Goal: Task Accomplishment & Management: Complete application form

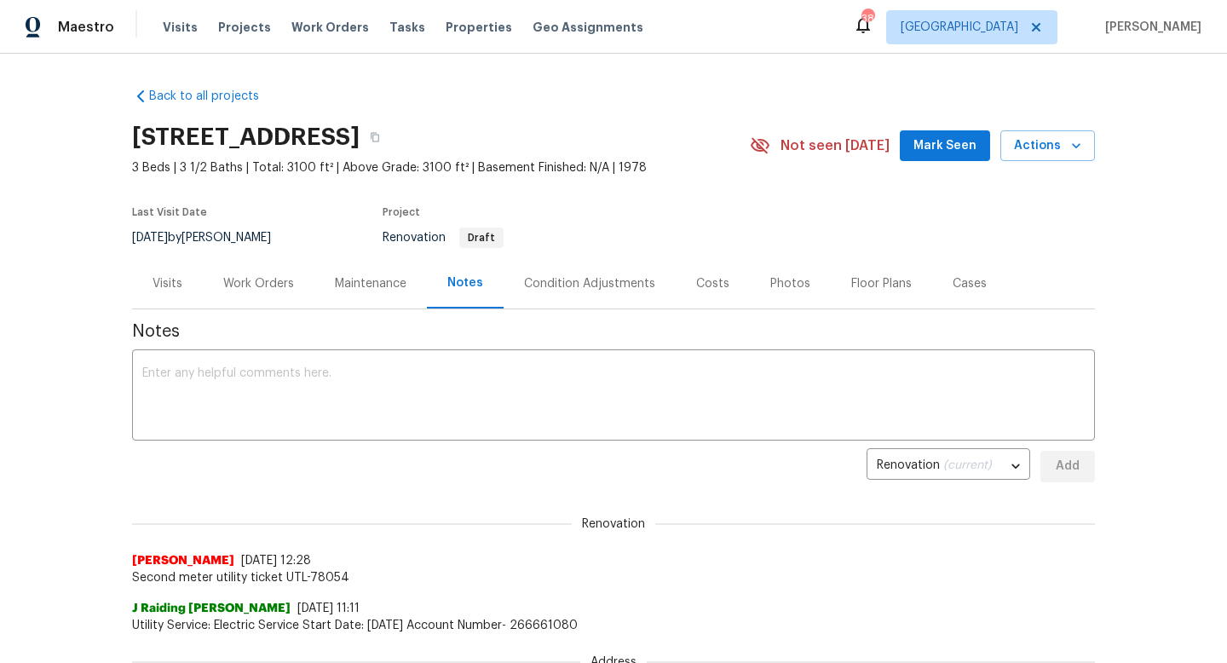
click at [273, 288] on div "Work Orders" at bounding box center [258, 283] width 71 height 17
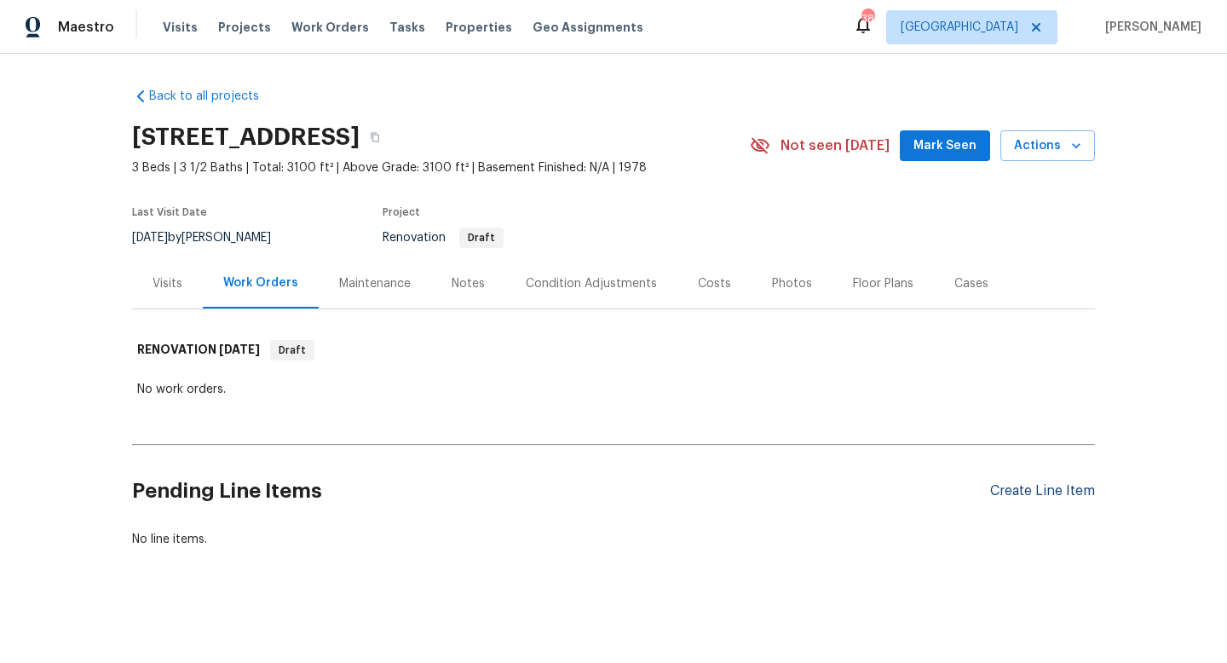
click at [1036, 495] on div "Create Line Item" at bounding box center [1042, 491] width 105 height 16
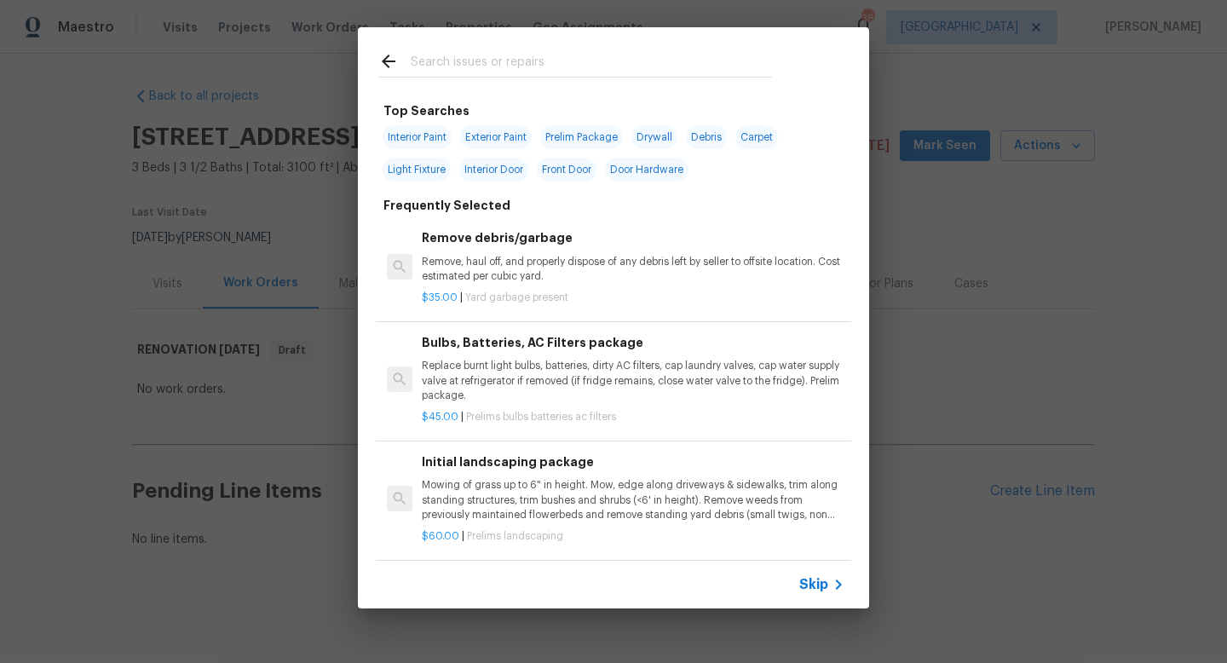
click at [821, 583] on span "Skip" at bounding box center [813, 584] width 29 height 17
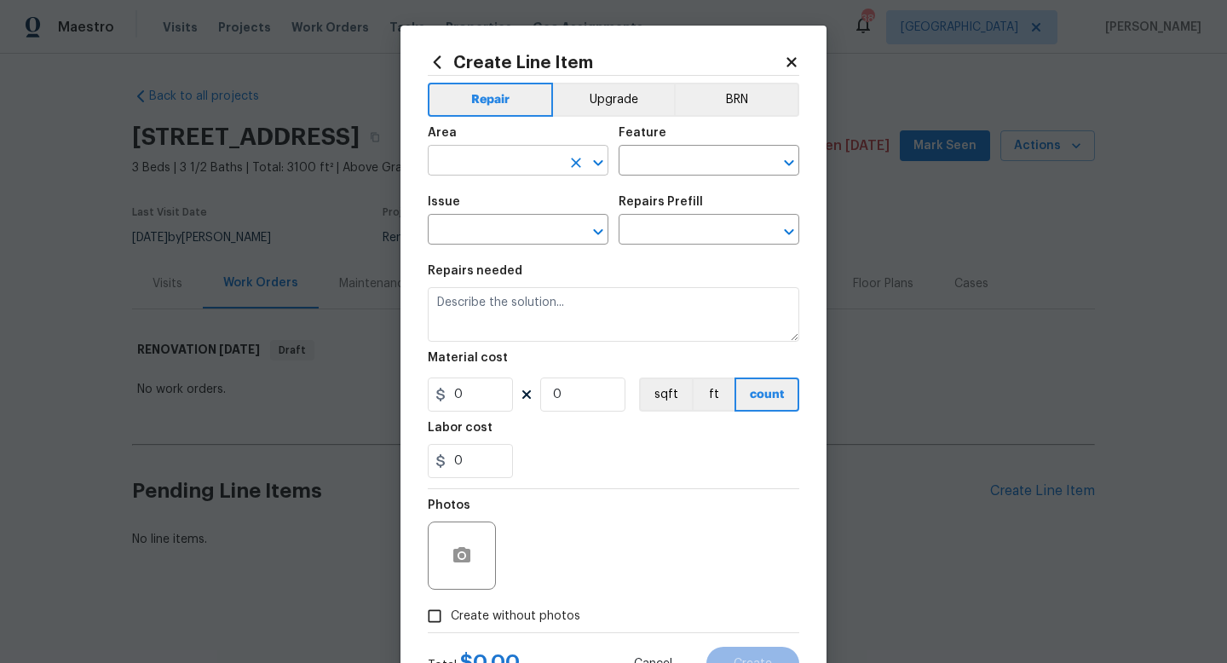
click at [469, 158] on input "text" at bounding box center [494, 162] width 133 height 26
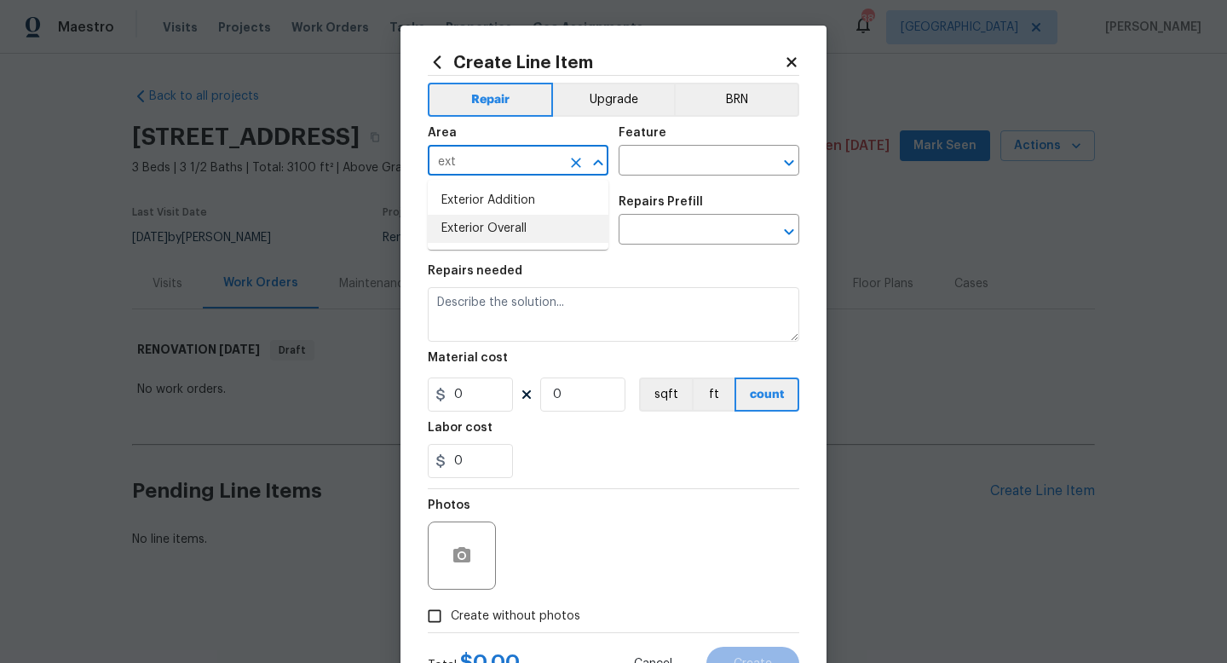
click at [493, 223] on li "Exterior Overall" at bounding box center [518, 229] width 181 height 28
type input "Exterior Overall"
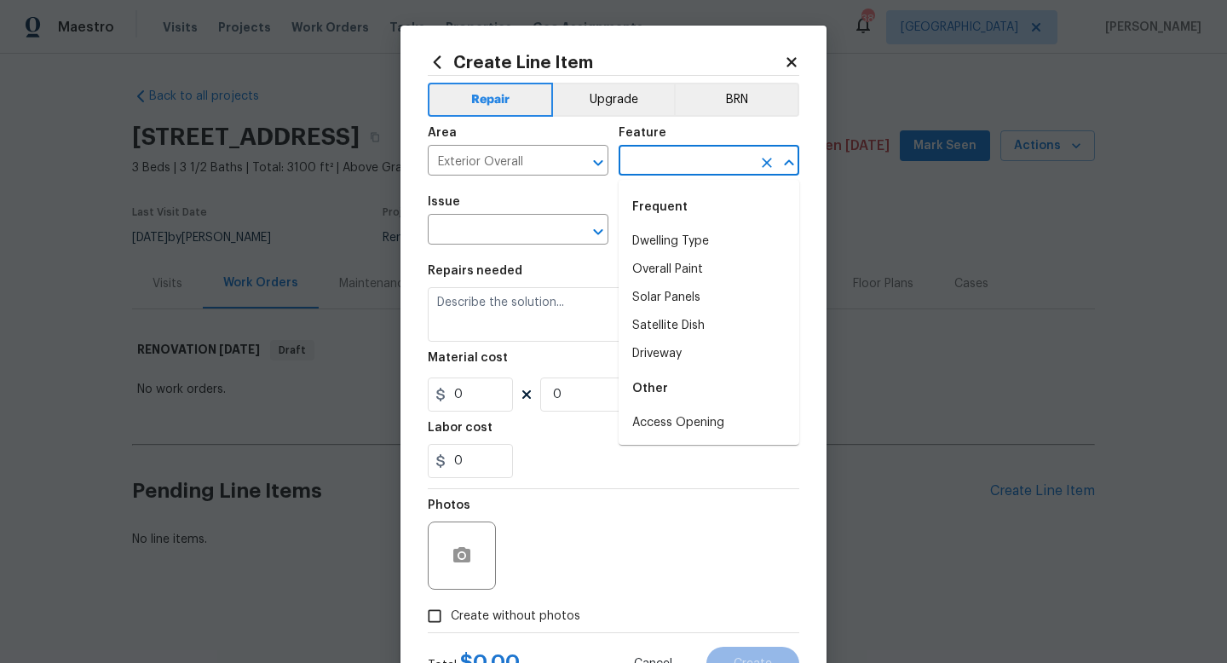
click at [658, 160] on input "text" at bounding box center [684, 162] width 133 height 26
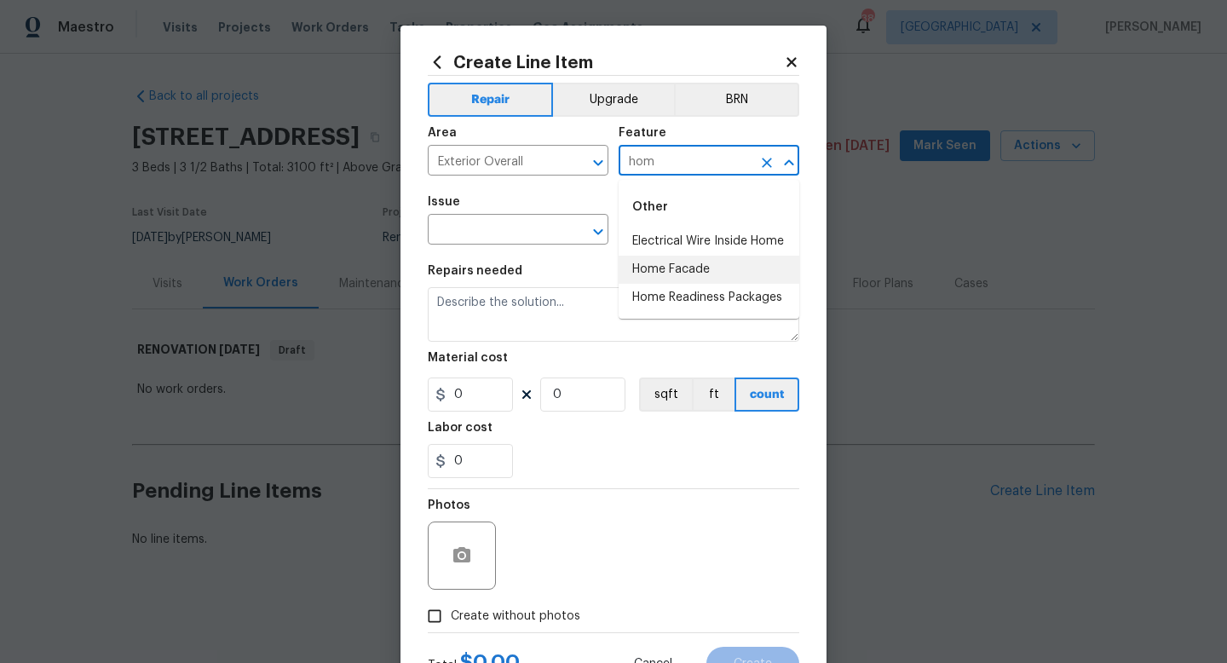
click at [668, 278] on li "Home Facade" at bounding box center [708, 270] width 181 height 28
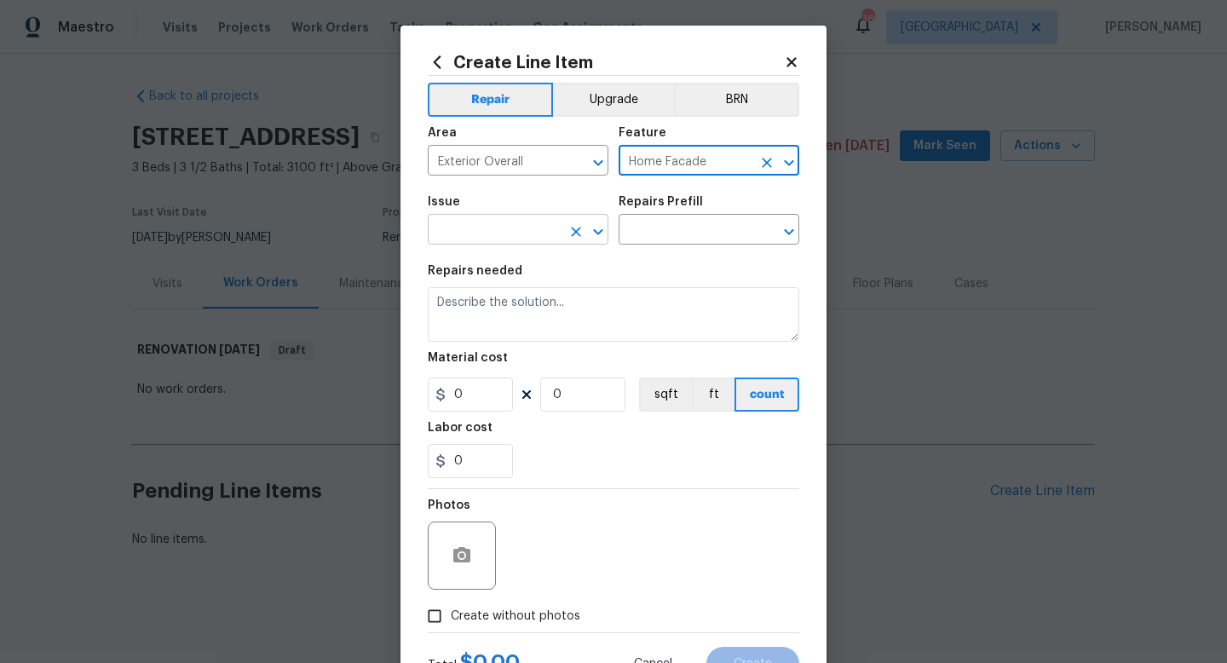
type input "Home Facade"
click at [532, 237] on input "text" at bounding box center [494, 231] width 133 height 26
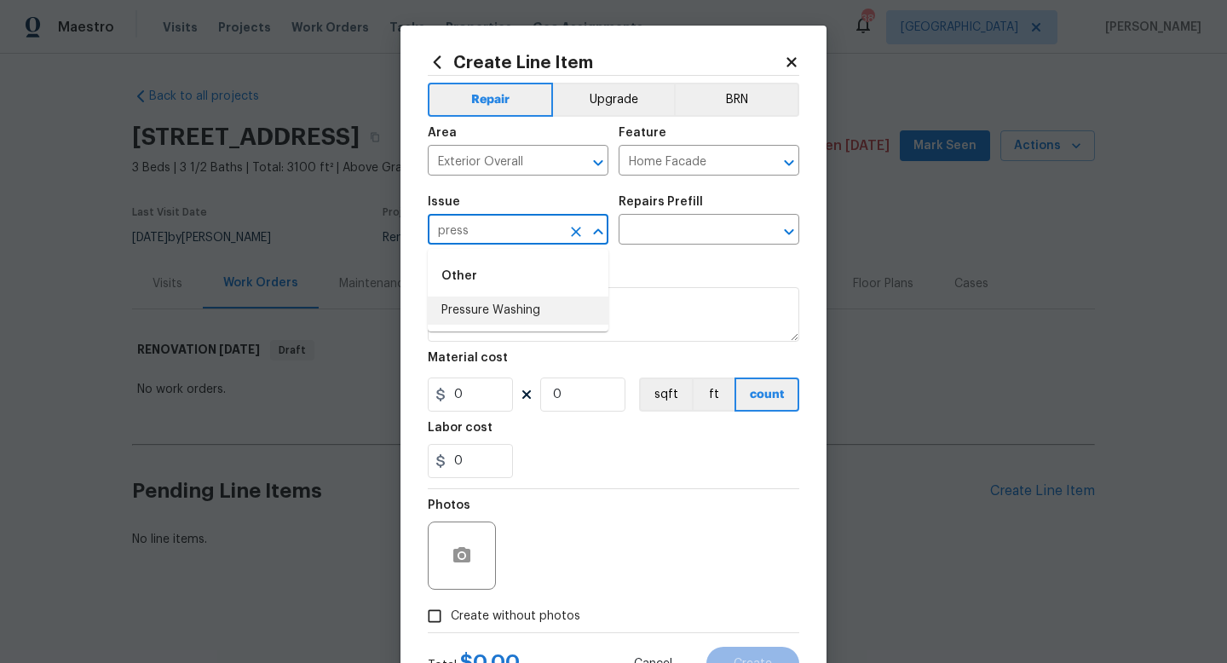
click at [542, 309] on li "Pressure Washing" at bounding box center [518, 310] width 181 height 28
type input "Pressure Washing"
click at [653, 232] on input "text" at bounding box center [684, 231] width 133 height 26
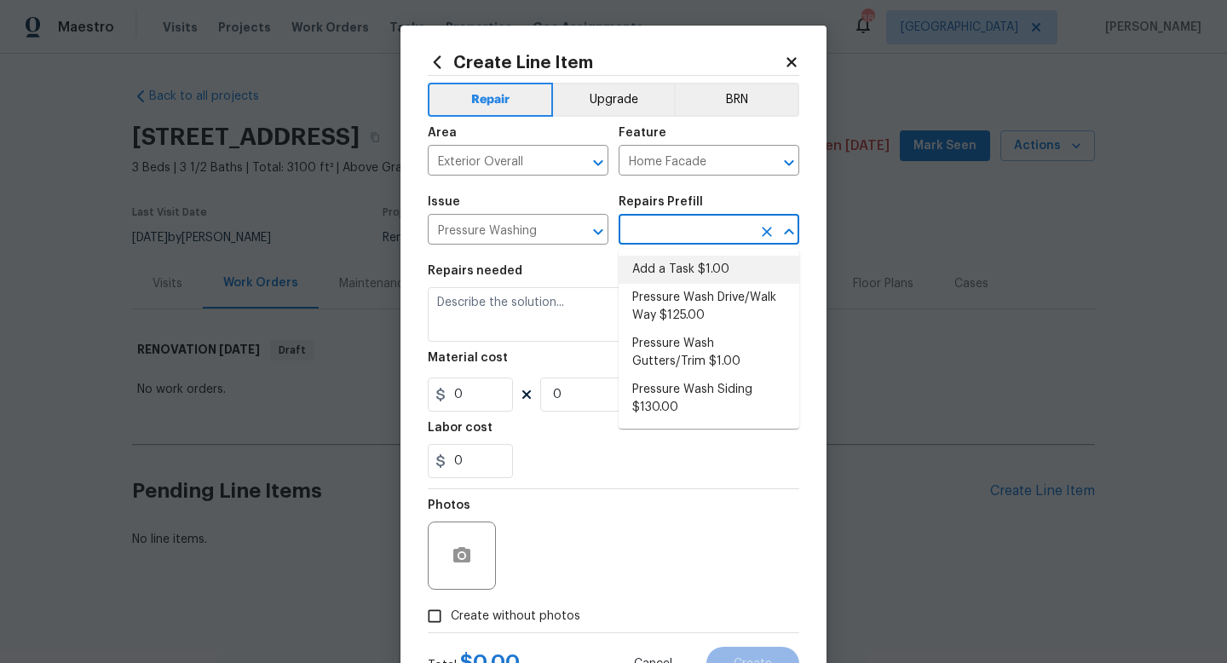
click at [653, 259] on li "Add a Task $1.00" at bounding box center [708, 270] width 181 height 28
type input "Siding"
type input "Add a Task $1.00"
type textarea "HPM to detail"
type input "1"
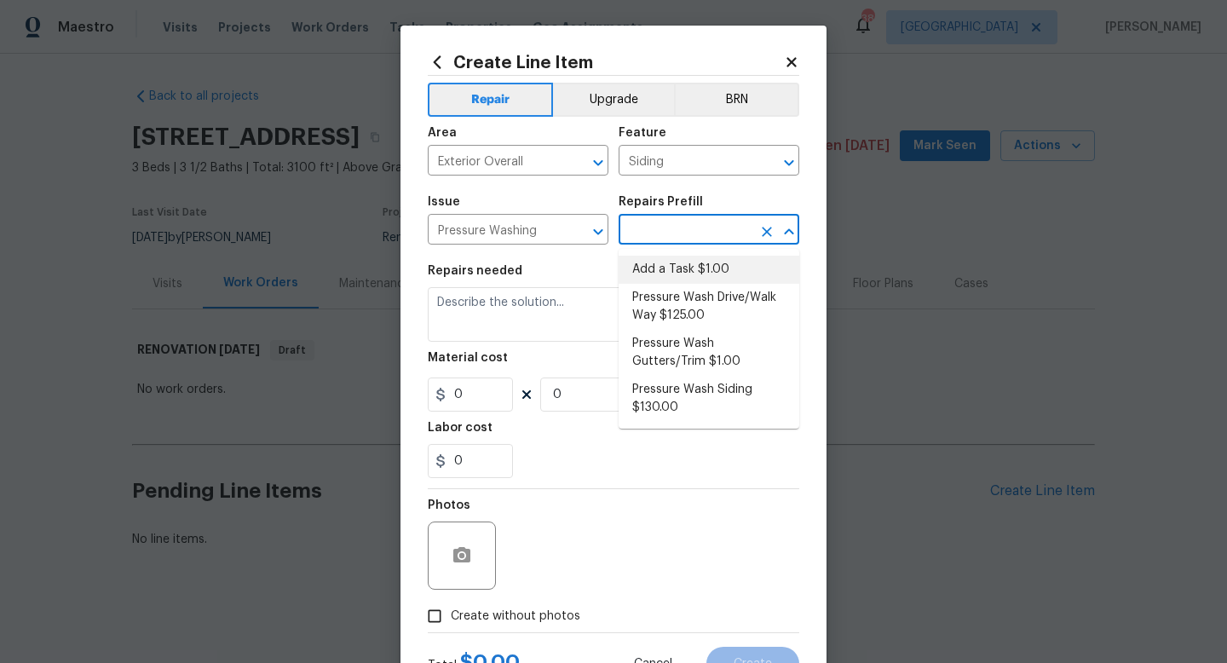
type input "1"
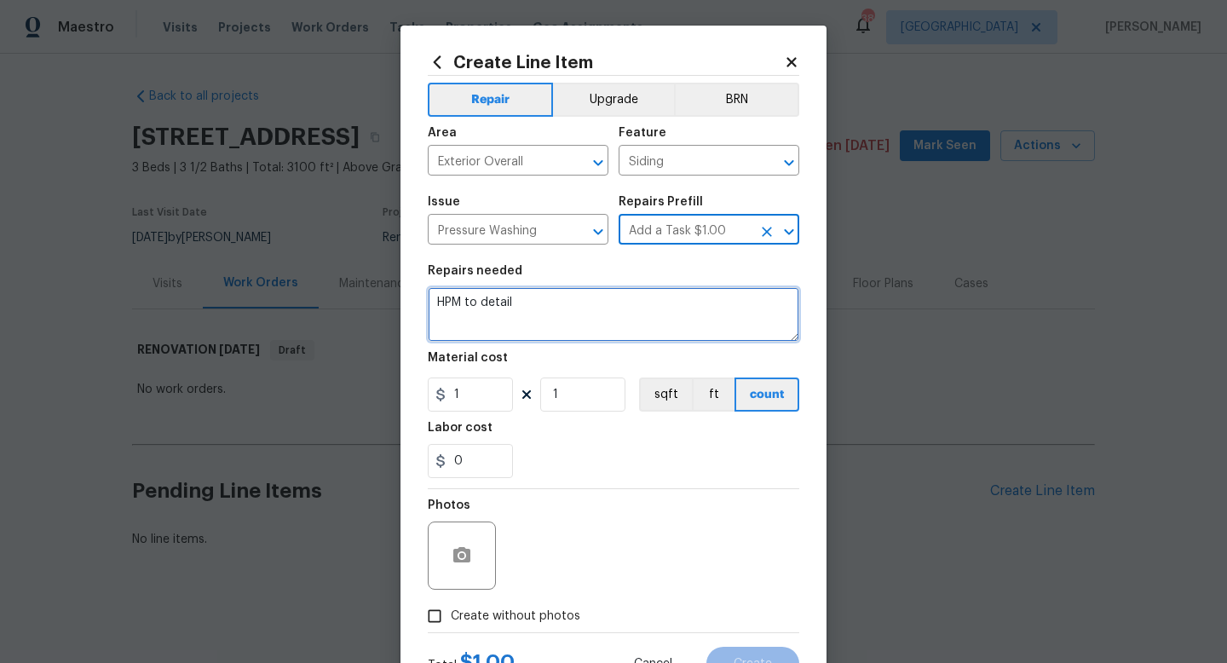
click at [580, 302] on textarea "HPM to detail" at bounding box center [613, 314] width 371 height 55
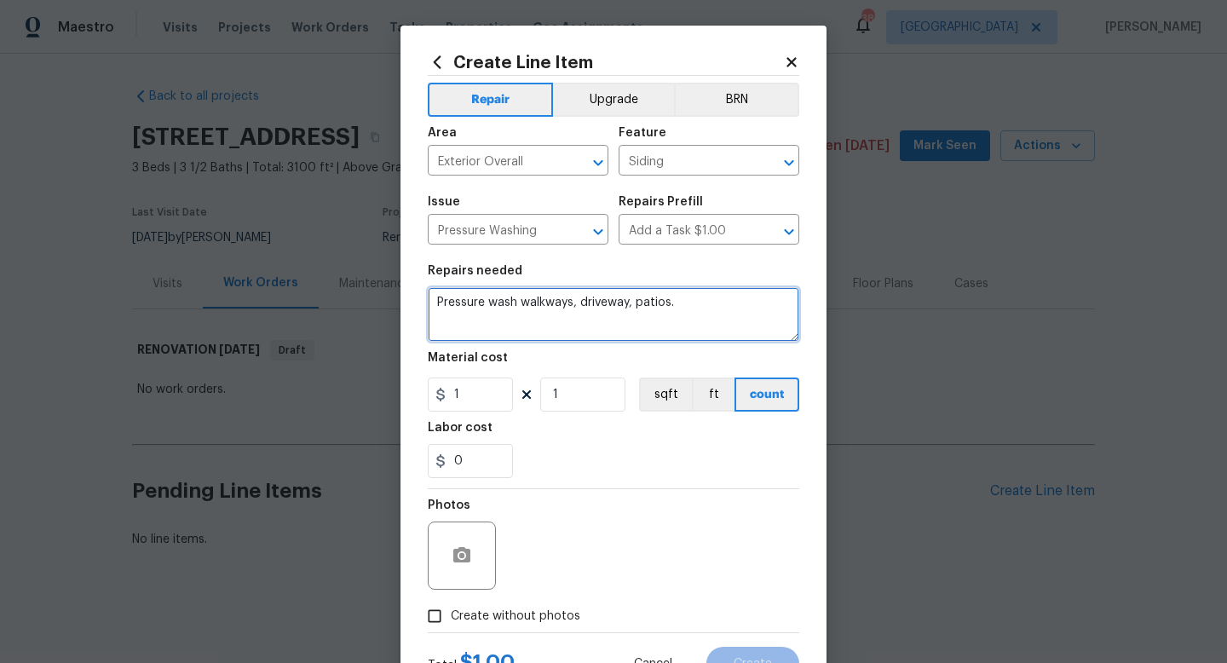
type textarea "Pressure wash walkways, driveway, patios."
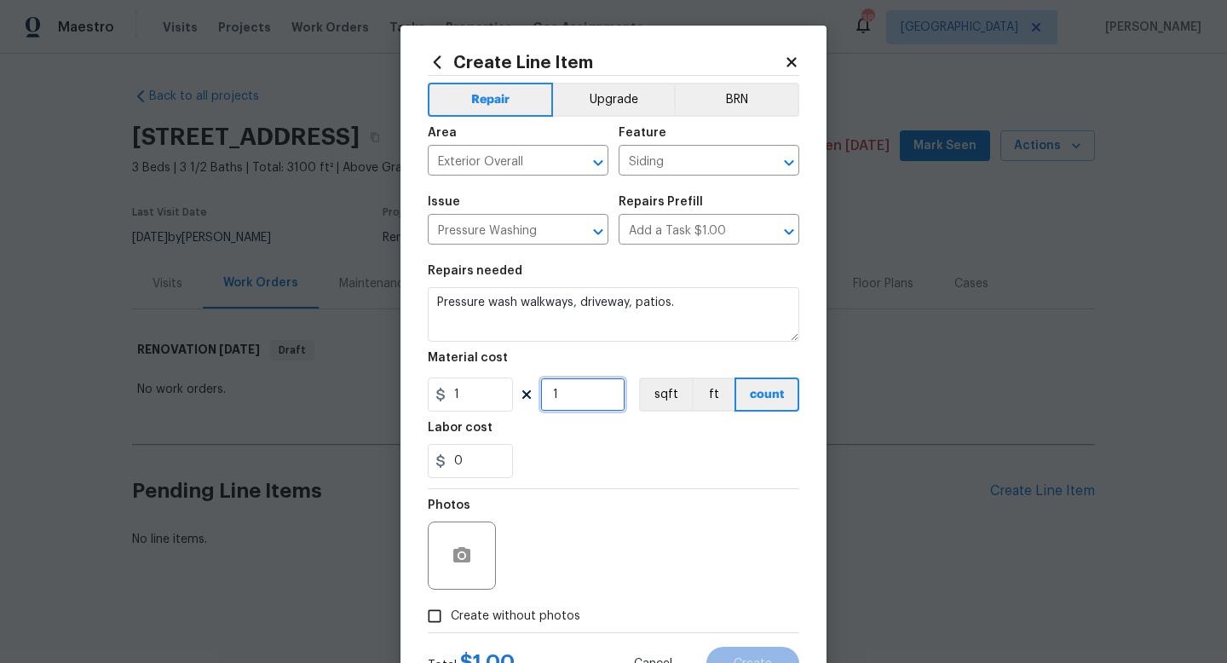
click at [578, 399] on input "1" at bounding box center [582, 394] width 85 height 34
type input "350"
click at [497, 616] on span "Create without photos" at bounding box center [515, 616] width 129 height 18
click at [451, 616] on input "Create without photos" at bounding box center [434, 616] width 32 height 32
checkbox input "true"
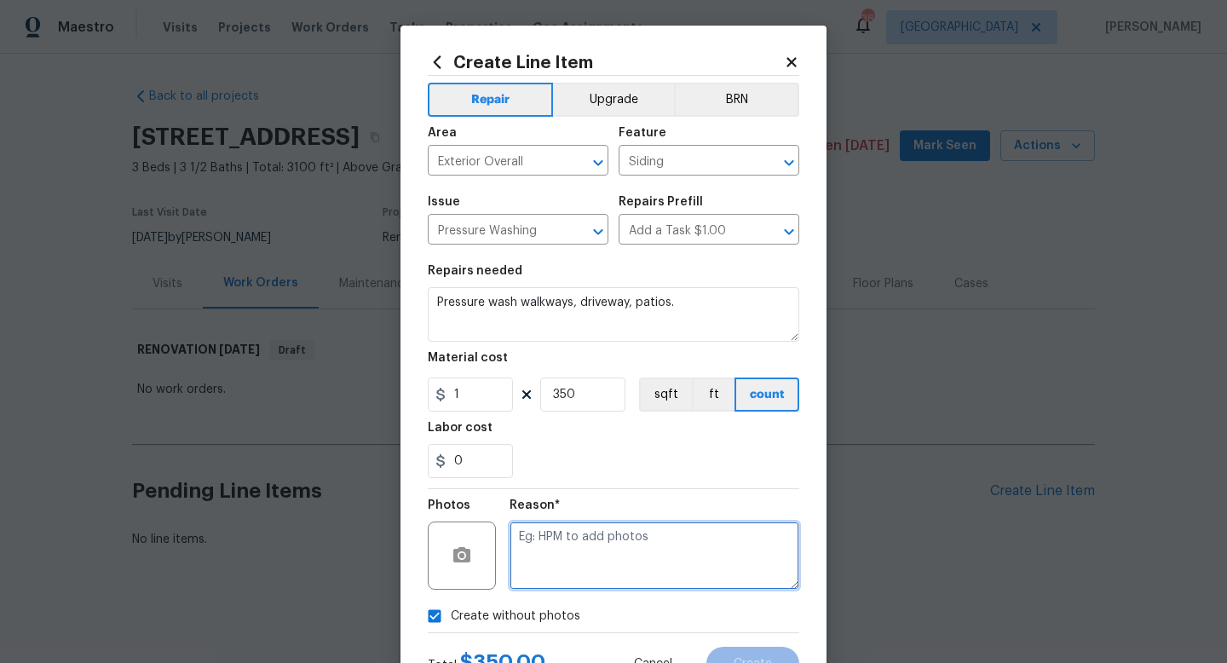
click at [572, 549] on textarea at bounding box center [654, 555] width 290 height 68
type textarea "w"
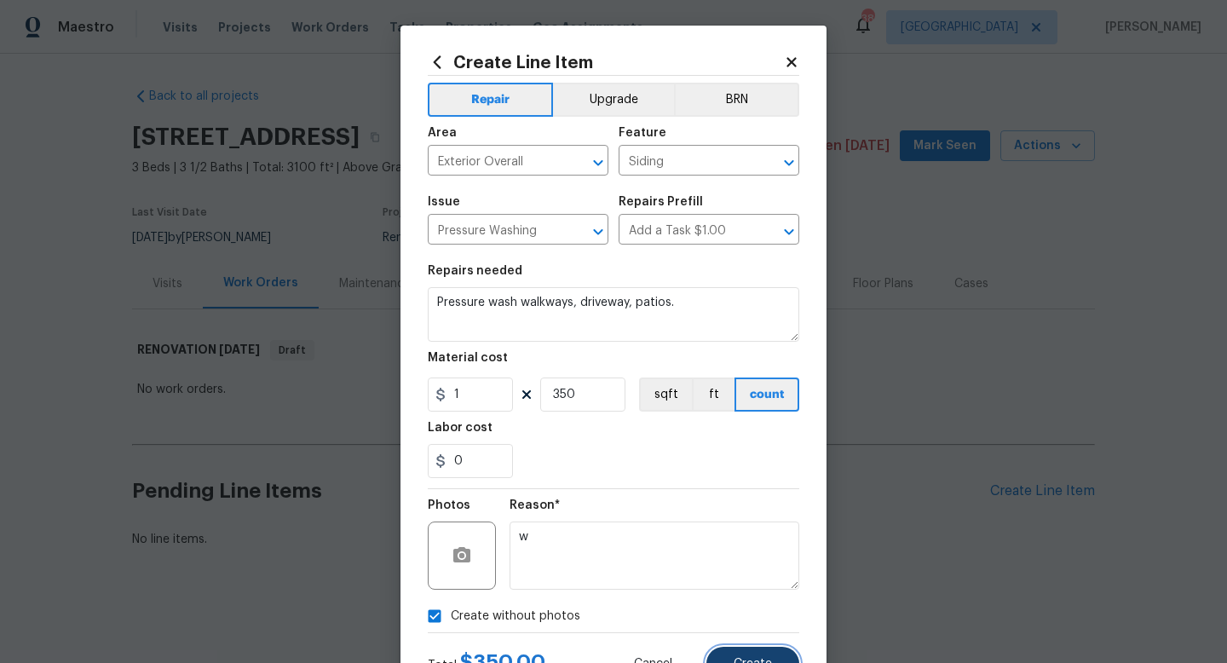
click at [721, 652] on button "Create" at bounding box center [752, 664] width 93 height 34
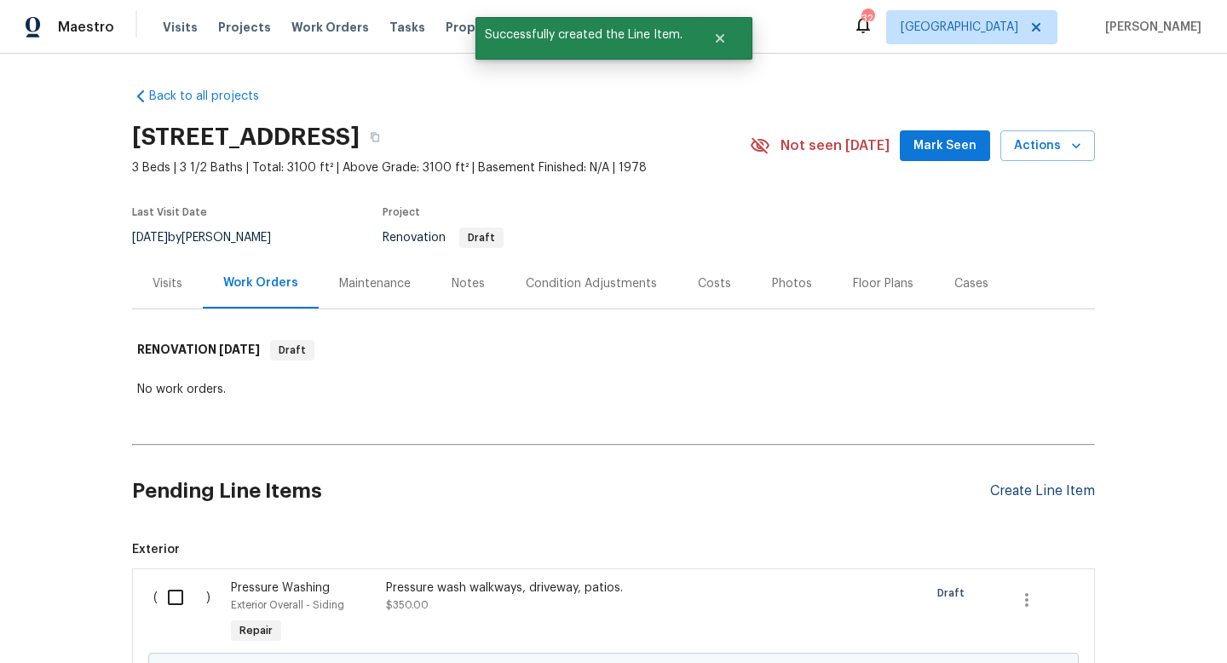
click at [1015, 492] on div "Create Line Item" at bounding box center [1042, 491] width 105 height 16
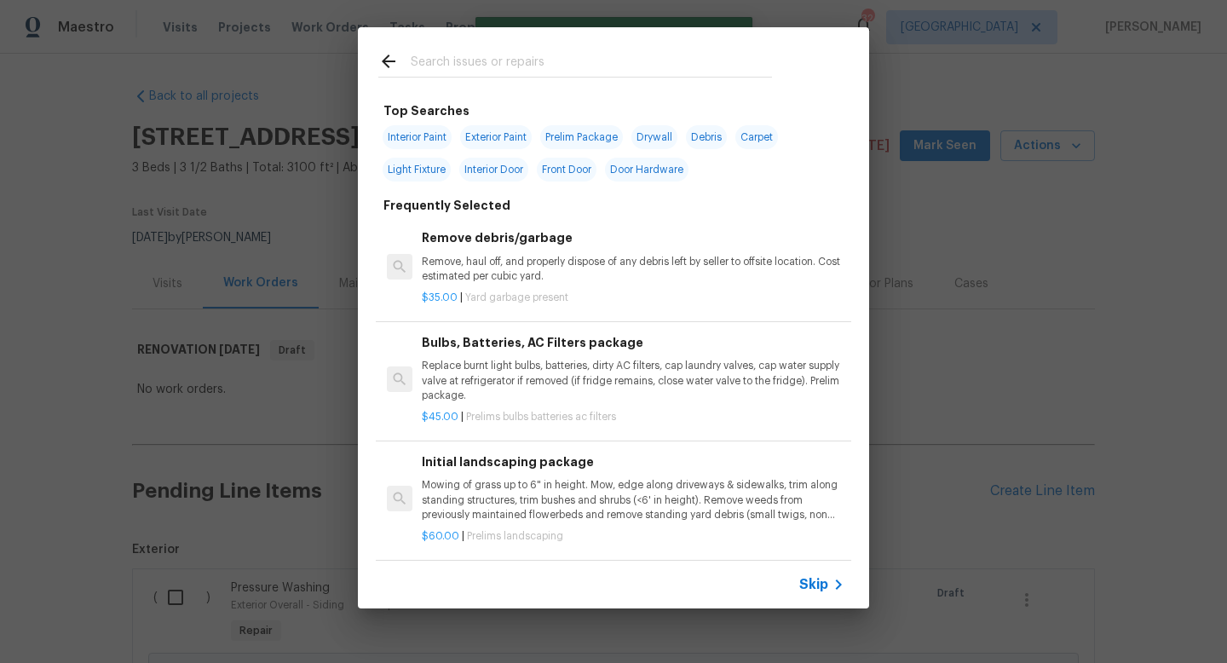
click at [809, 589] on span "Skip" at bounding box center [813, 584] width 29 height 17
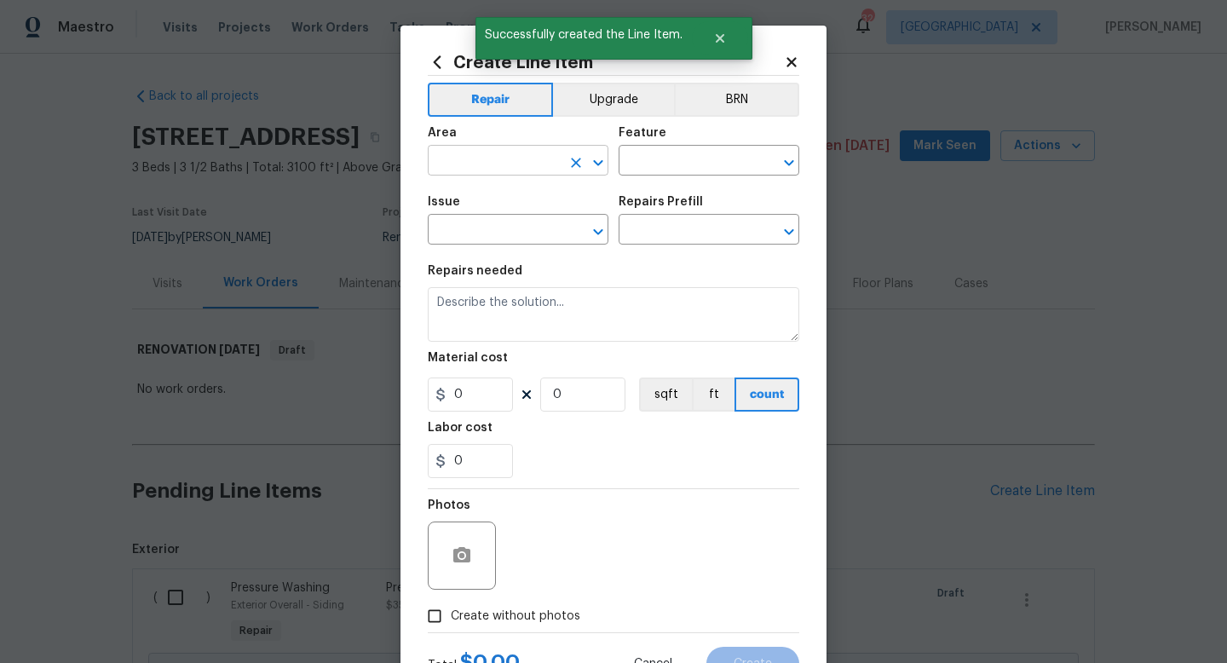
click at [494, 164] on input "text" at bounding box center [494, 162] width 133 height 26
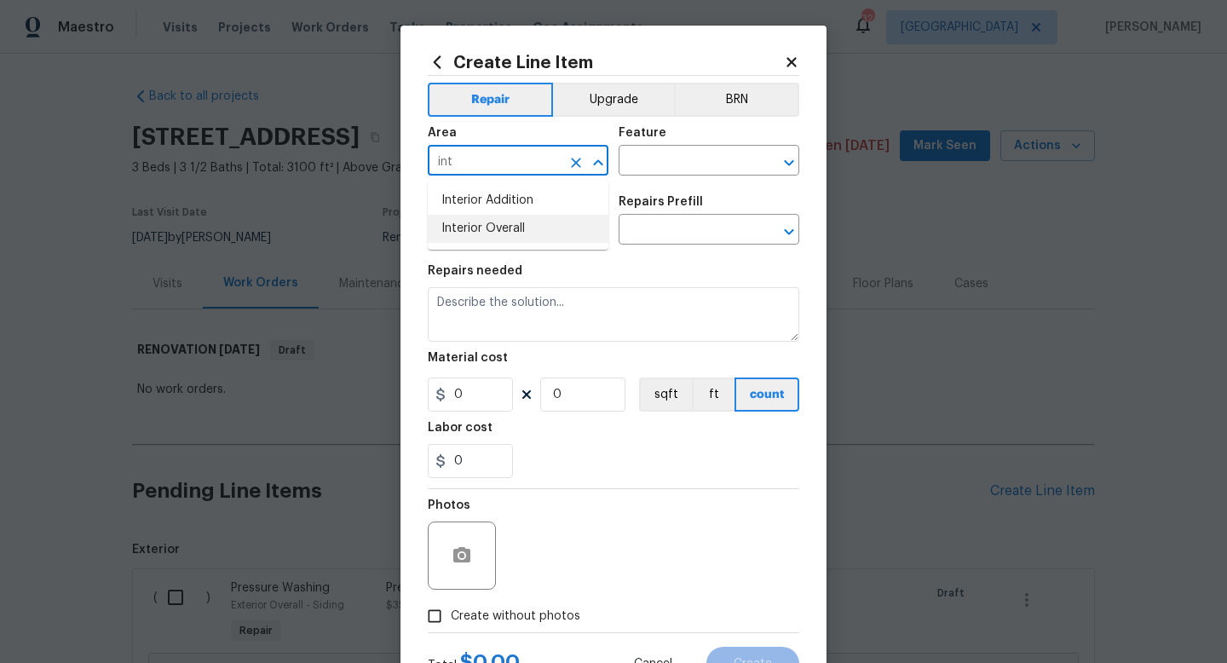
click at [521, 226] on li "Interior Overall" at bounding box center [518, 229] width 181 height 28
type input "Interior Overall"
click at [681, 153] on input "text" at bounding box center [684, 162] width 133 height 26
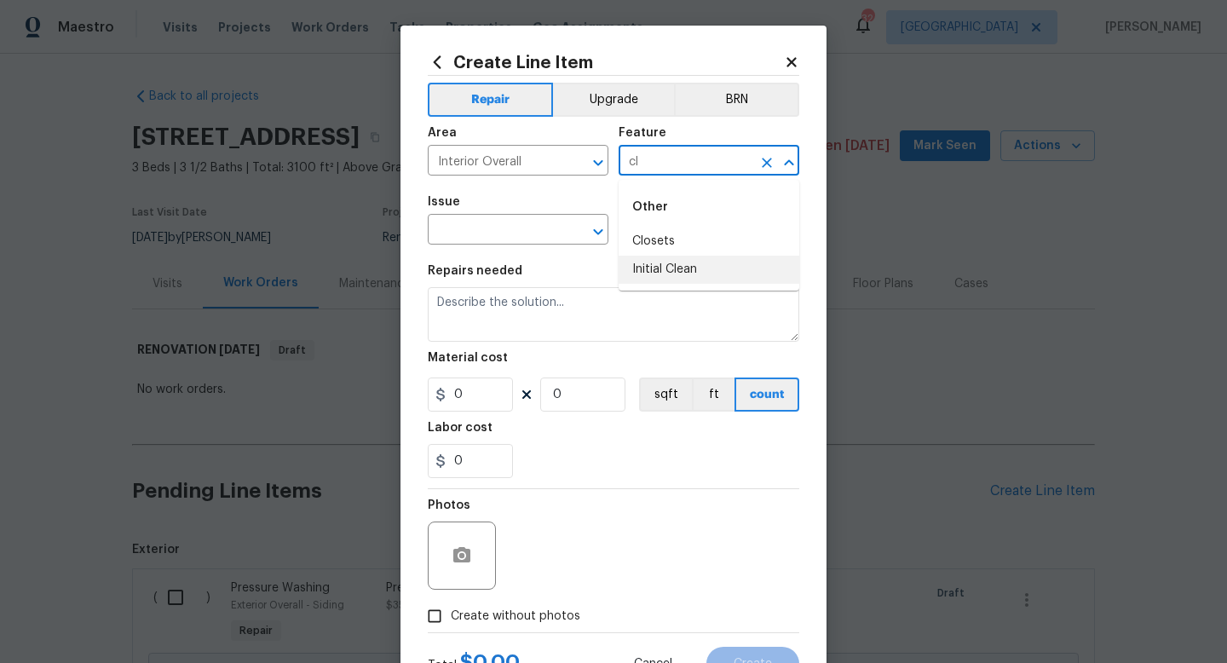
click at [698, 267] on li "Initial Clean" at bounding box center [708, 270] width 181 height 28
type input "Initial Clean"
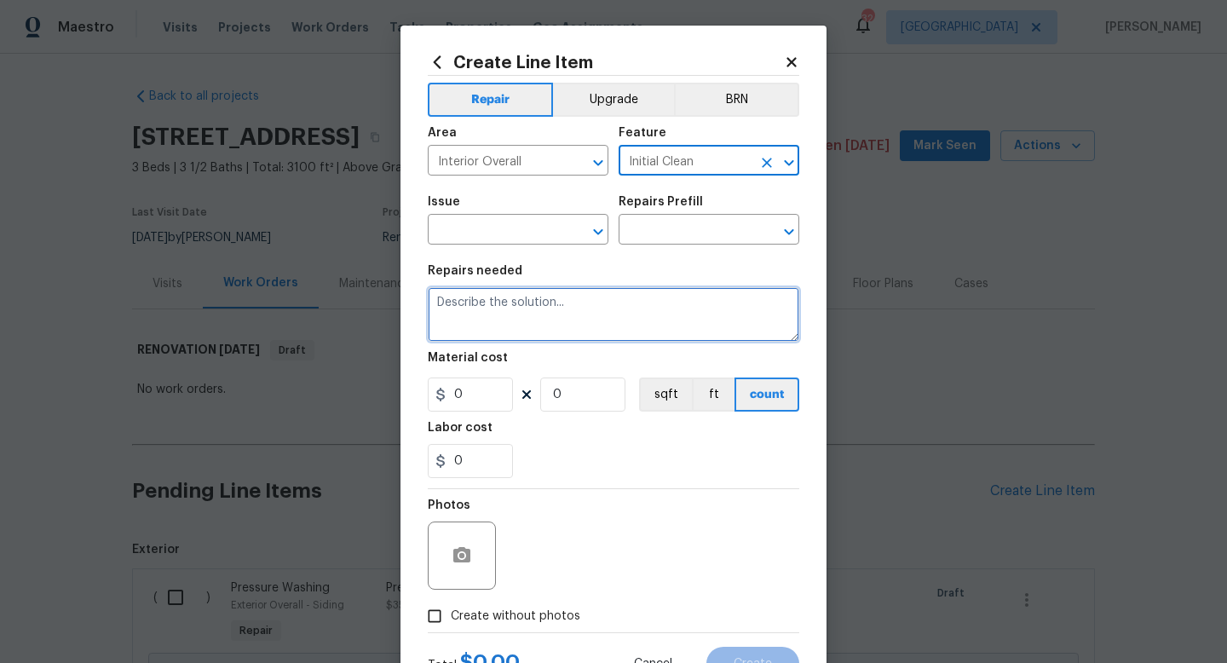
click at [609, 303] on textarea at bounding box center [613, 314] width 371 height 55
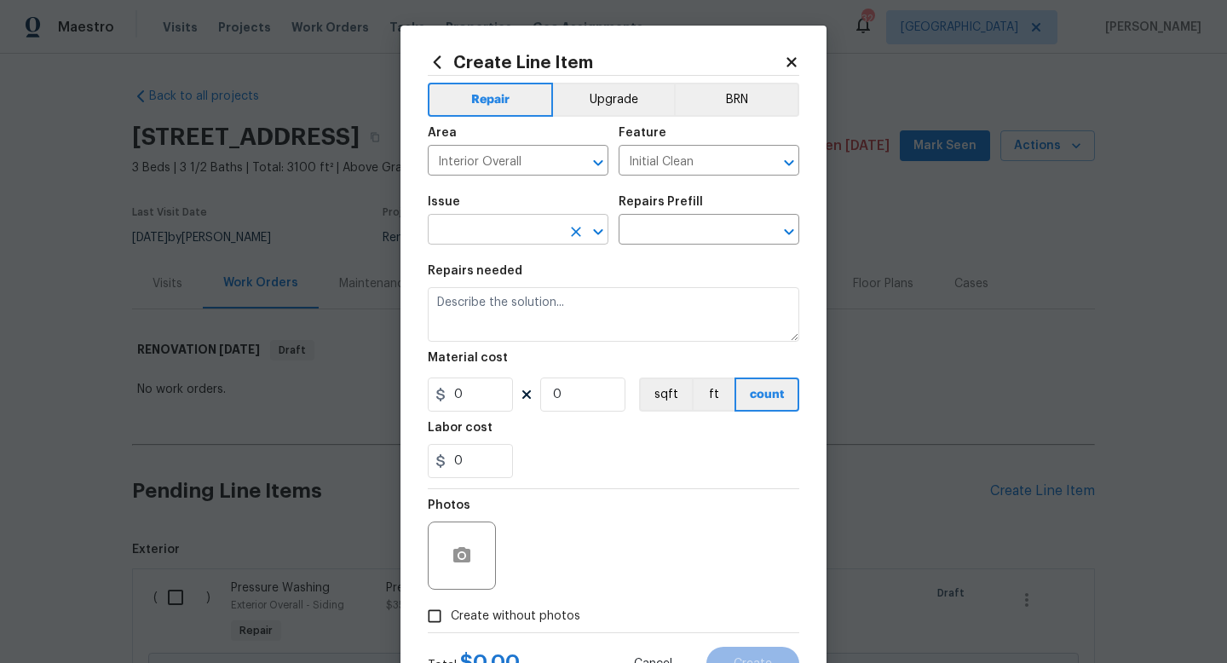
click at [528, 236] on input "text" at bounding box center [494, 231] width 133 height 26
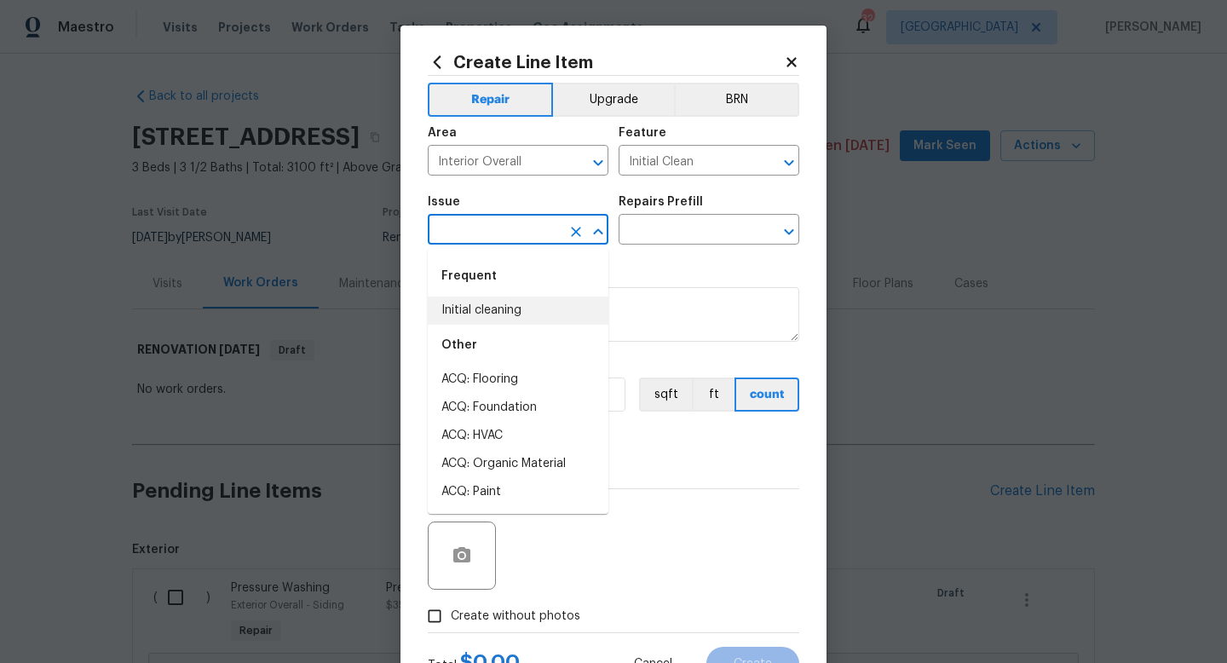
click at [516, 300] on li "Initial cleaning" at bounding box center [518, 310] width 181 height 28
type input "Initial cleaning"
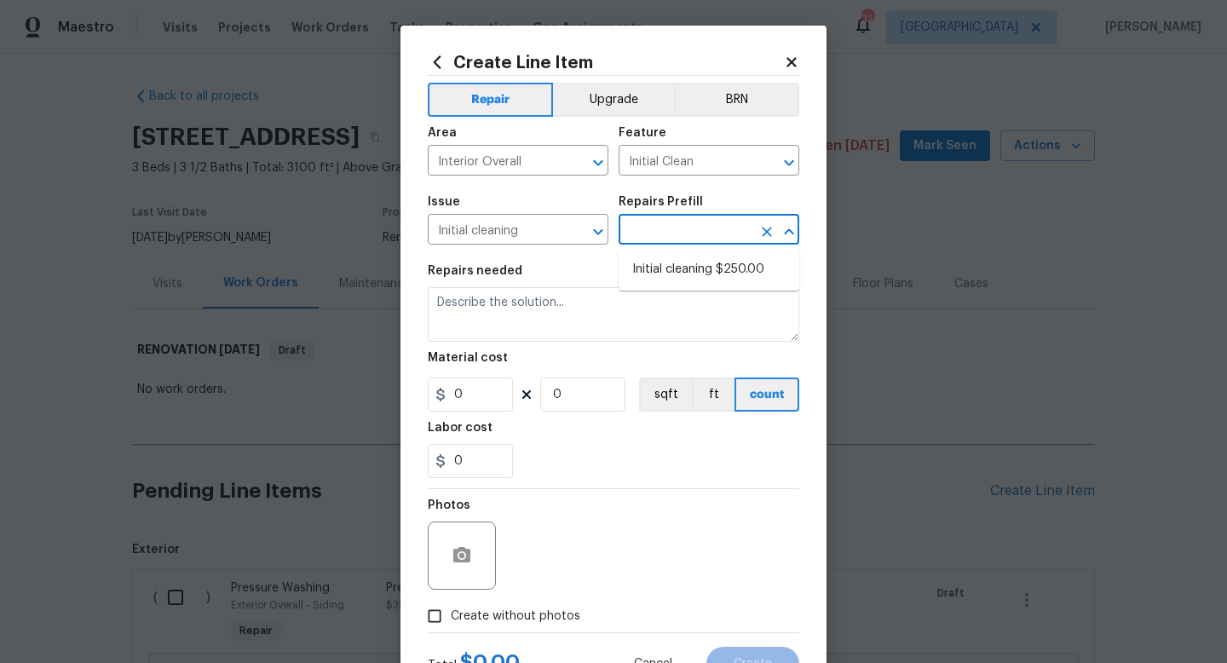
click at [647, 239] on input "text" at bounding box center [684, 231] width 133 height 26
click at [653, 273] on li "Initial cleaning $250.00" at bounding box center [708, 270] width 181 height 28
type input "Home Readiness Packages"
type input "Initial cleaning $250.00"
type textarea "1. Wipe down exterior doors and trim. 2. Clean out all exterior light fixtures …"
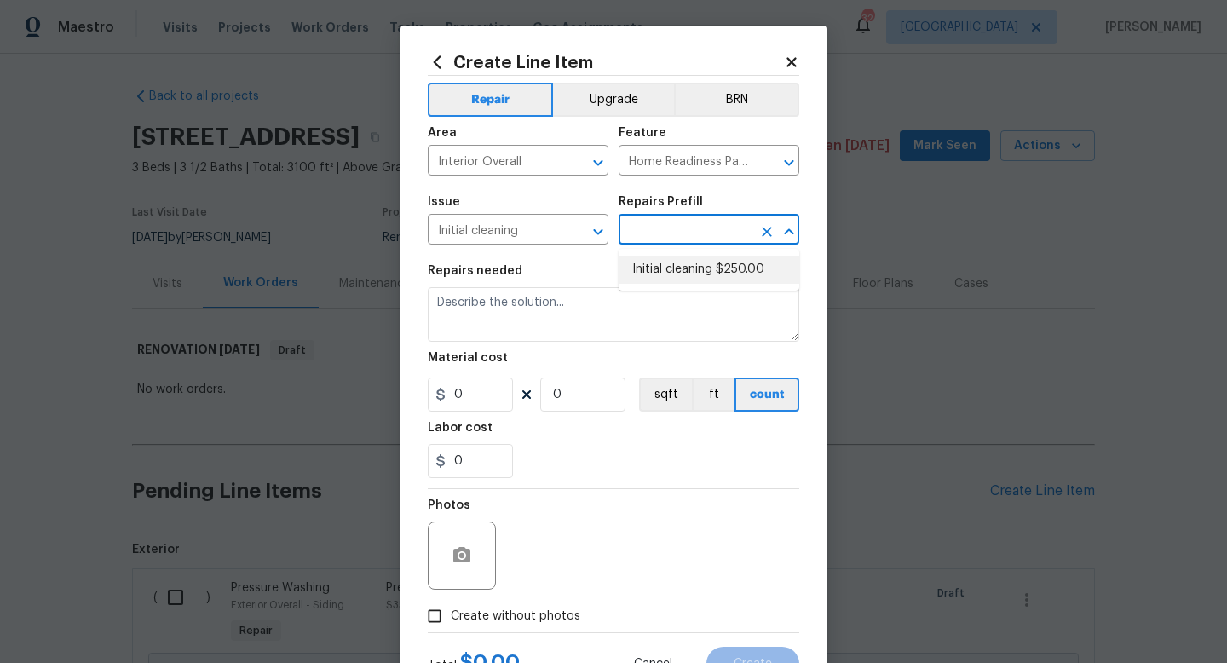
type input "250"
type input "1"
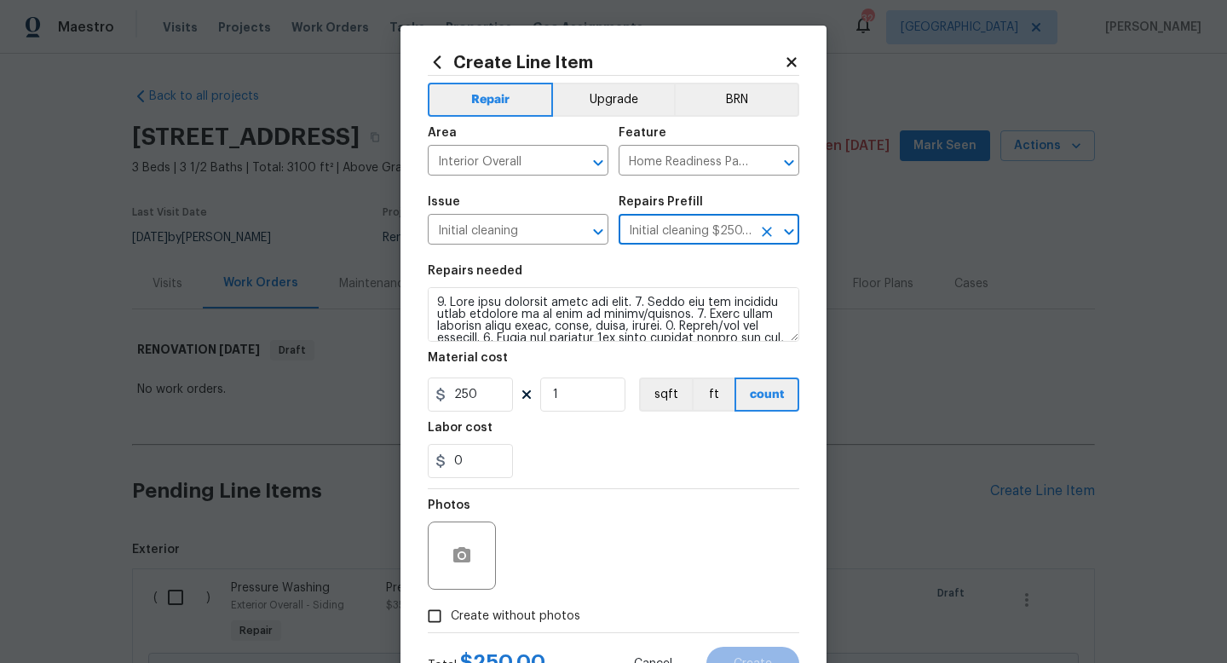
scroll to position [72, 0]
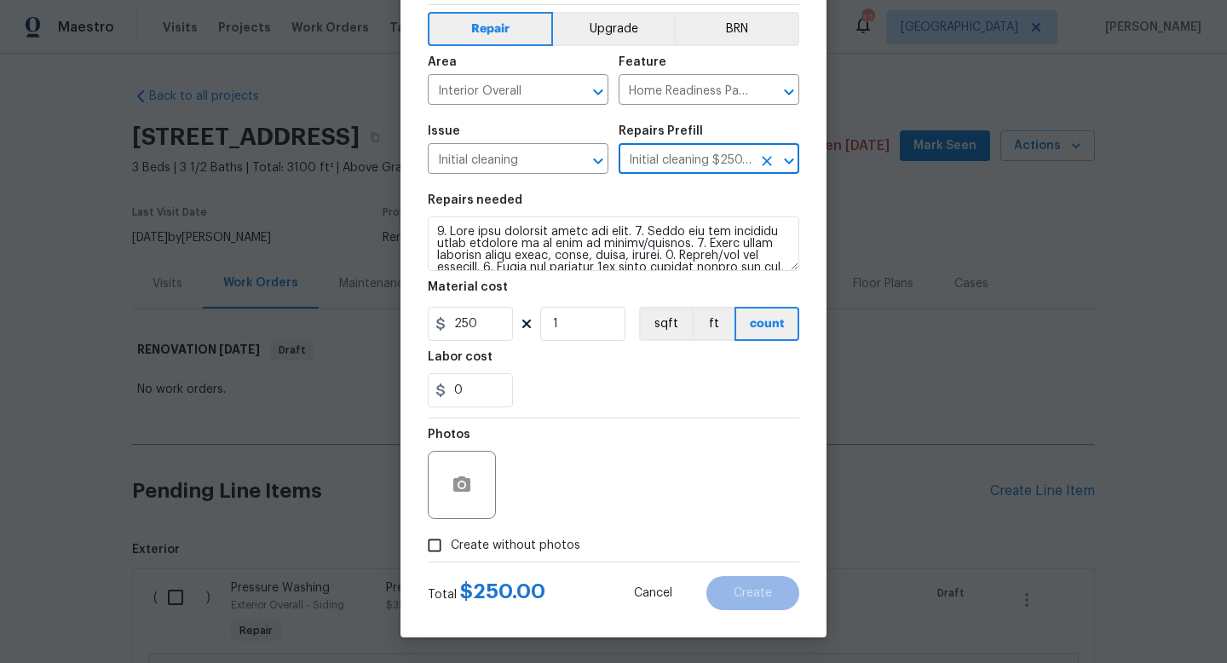
click at [520, 540] on span "Create without photos" at bounding box center [515, 546] width 129 height 18
click at [451, 540] on input "Create without photos" at bounding box center [434, 545] width 32 height 32
checkbox input "true"
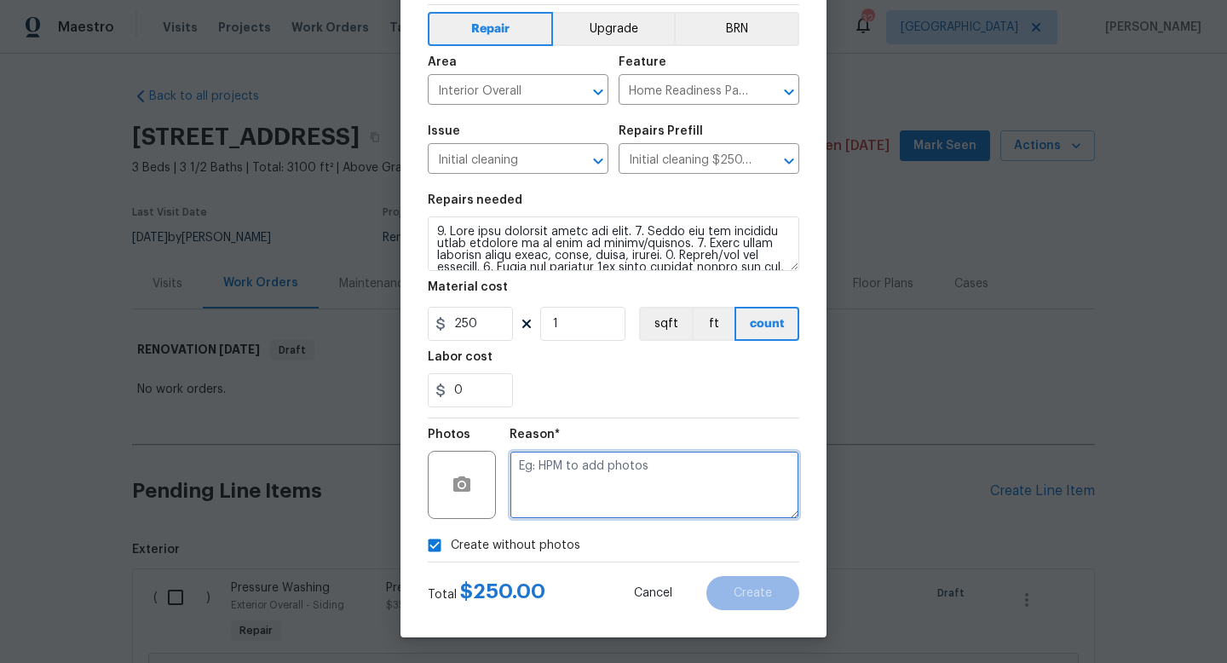
click at [561, 493] on textarea at bounding box center [654, 485] width 290 height 68
type textarea "w"
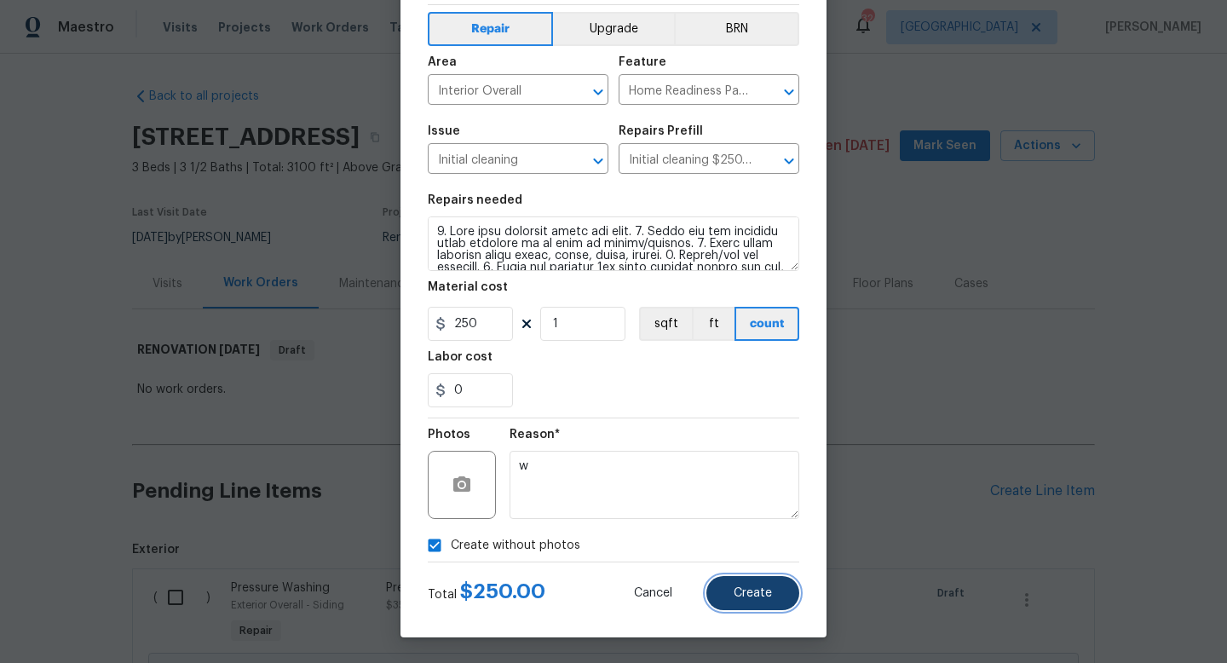
click at [738, 604] on button "Create" at bounding box center [752, 593] width 93 height 34
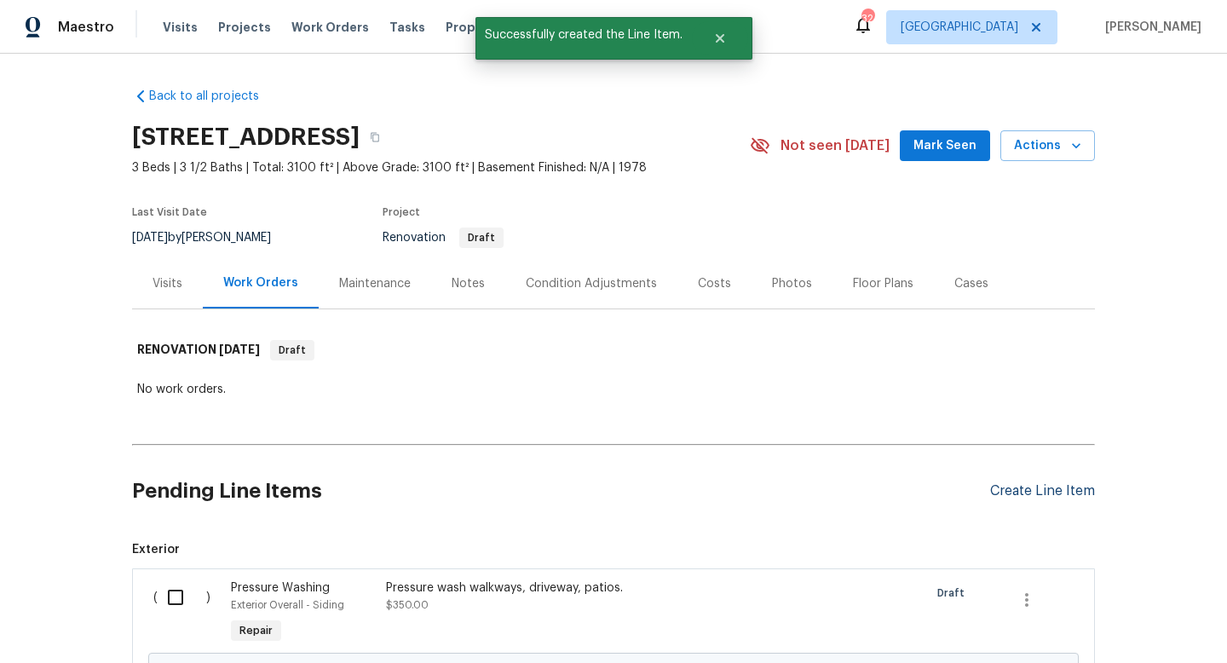
click at [1021, 492] on div "Create Line Item" at bounding box center [1042, 491] width 105 height 16
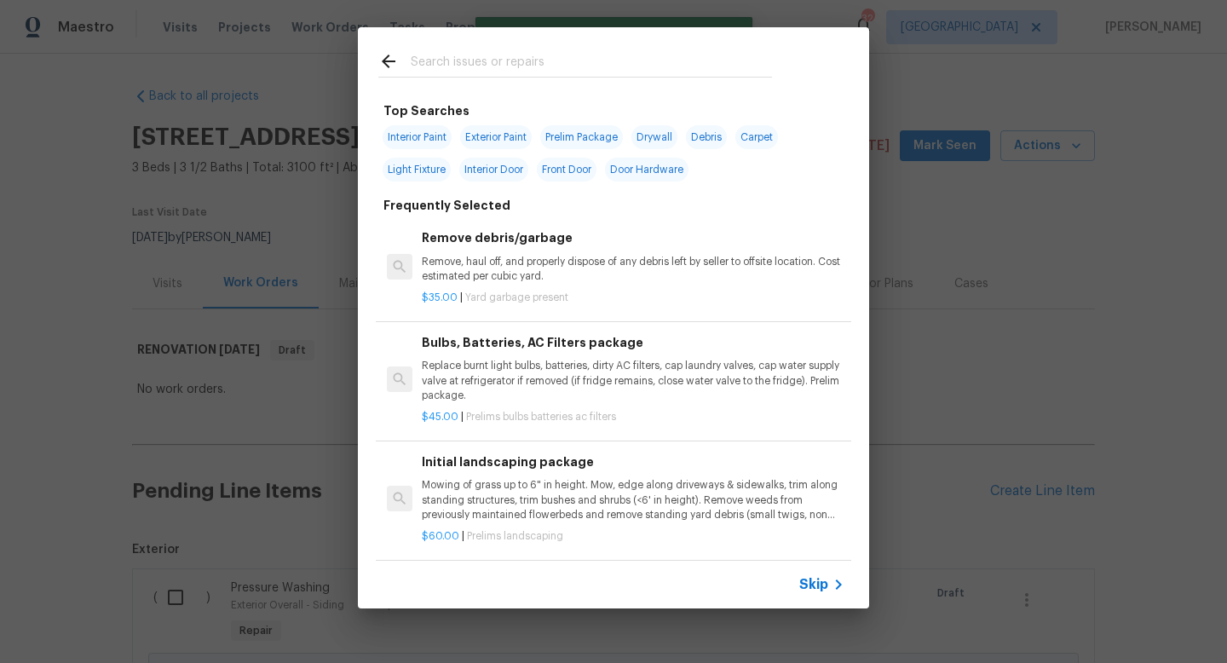
click at [815, 581] on span "Skip" at bounding box center [813, 584] width 29 height 17
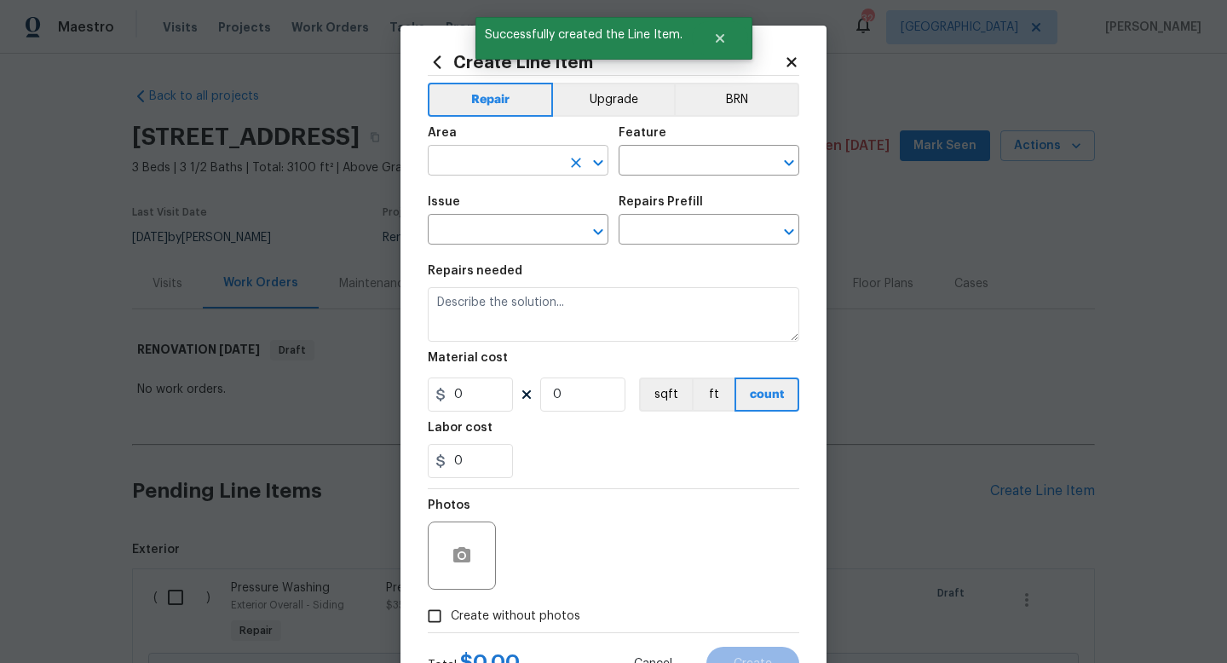
click at [493, 164] on input "text" at bounding box center [494, 162] width 133 height 26
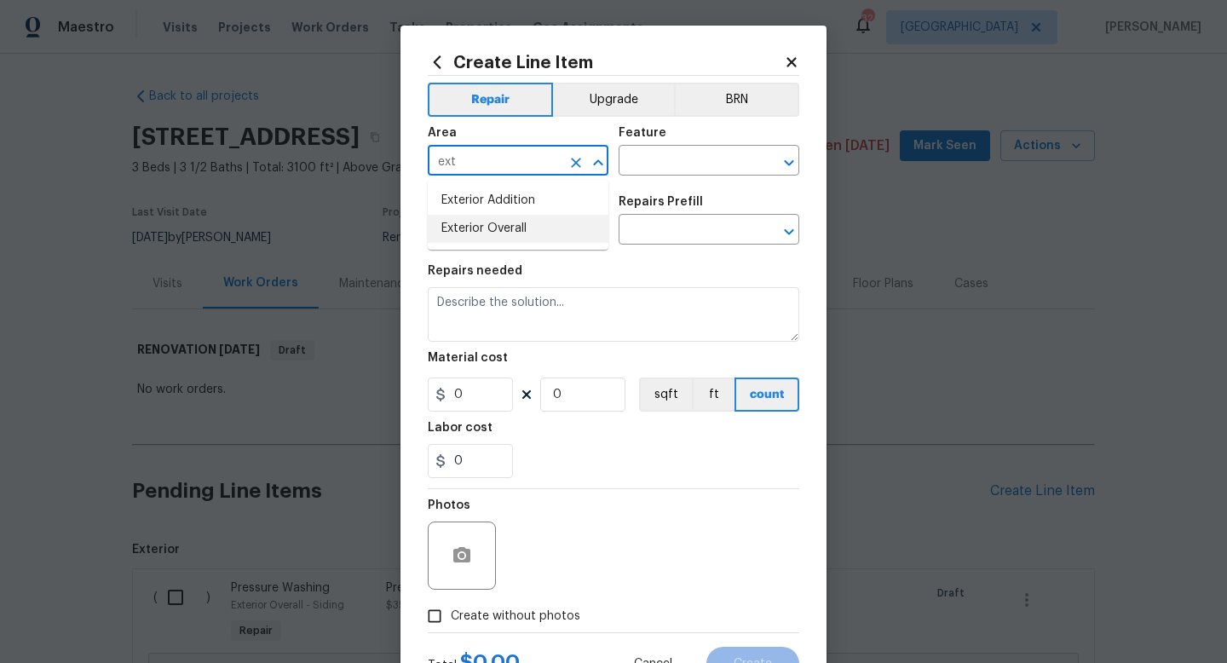
click at [493, 239] on li "Exterior Overall" at bounding box center [518, 229] width 181 height 28
type input "Exterior Overall"
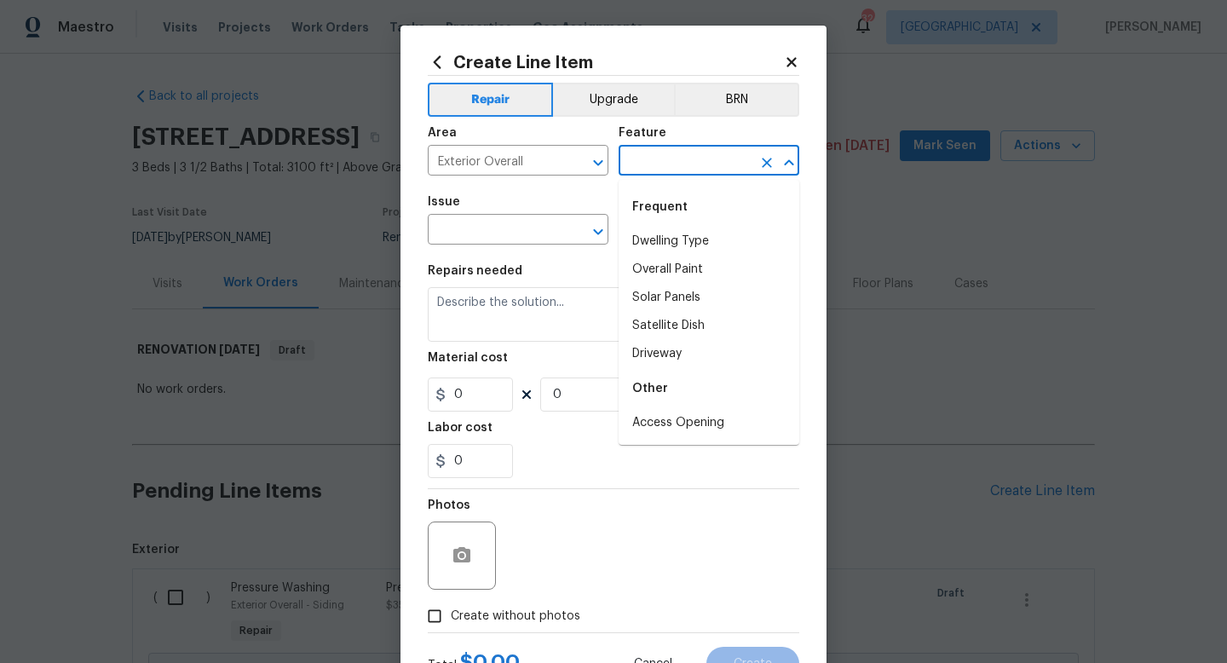
click at [642, 165] on input "text" at bounding box center [684, 162] width 133 height 26
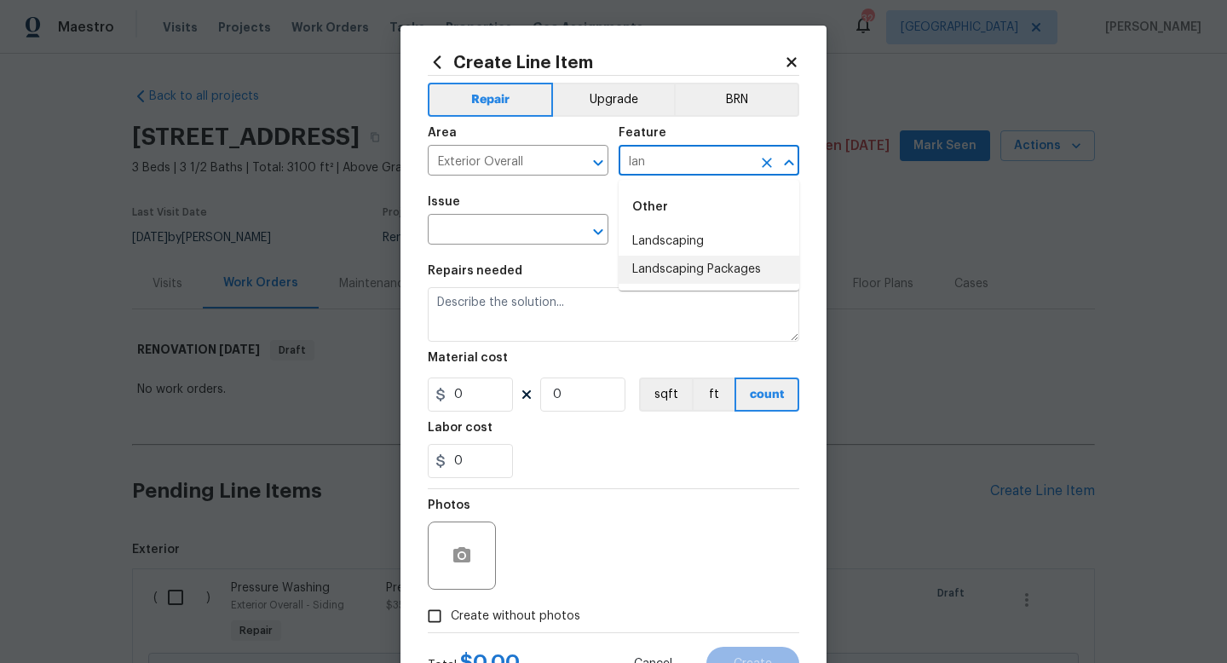
click at [655, 267] on li "Landscaping Packages" at bounding box center [708, 270] width 181 height 28
type input "Landscaping Packages"
click at [530, 233] on input "text" at bounding box center [494, 231] width 133 height 26
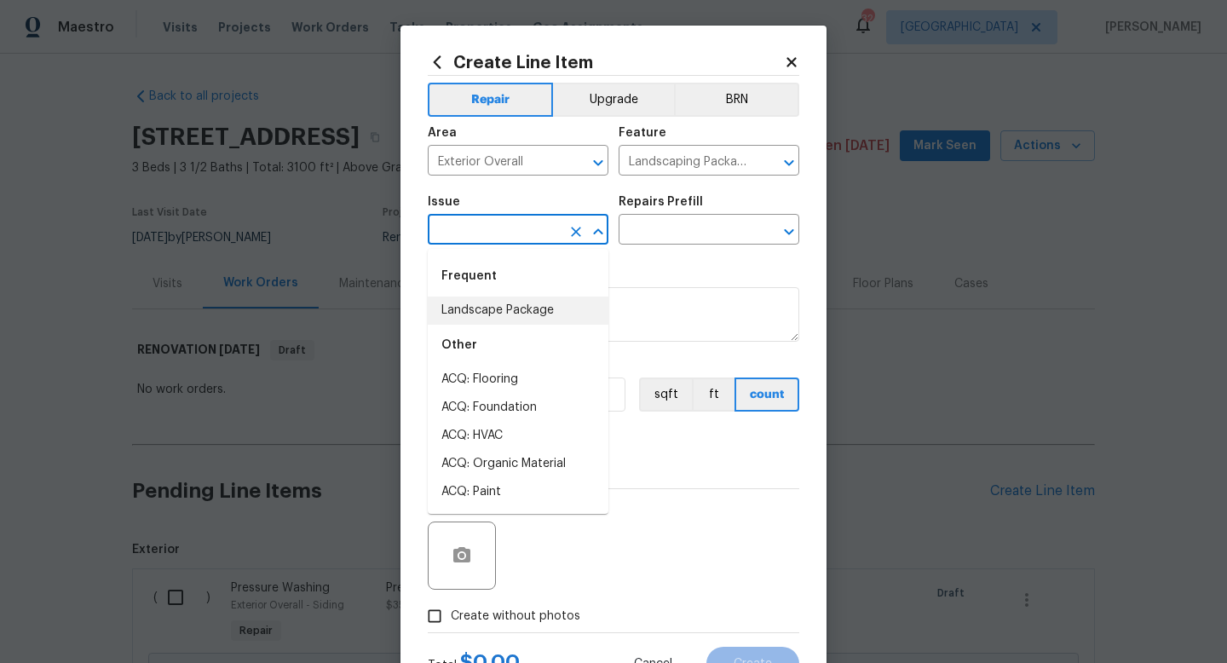
click at [517, 302] on li "Landscape Package" at bounding box center [518, 310] width 181 height 28
type input "Landscape Package"
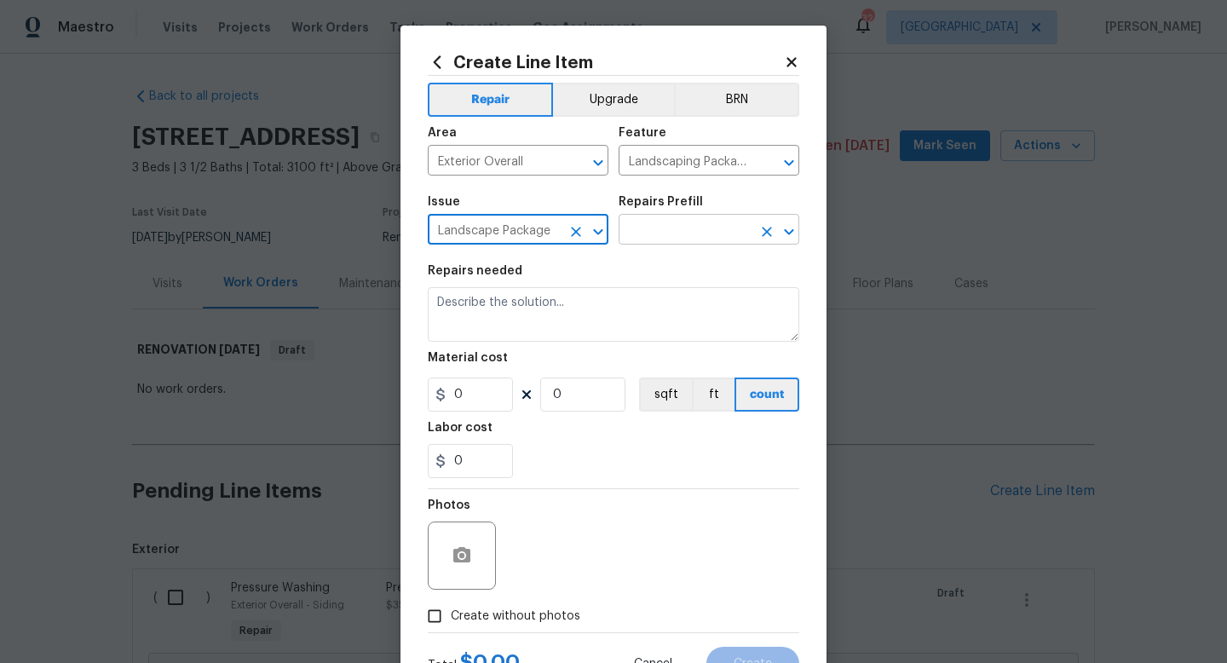
click at [662, 233] on input "text" at bounding box center [684, 231] width 133 height 26
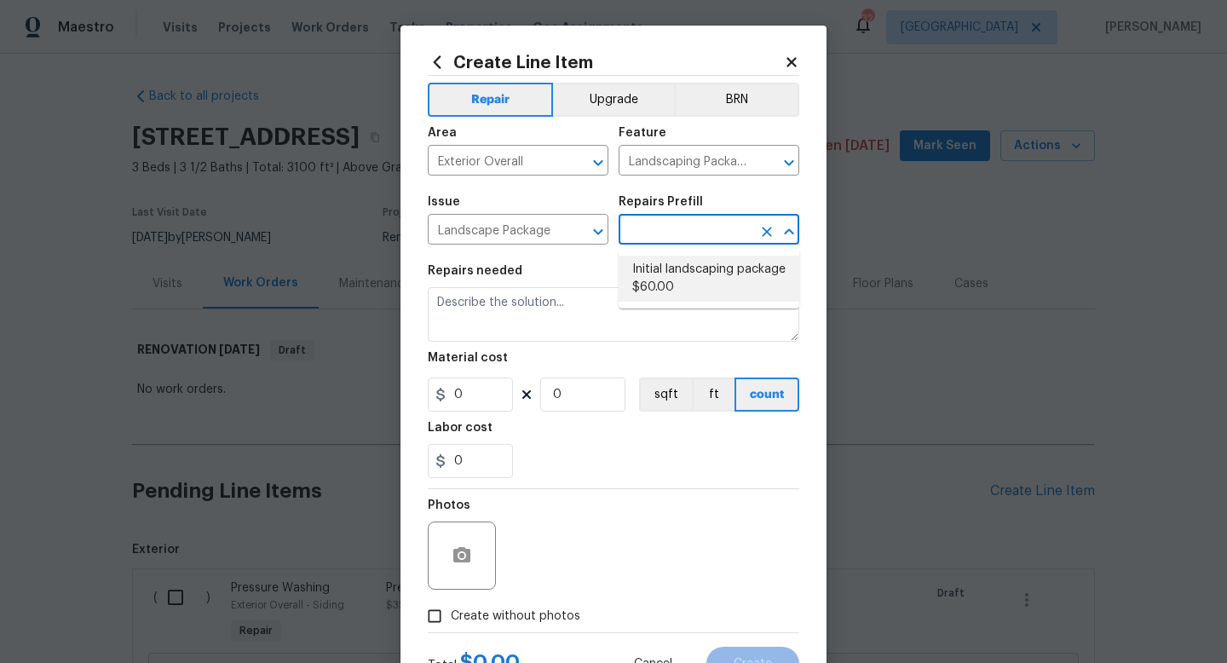
click at [665, 277] on li "Initial landscaping package $60.00" at bounding box center [708, 279] width 181 height 46
type input "Home Readiness Packages"
type input "Initial landscaping package $60.00"
type textarea "Mowing of grass up to 6" in height. Mow, edge along driveways & sidewalks, trim…"
type input "60"
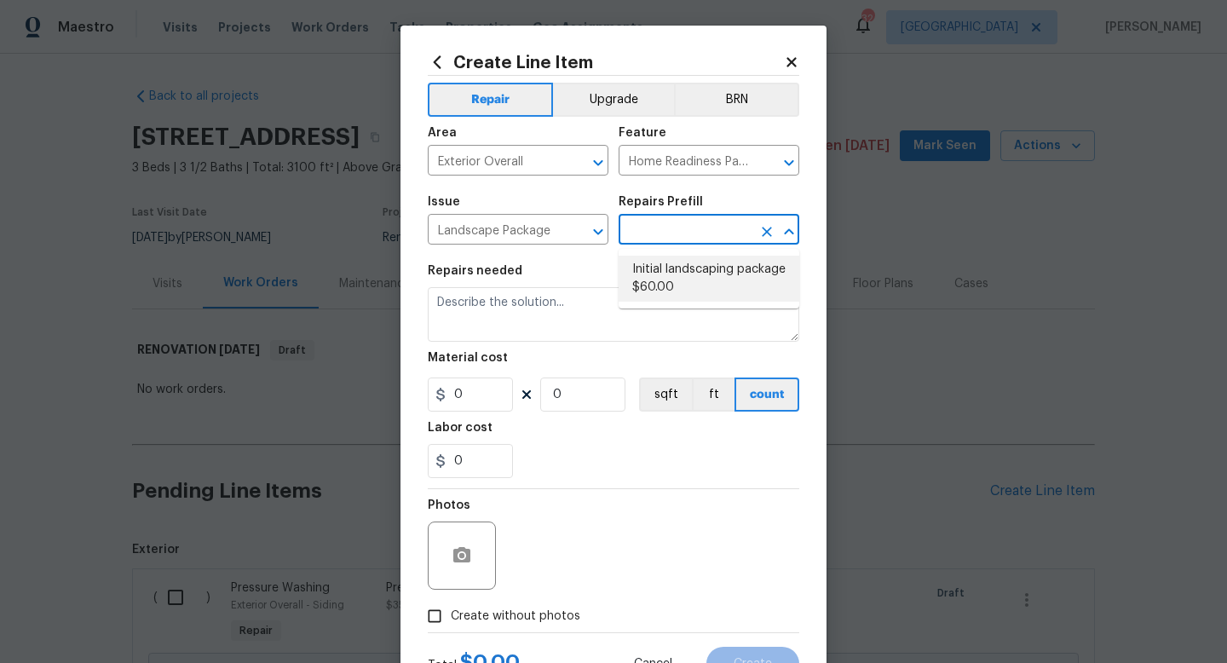
type input "1"
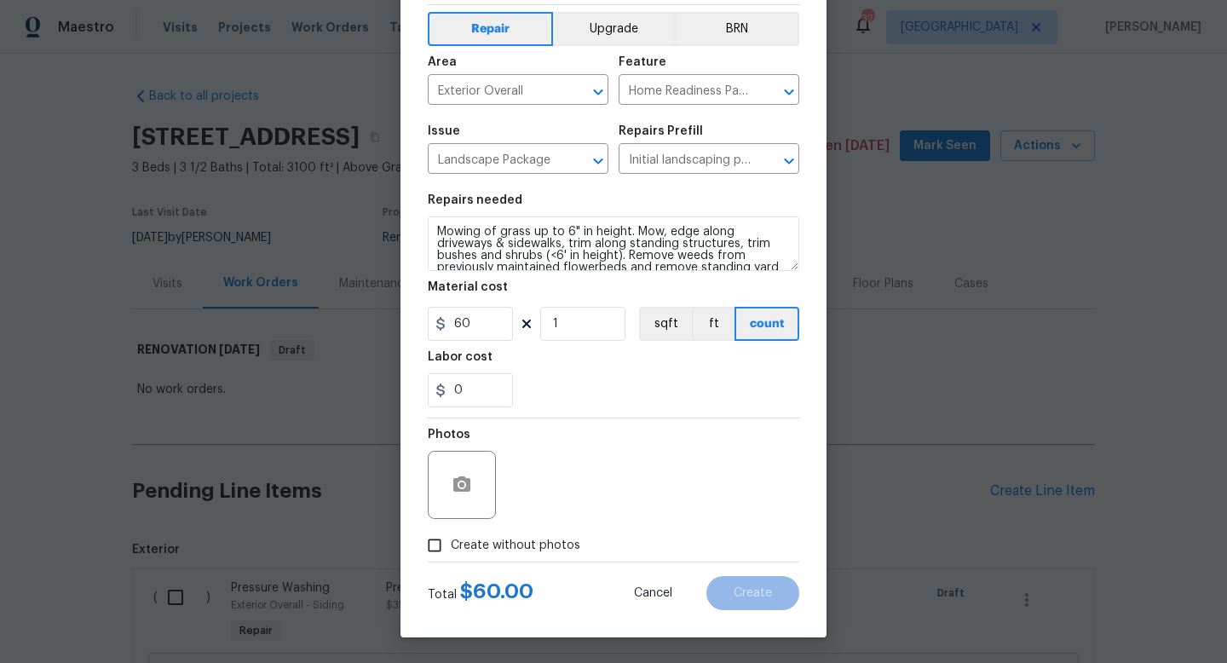
click at [515, 549] on span "Create without photos" at bounding box center [515, 546] width 129 height 18
click at [451, 549] on input "Create without photos" at bounding box center [434, 545] width 32 height 32
checkbox input "true"
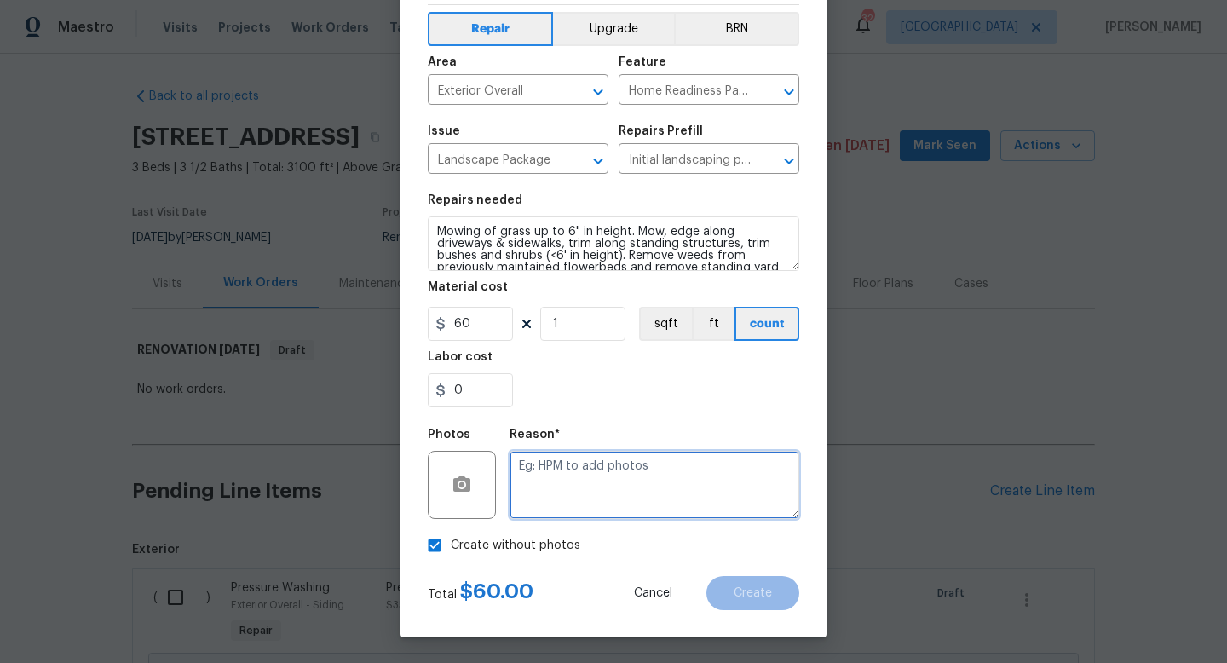
click at [563, 500] on textarea at bounding box center [654, 485] width 290 height 68
type textarea "w"
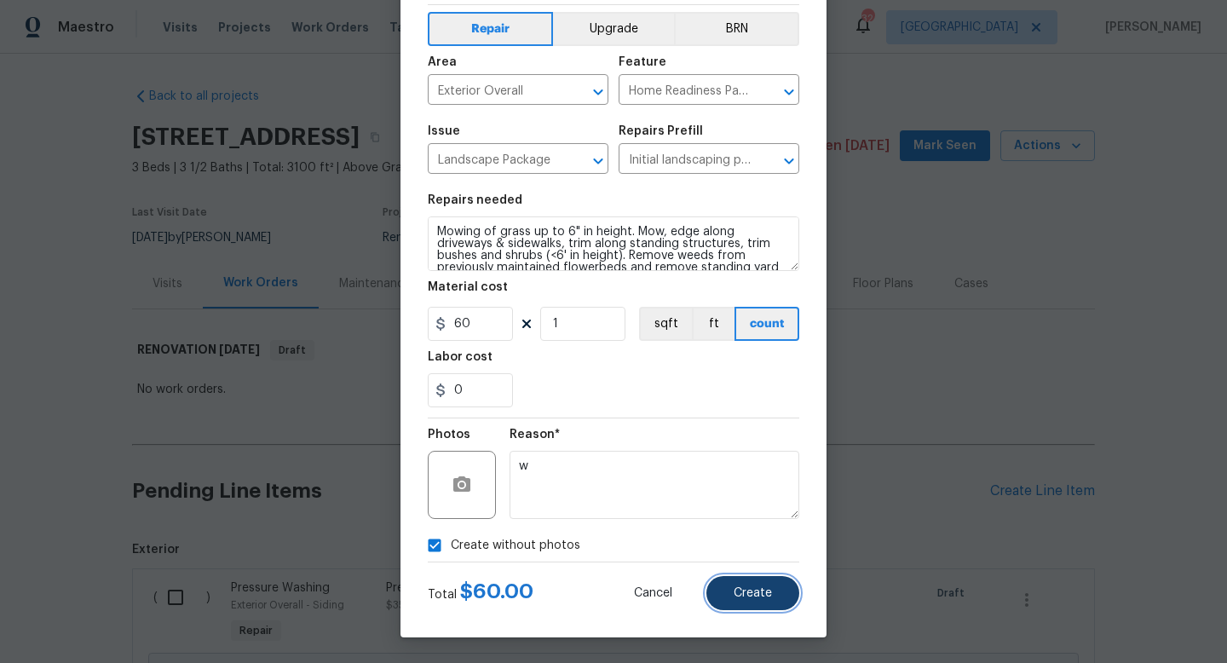
click at [734, 587] on span "Create" at bounding box center [752, 593] width 38 height 13
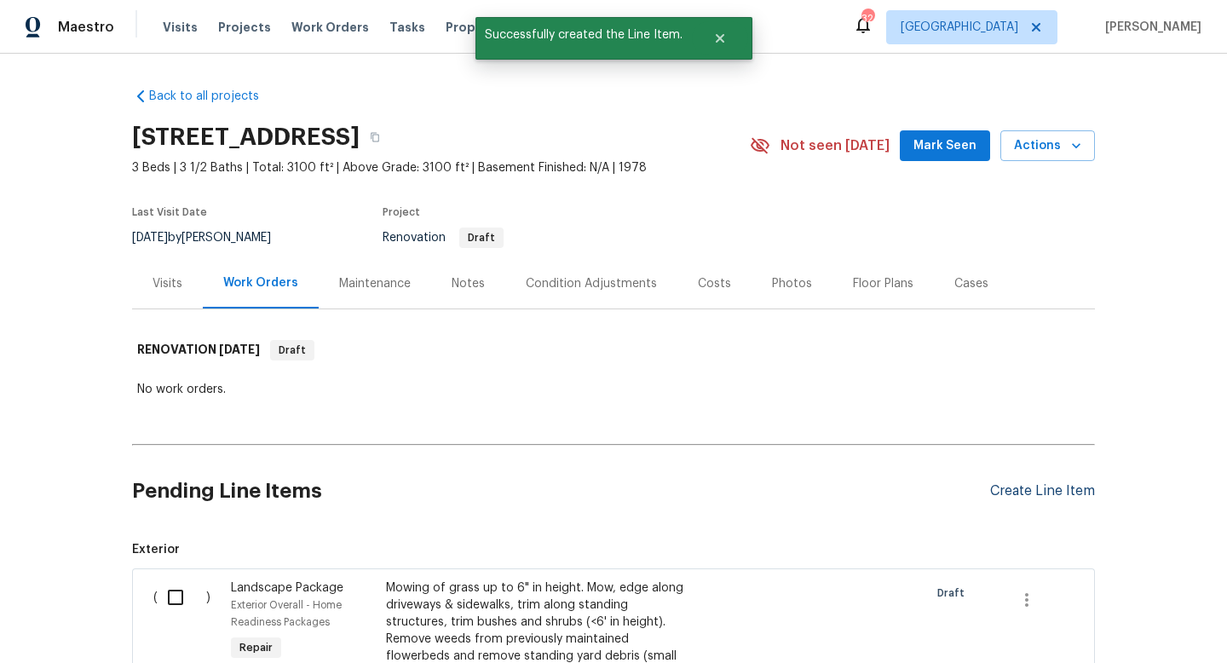
click at [1024, 489] on div "Create Line Item" at bounding box center [1042, 491] width 105 height 16
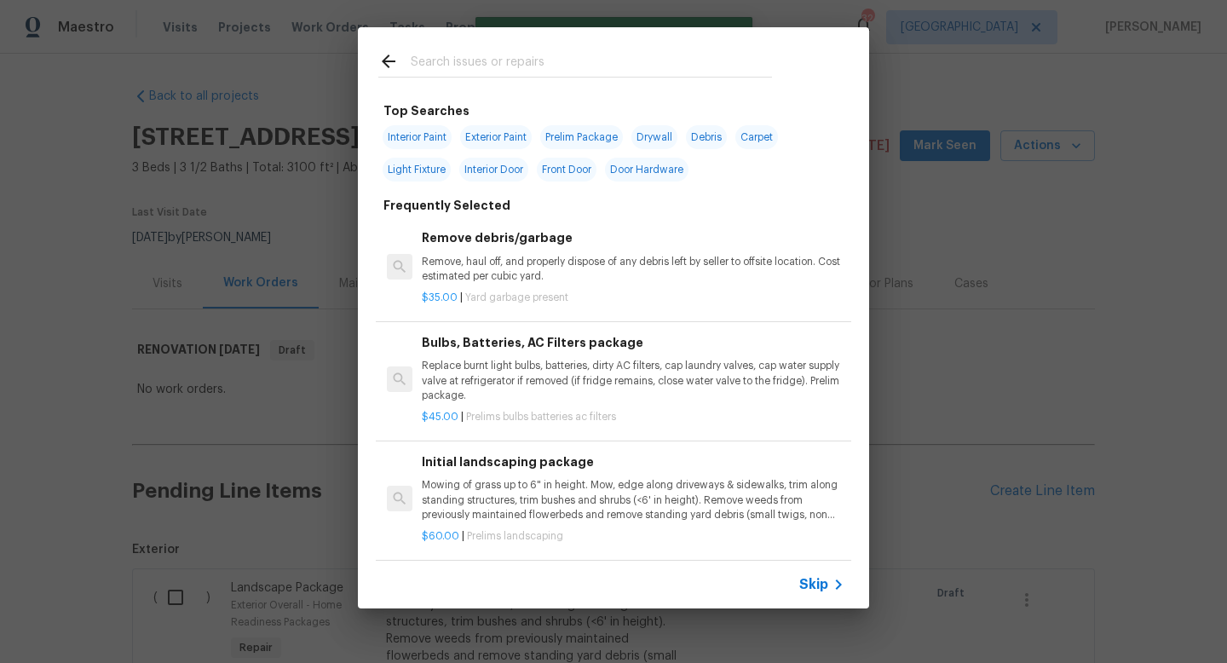
click at [822, 591] on span "Skip" at bounding box center [813, 584] width 29 height 17
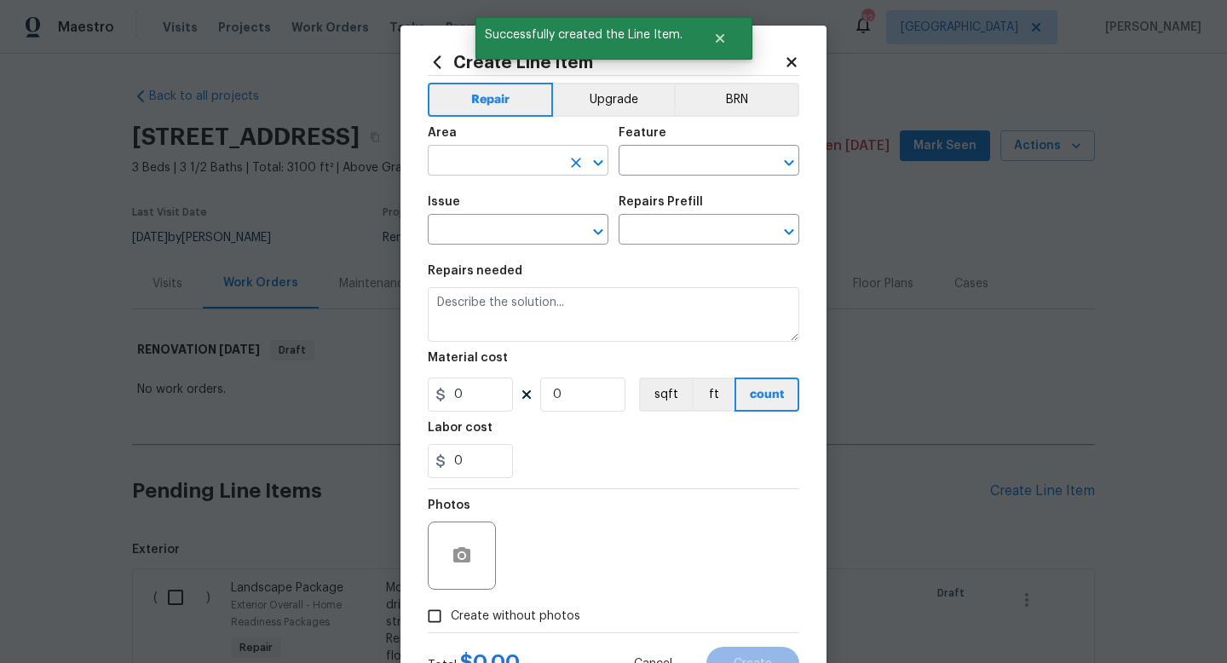
click at [493, 159] on input "text" at bounding box center [494, 162] width 133 height 26
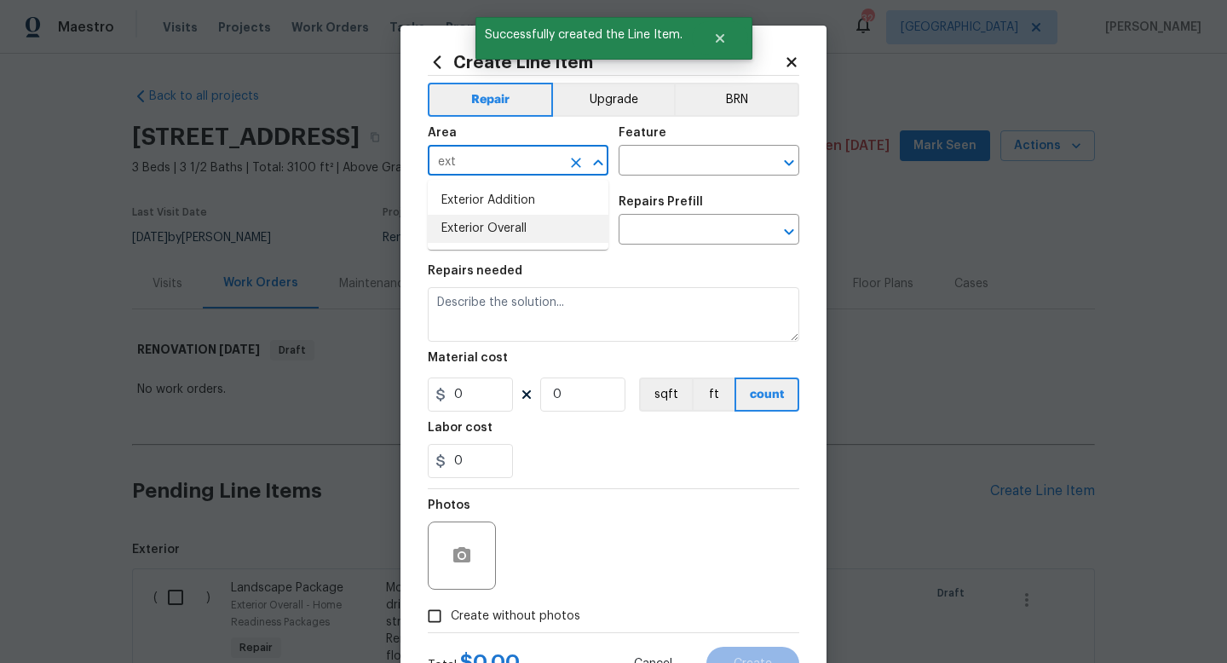
click at [487, 231] on li "Exterior Overall" at bounding box center [518, 229] width 181 height 28
type input "Exterior Overall"
click at [650, 156] on input "text" at bounding box center [684, 162] width 133 height 26
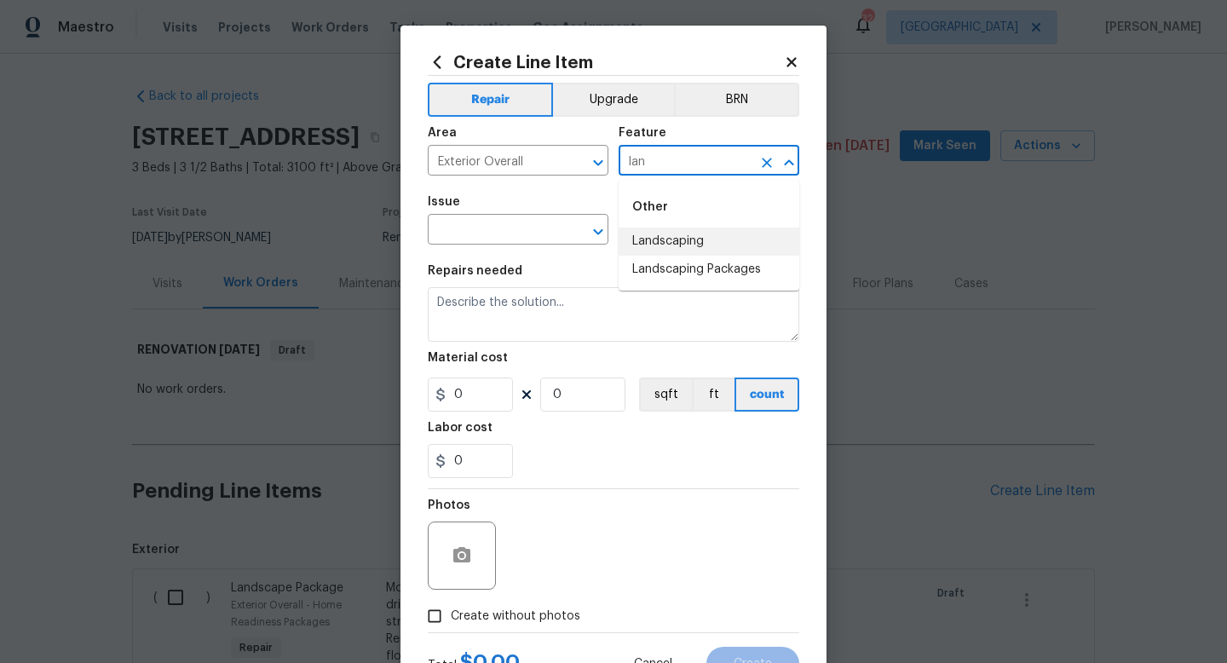
click at [655, 247] on li "Landscaping" at bounding box center [708, 241] width 181 height 28
type input "Landscaping"
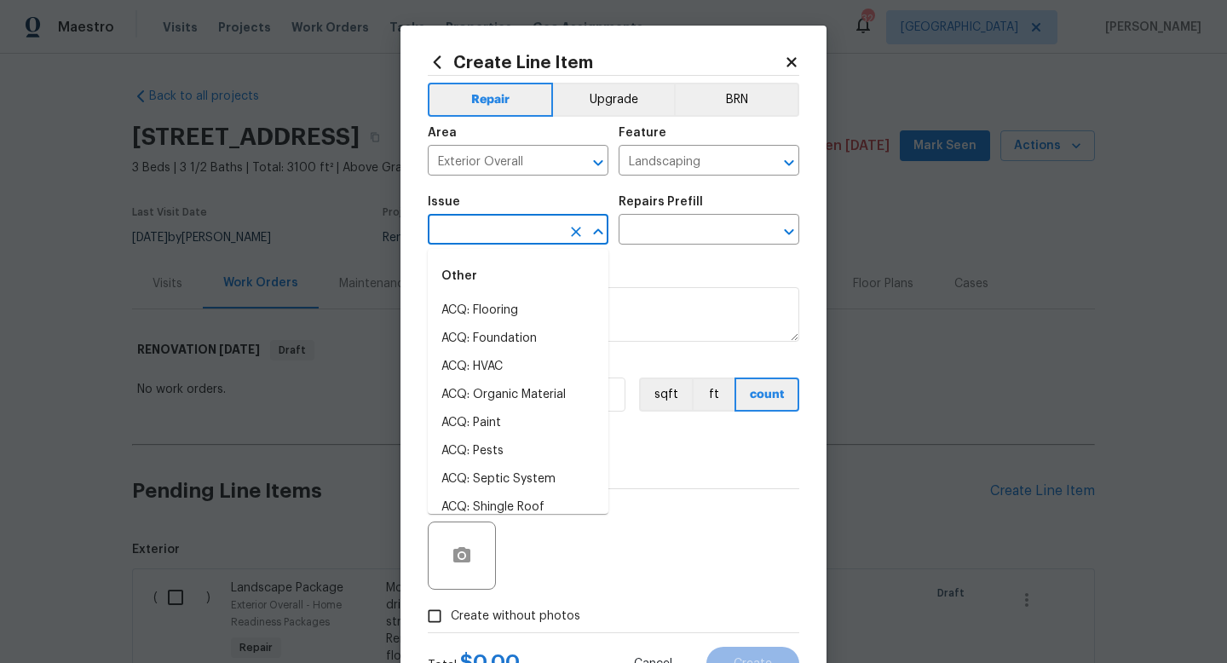
click at [524, 235] on input "text" at bounding box center [494, 231] width 133 height 26
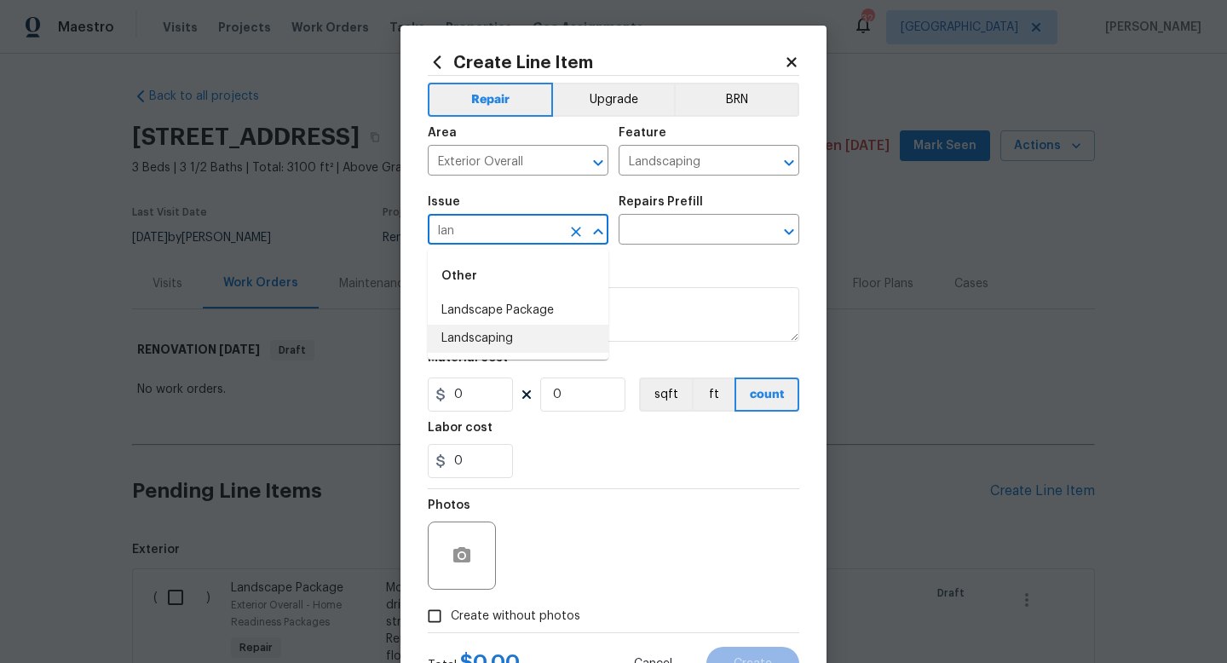
click at [518, 337] on li "Landscaping" at bounding box center [518, 339] width 181 height 28
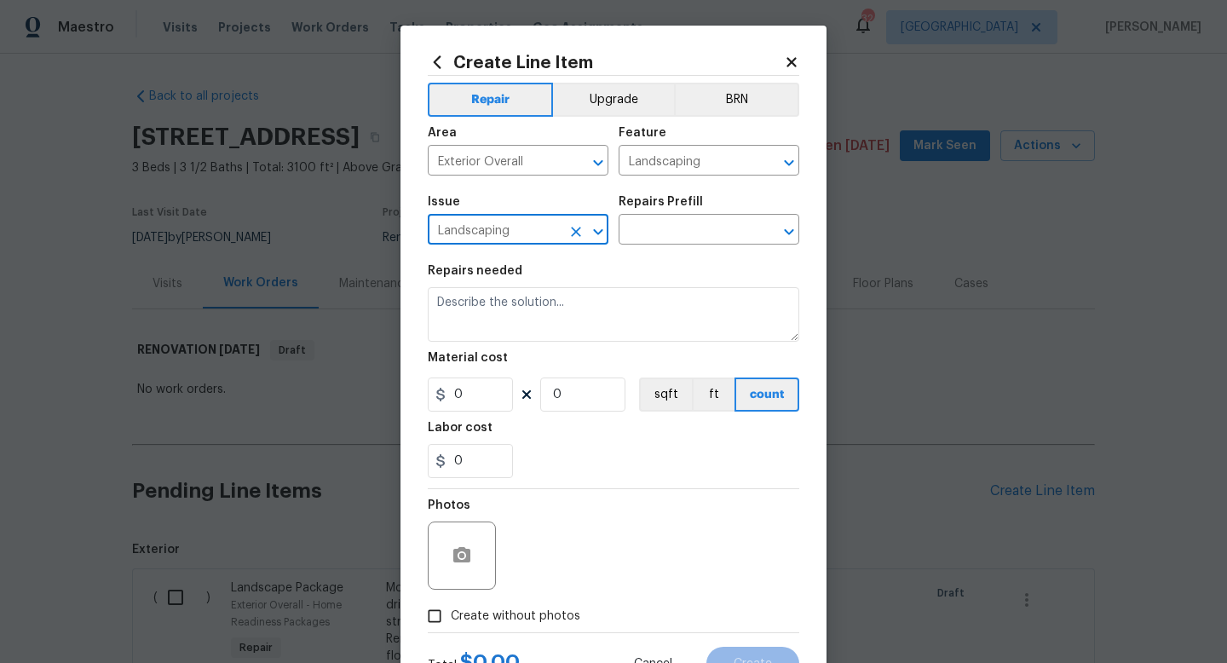
type input "Landscaping"
click at [686, 216] on div "Repairs Prefill" at bounding box center [708, 207] width 181 height 22
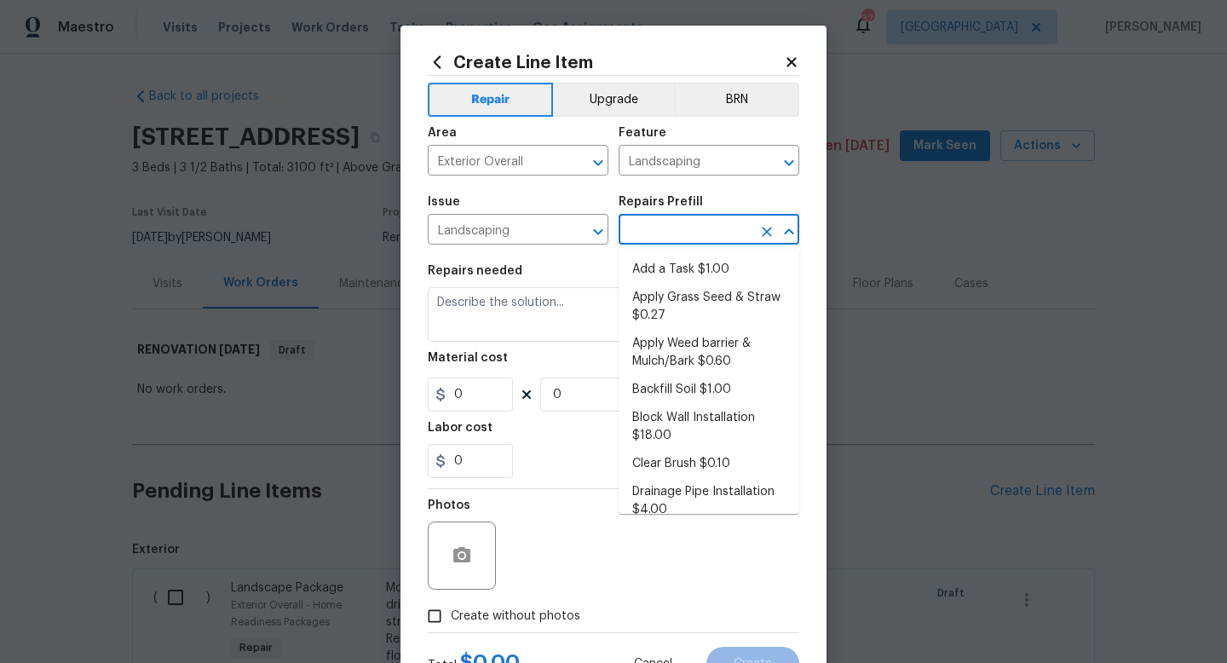
click at [684, 224] on input "text" at bounding box center [684, 231] width 133 height 26
click at [677, 269] on li "Add a Task $1.00" at bounding box center [708, 270] width 181 height 28
type input "Add a Task $1.00"
type textarea "HPM to detail"
type input "1"
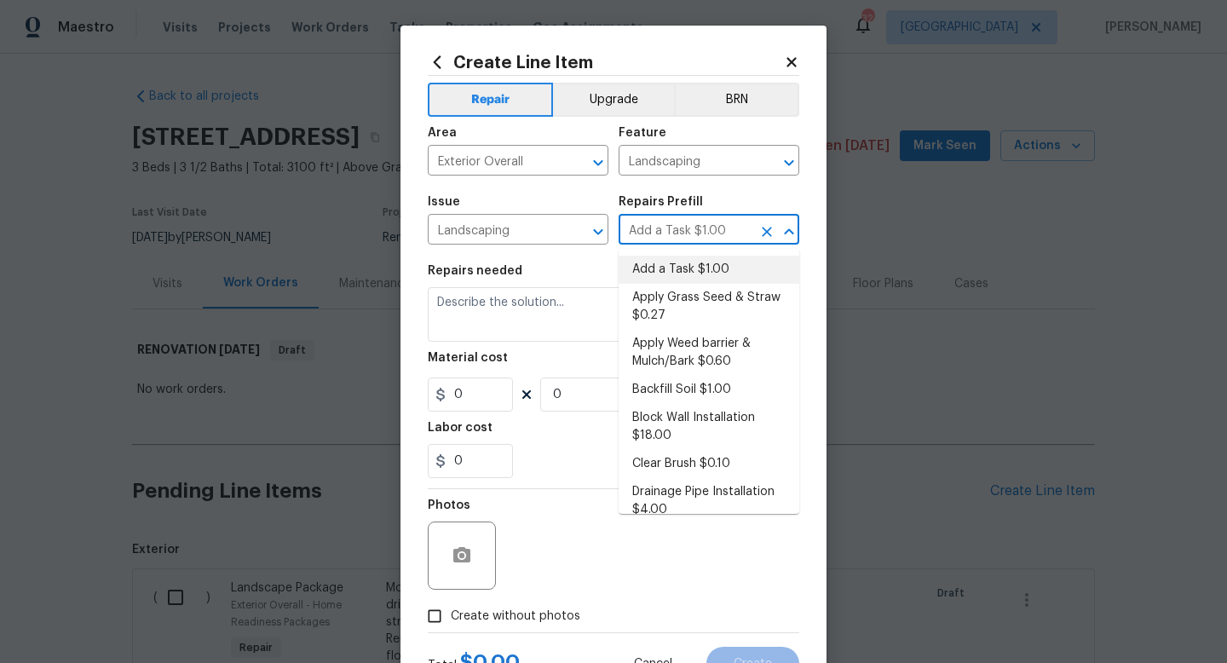
type input "1"
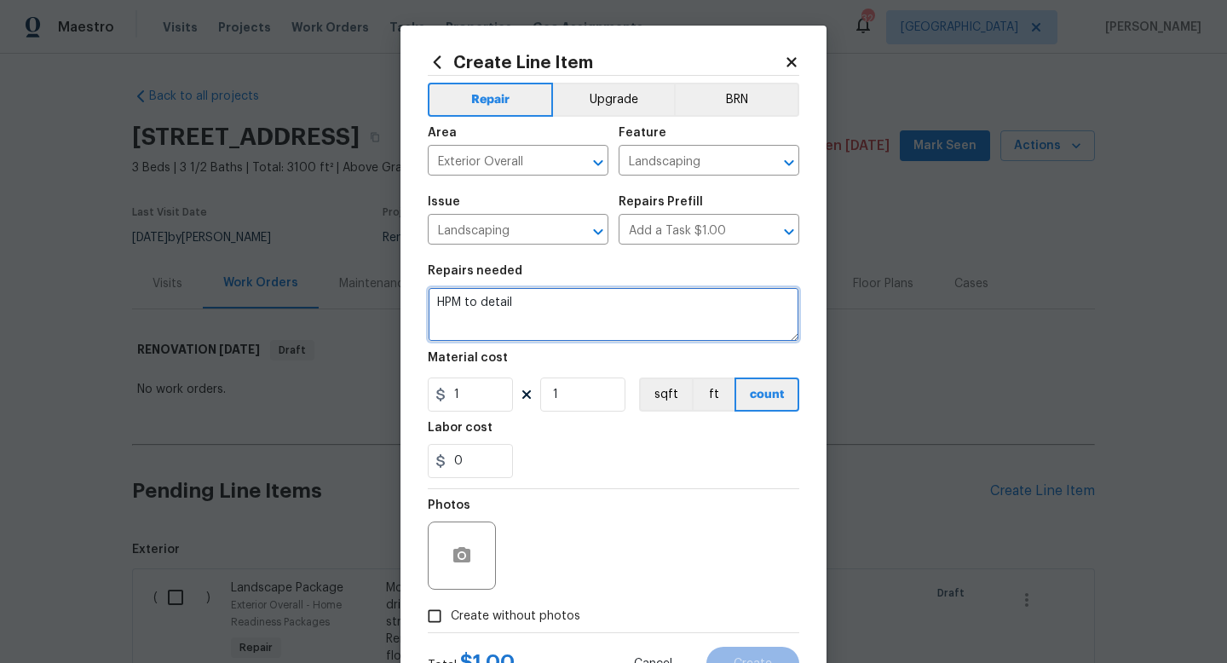
click at [601, 303] on textarea "HPM to detail" at bounding box center [613, 314] width 371 height 55
type textarea "Trim shrubs, bushes, trees around home."
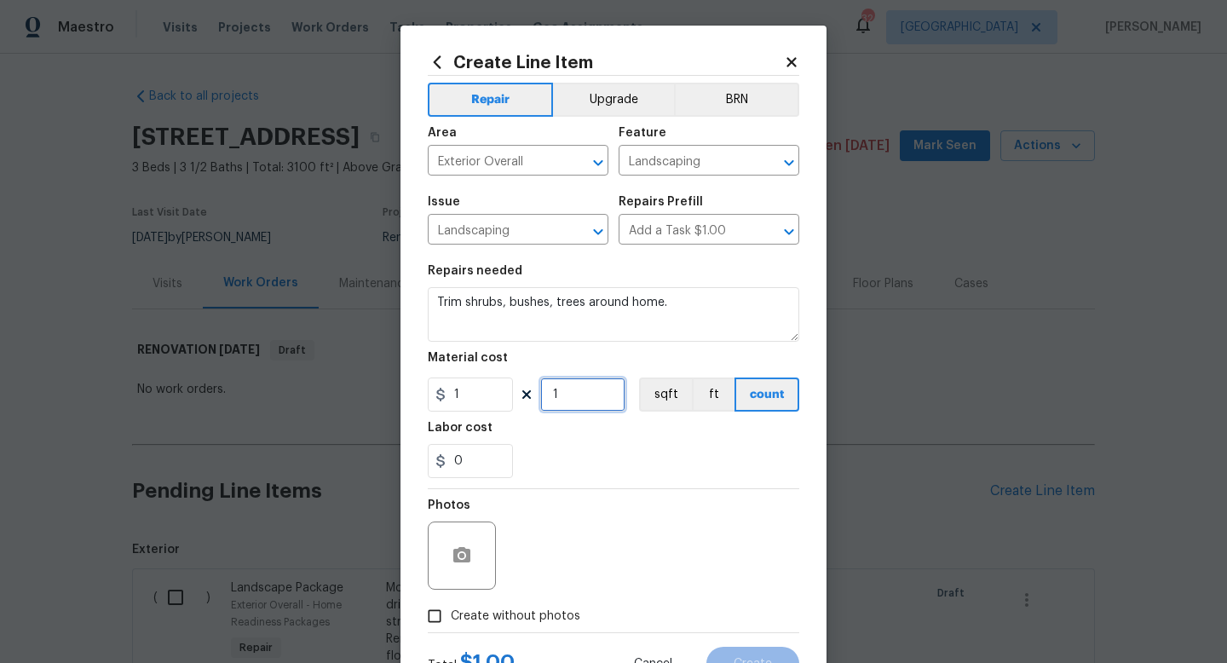
click at [598, 398] on input "1" at bounding box center [582, 394] width 85 height 34
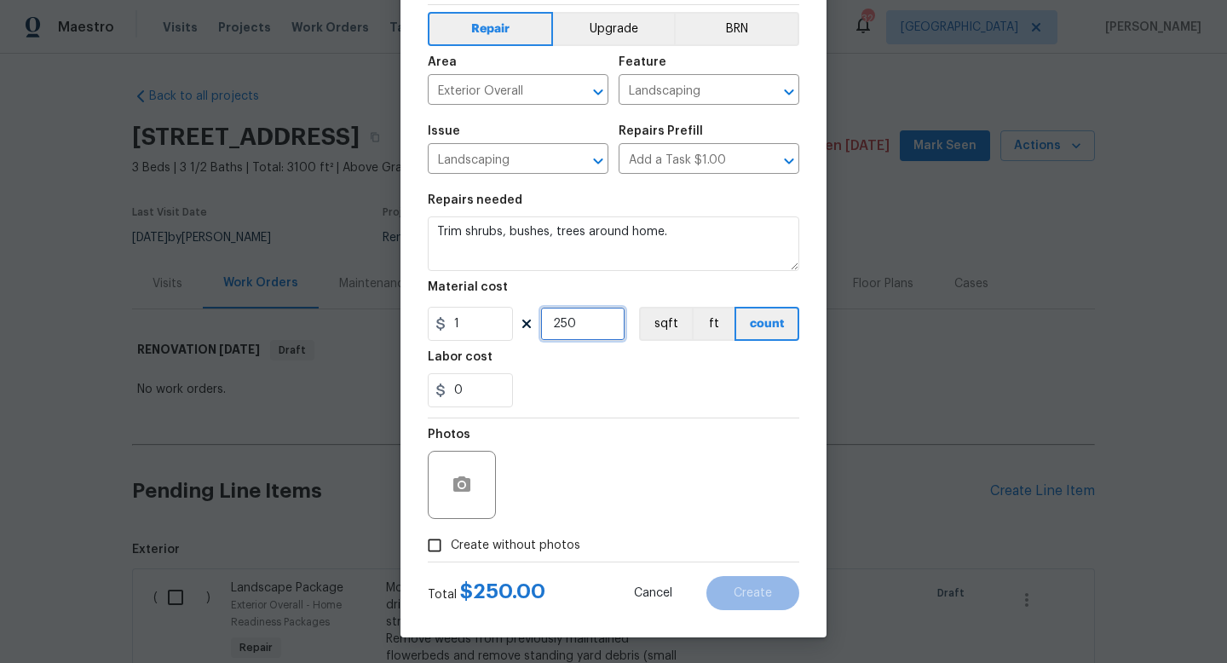
type input "250"
click at [538, 548] on span "Create without photos" at bounding box center [515, 546] width 129 height 18
click at [451, 548] on input "Create without photos" at bounding box center [434, 545] width 32 height 32
checkbox input "true"
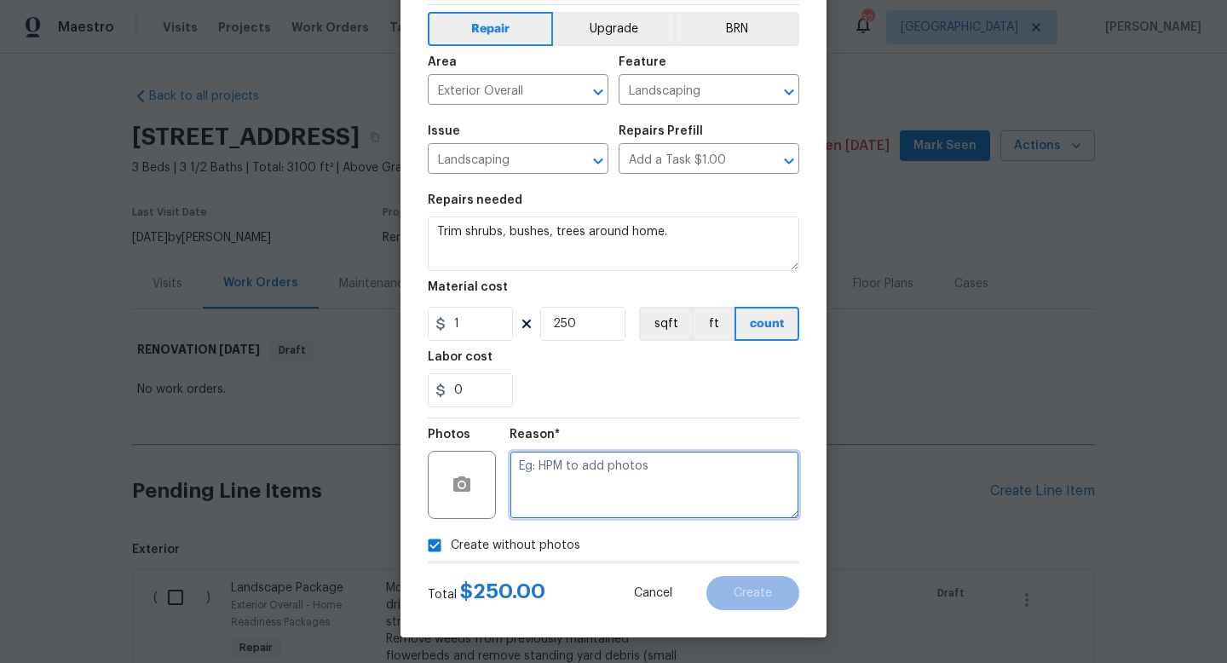
click at [568, 502] on textarea at bounding box center [654, 485] width 290 height 68
type textarea "w"
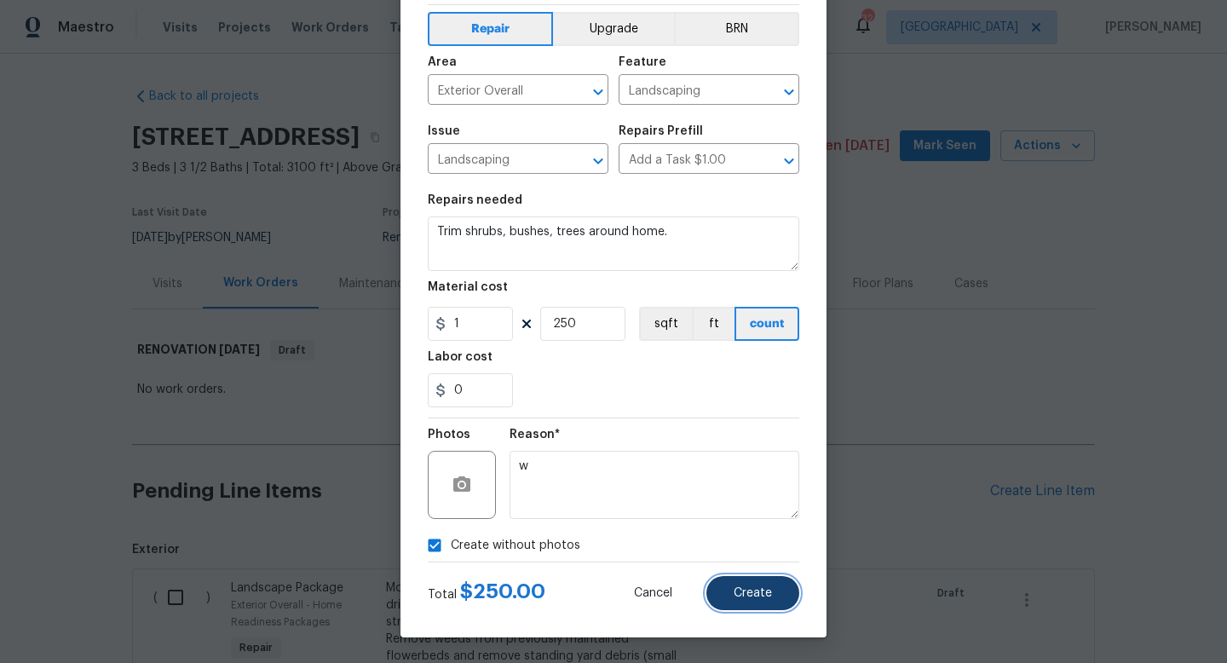
click at [762, 590] on span "Create" at bounding box center [752, 593] width 38 height 13
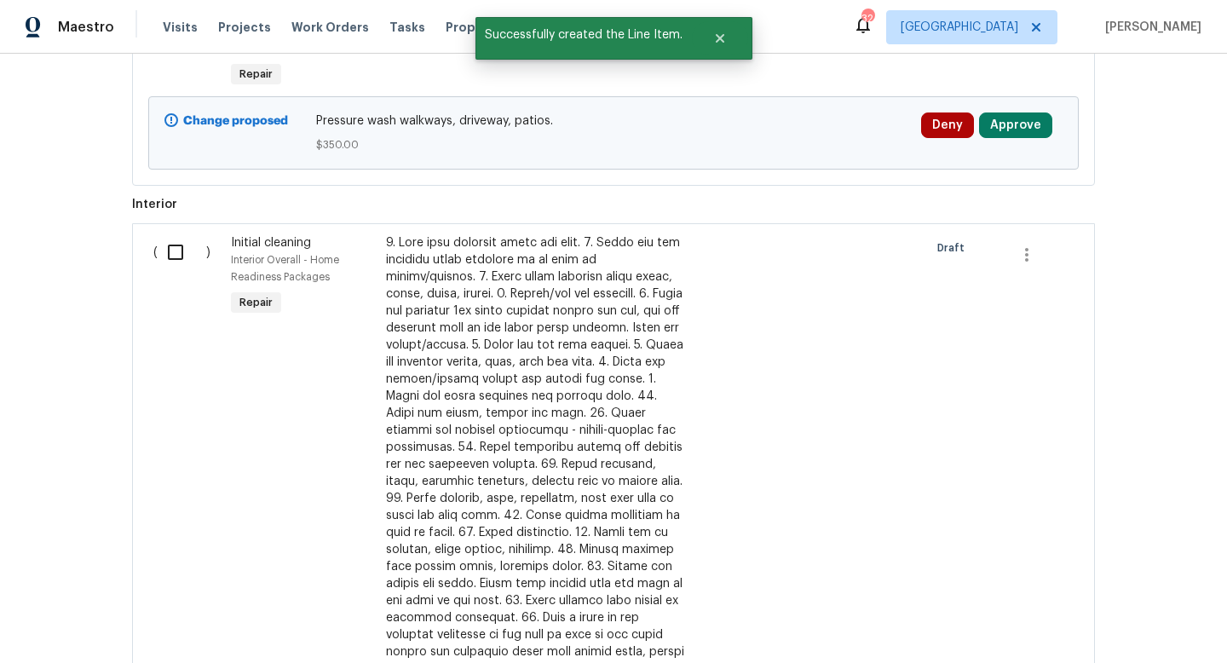
scroll to position [949, 0]
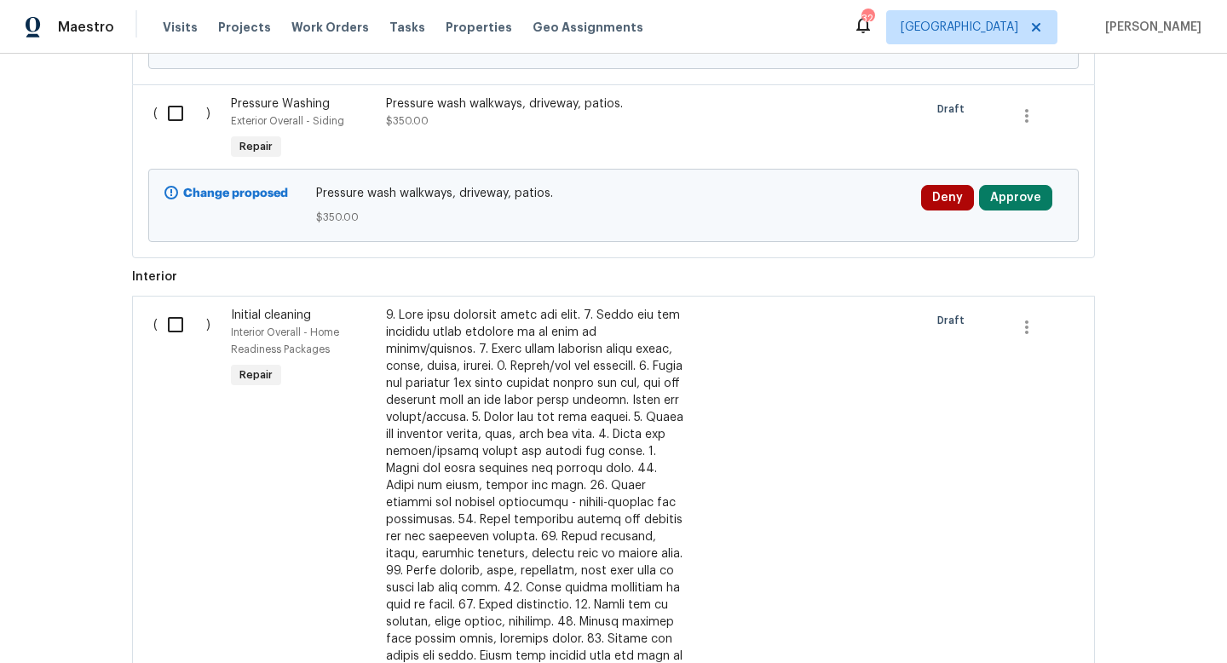
click at [178, 114] on input "checkbox" at bounding box center [182, 113] width 49 height 36
checkbox input "true"
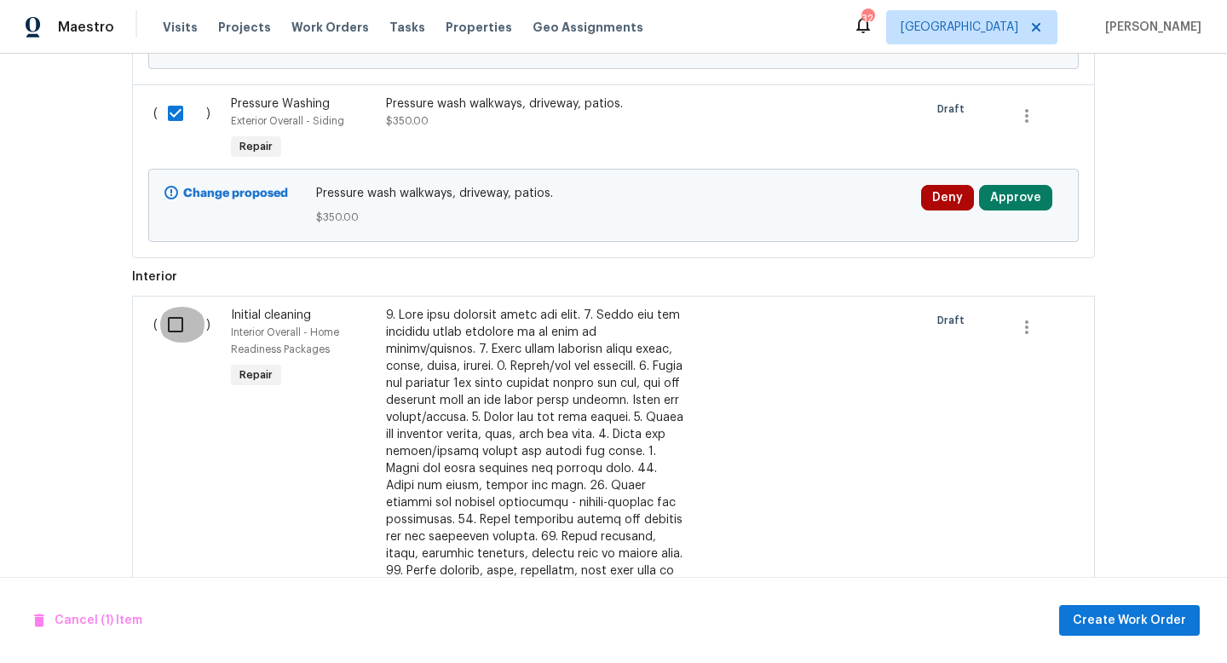
click at [176, 329] on input "checkbox" at bounding box center [182, 325] width 49 height 36
checkbox input "true"
click at [1082, 610] on span "Create Work Order" at bounding box center [1128, 620] width 113 height 21
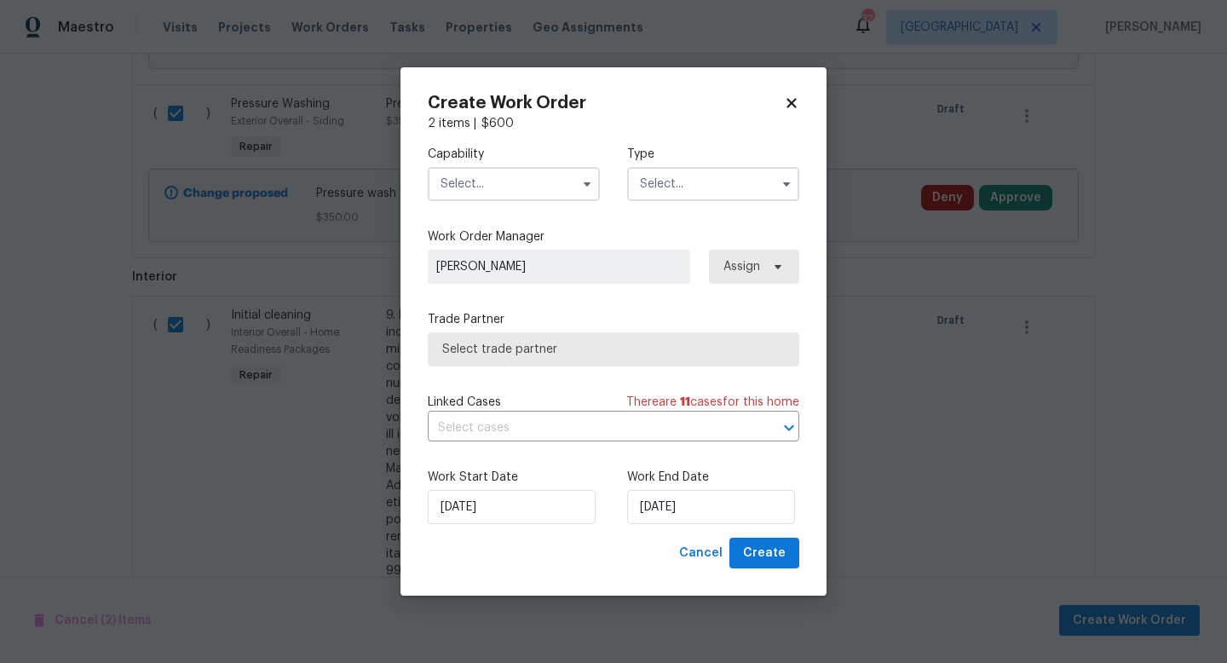
click at [489, 185] on input "text" at bounding box center [514, 184] width 172 height 34
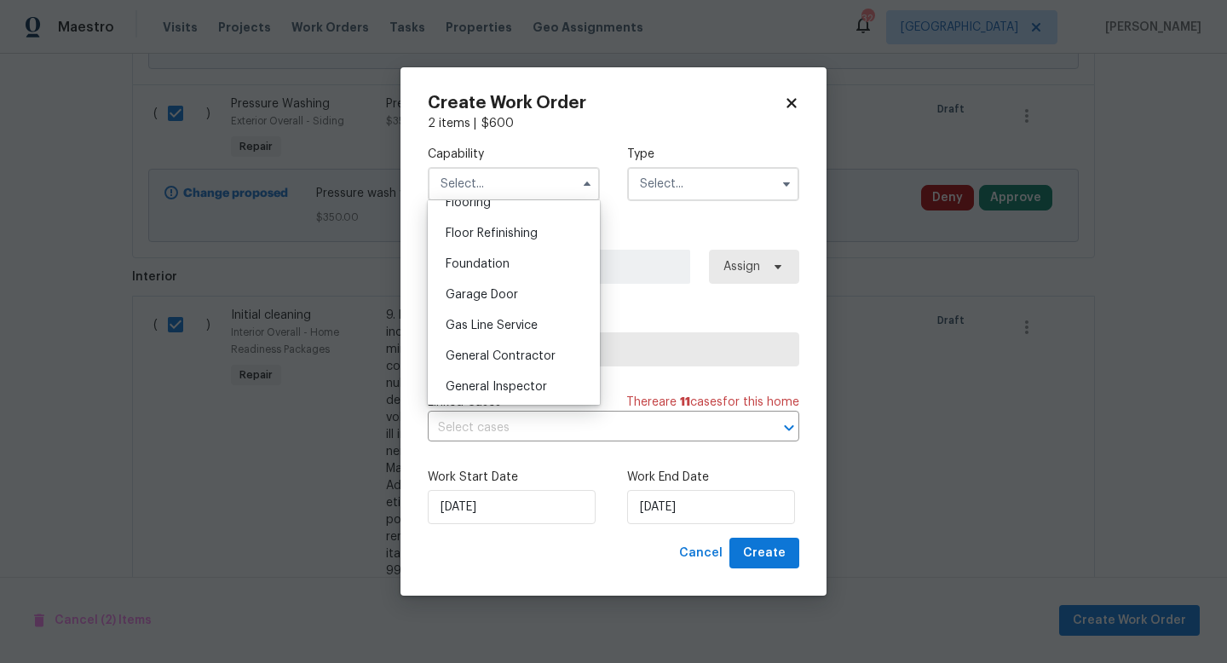
scroll to position [686, 0]
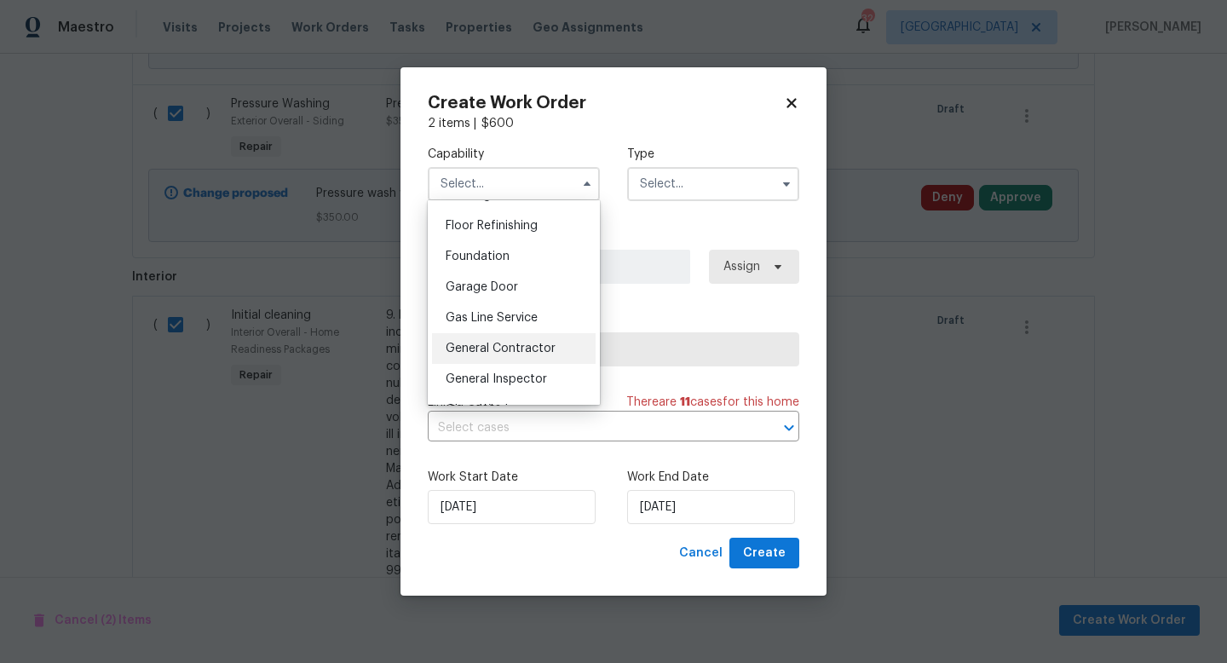
click at [486, 350] on span "General Contractor" at bounding box center [501, 348] width 110 height 12
type input "General Contractor"
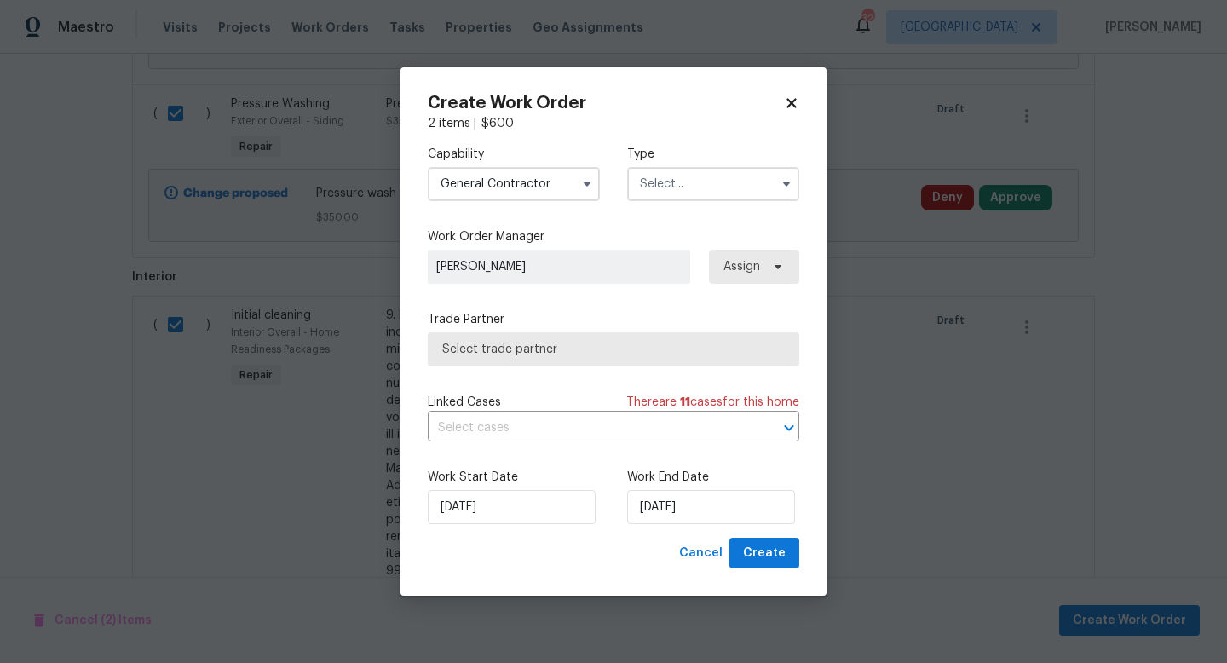
click at [676, 193] on input "text" at bounding box center [713, 184] width 172 height 34
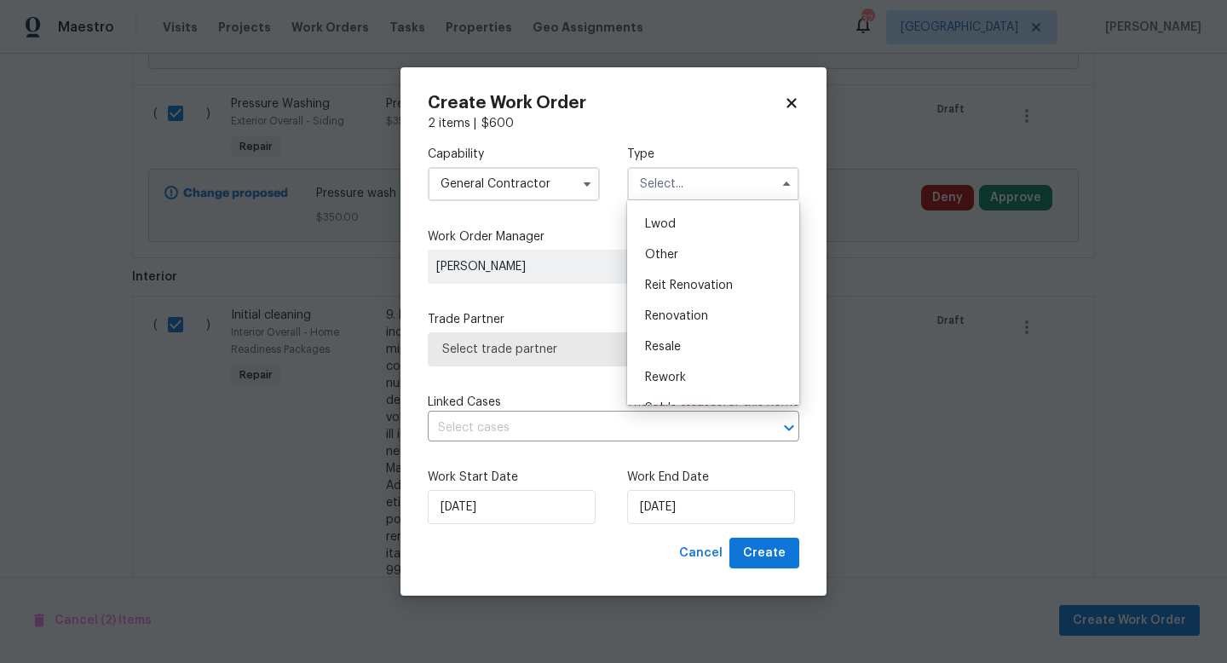
scroll to position [203, 0]
click at [682, 297] on span "Renovation" at bounding box center [676, 293] width 63 height 12
type input "Renovation"
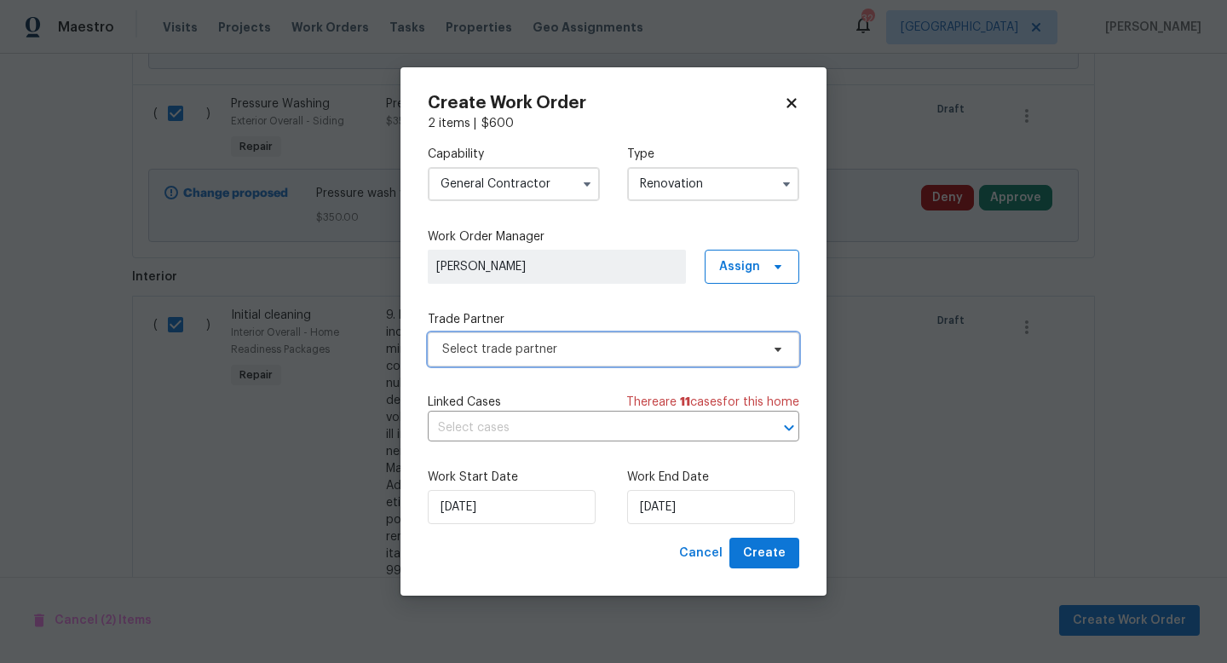
click at [640, 347] on span "Select trade partner" at bounding box center [601, 349] width 318 height 17
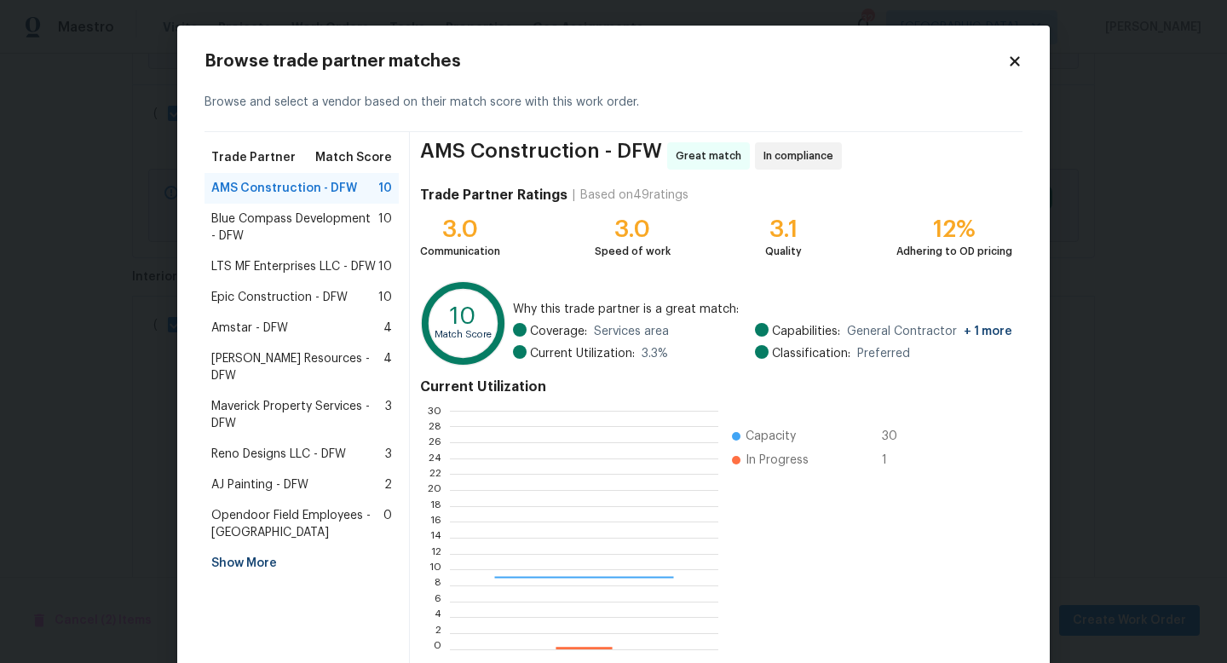
scroll to position [239, 267]
click at [301, 271] on span "LTS MF Enterprises LLC - DFW" at bounding box center [293, 266] width 164 height 17
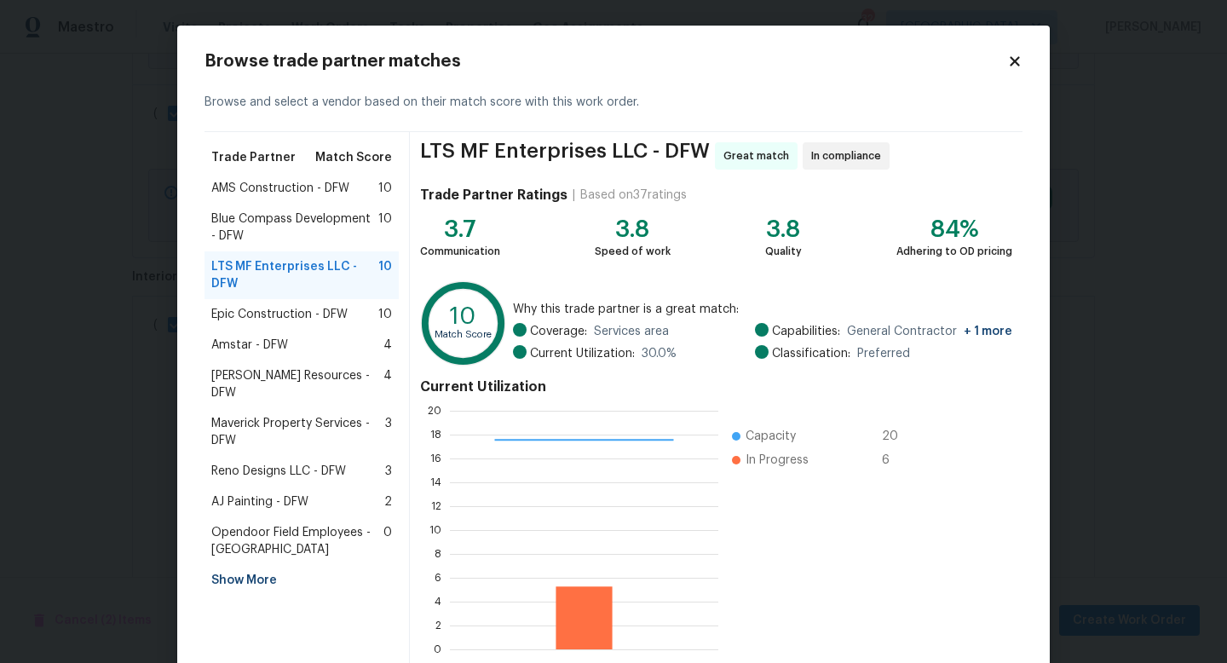
scroll to position [89, 0]
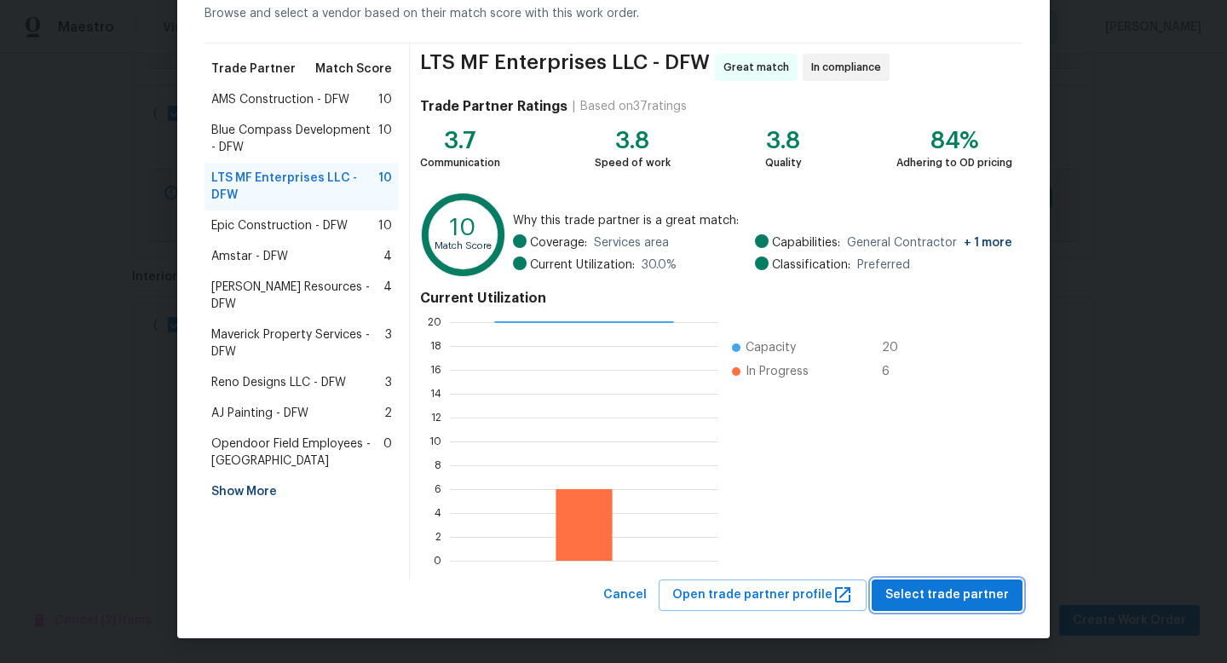
click at [929, 584] on span "Select trade partner" at bounding box center [947, 594] width 124 height 21
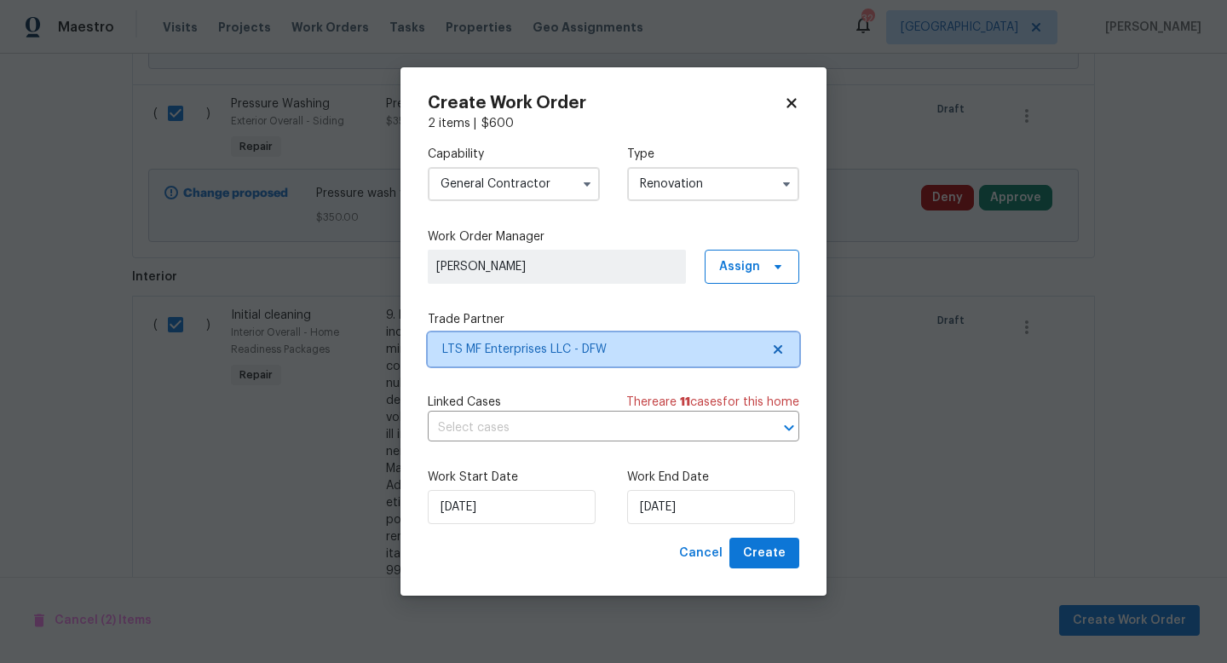
scroll to position [0, 0]
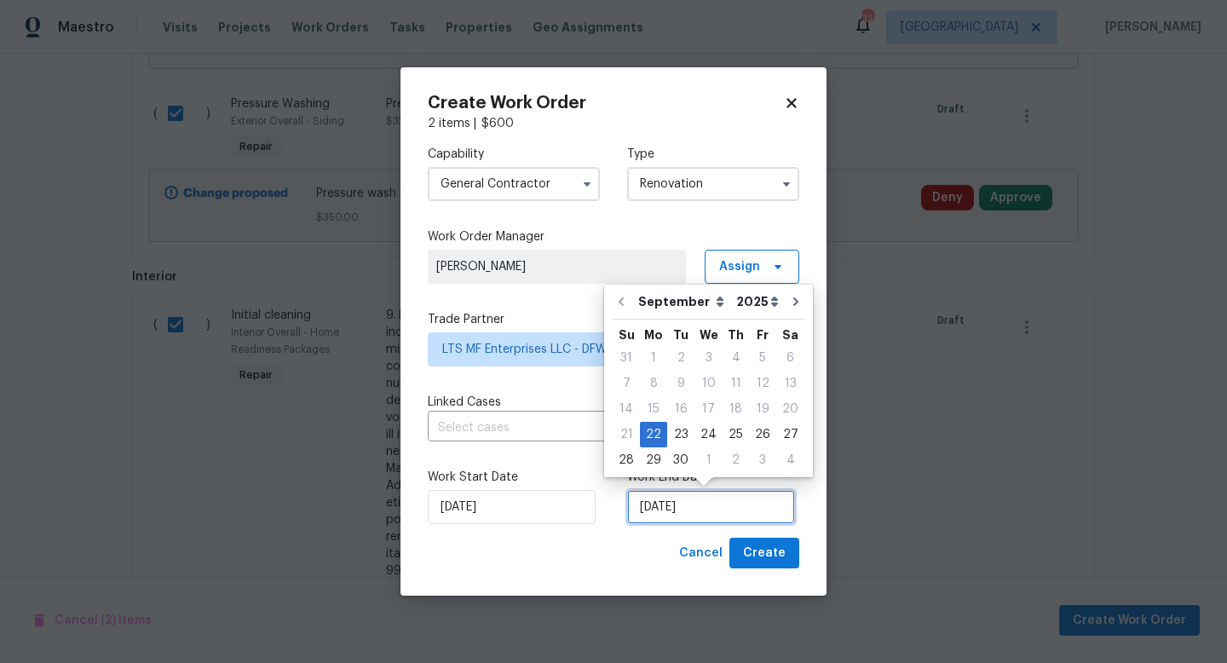
click at [705, 518] on input "[DATE]" at bounding box center [711, 507] width 168 height 34
click at [709, 434] on div "24" at bounding box center [708, 435] width 28 height 24
type input "9/24/2025"
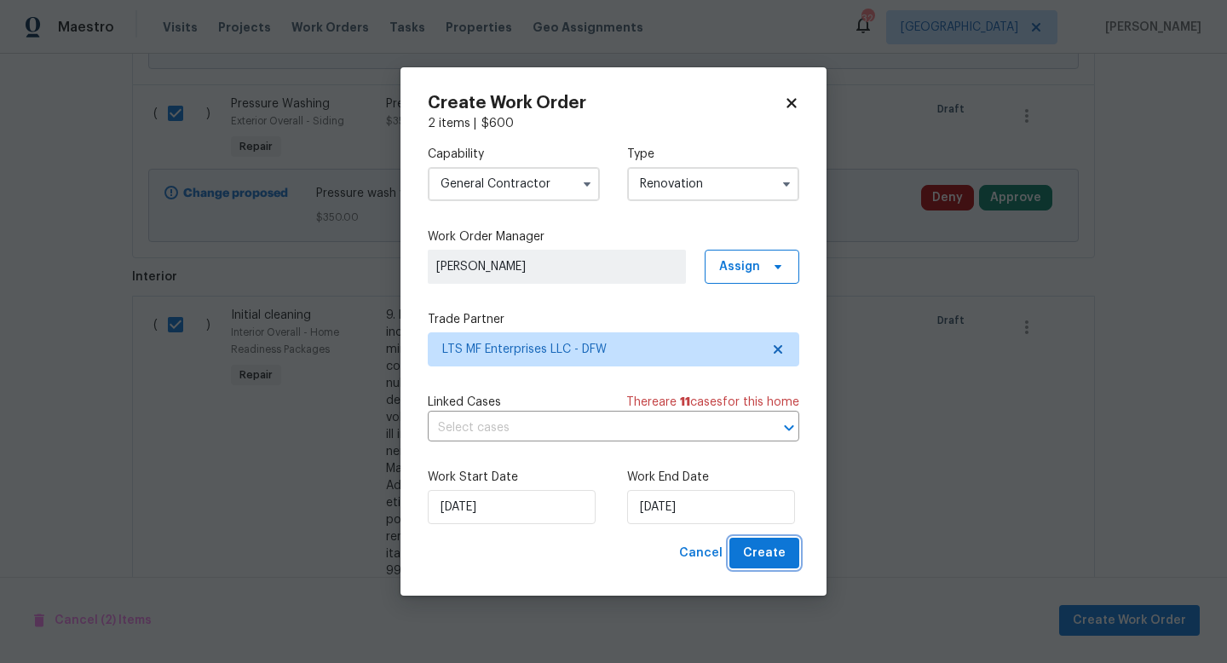
click at [752, 553] on span "Create" at bounding box center [764, 553] width 43 height 21
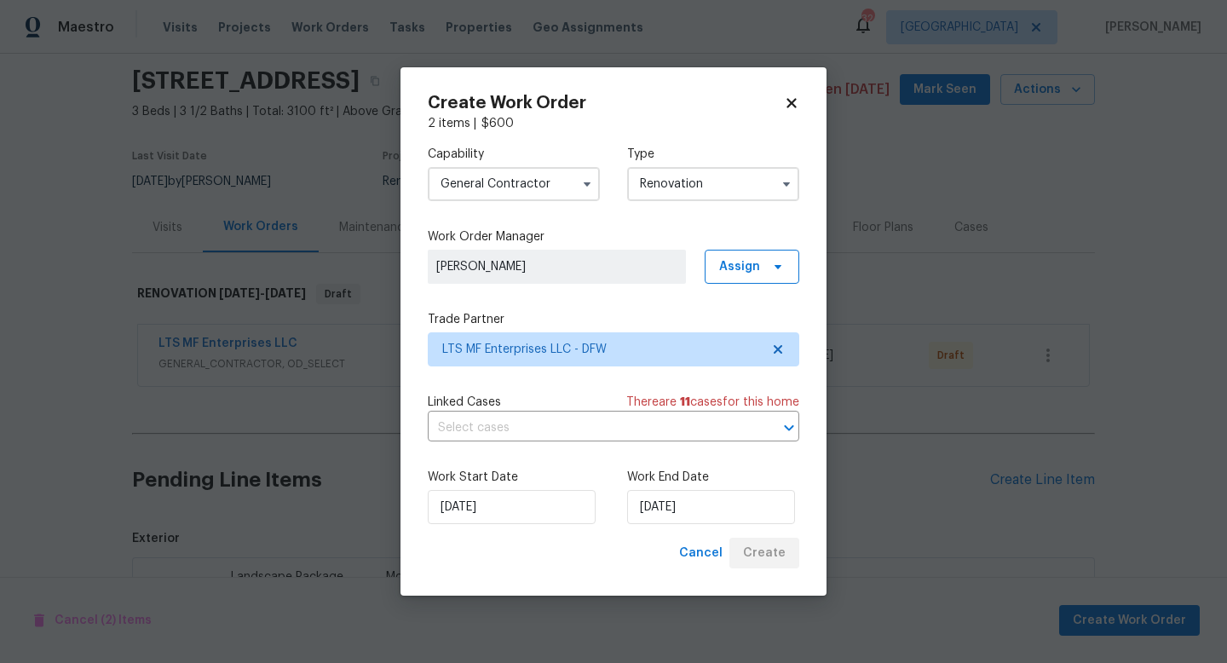
scroll to position [533, 0]
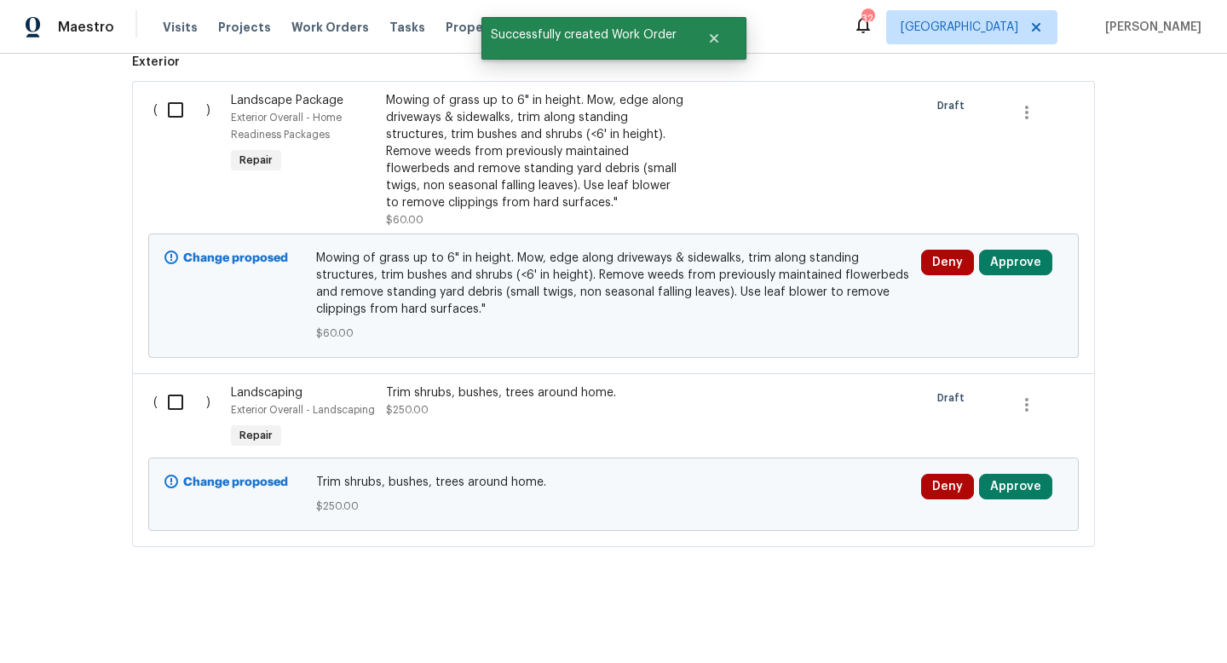
click at [175, 106] on input "checkbox" at bounding box center [182, 110] width 49 height 36
checkbox input "true"
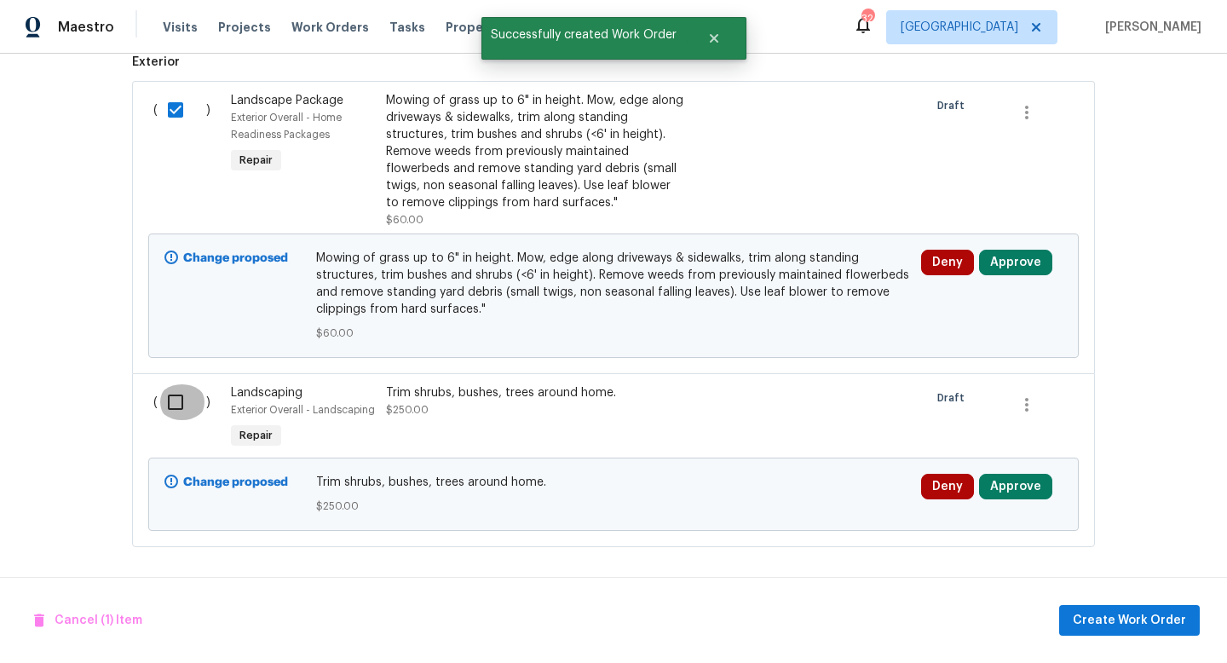
click at [177, 403] on input "checkbox" at bounding box center [182, 402] width 49 height 36
checkbox input "true"
click at [1084, 620] on span "Create Work Order" at bounding box center [1128, 620] width 113 height 21
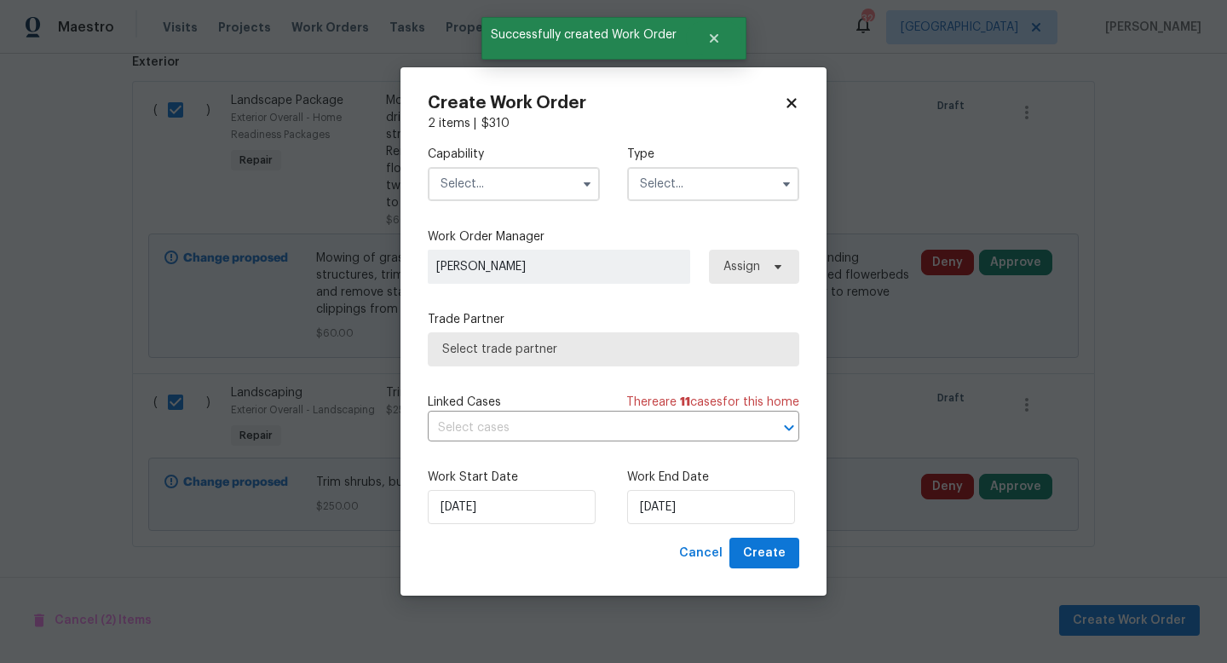
click at [491, 195] on input "text" at bounding box center [514, 184] width 172 height 34
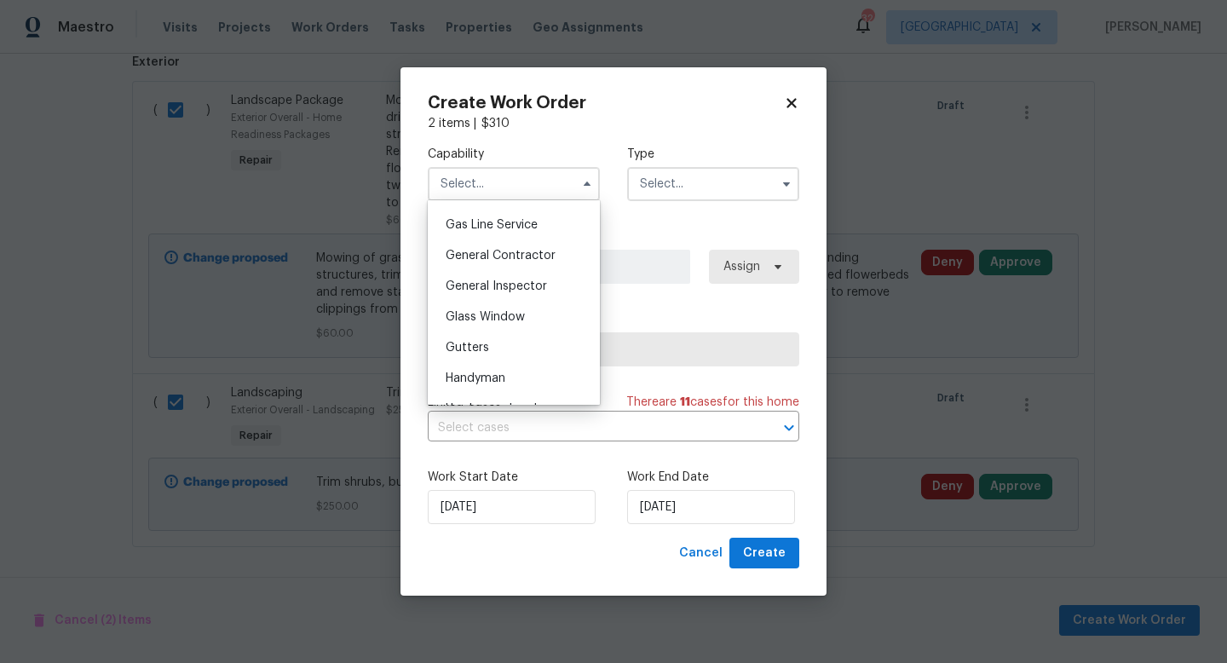
scroll to position [978, 0]
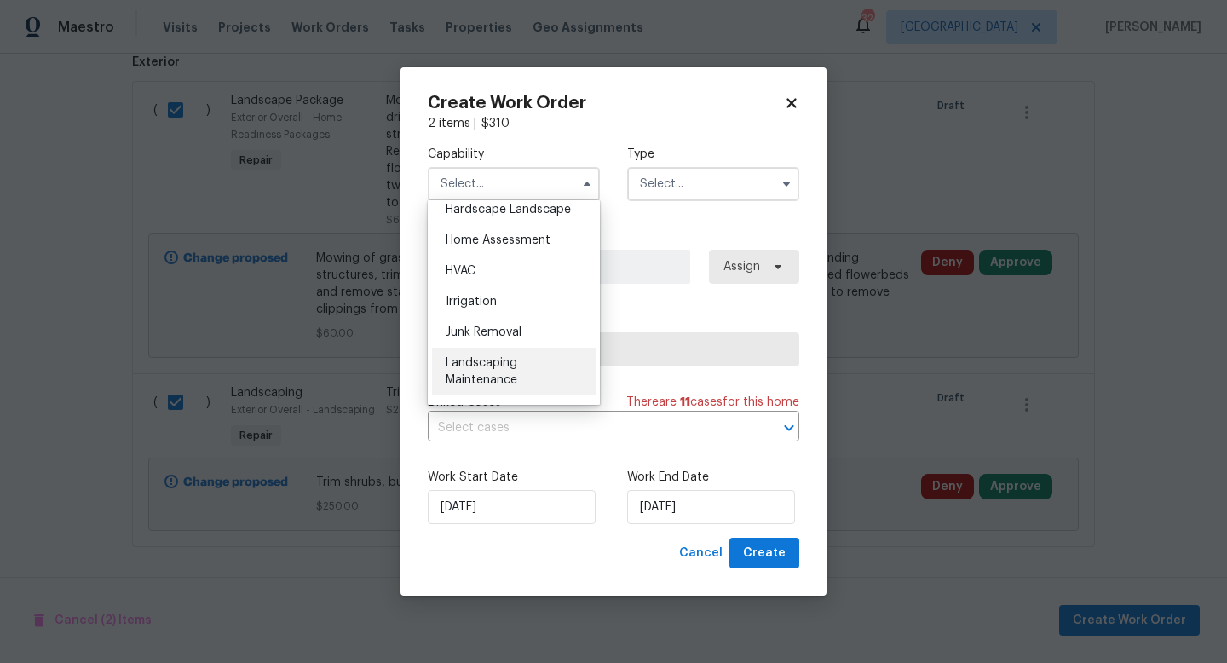
click at [496, 377] on span "Landscaping Maintenance" at bounding box center [482, 371] width 72 height 29
type input "Landscaping Maintenance"
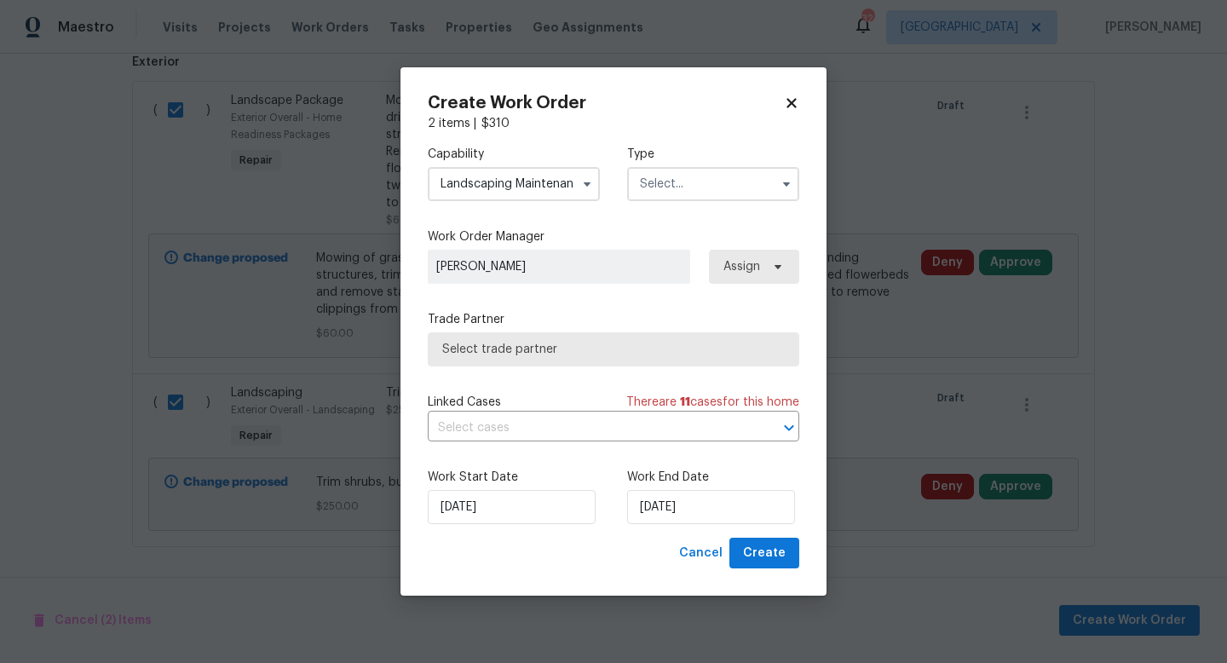
click at [685, 181] on input "text" at bounding box center [713, 184] width 172 height 34
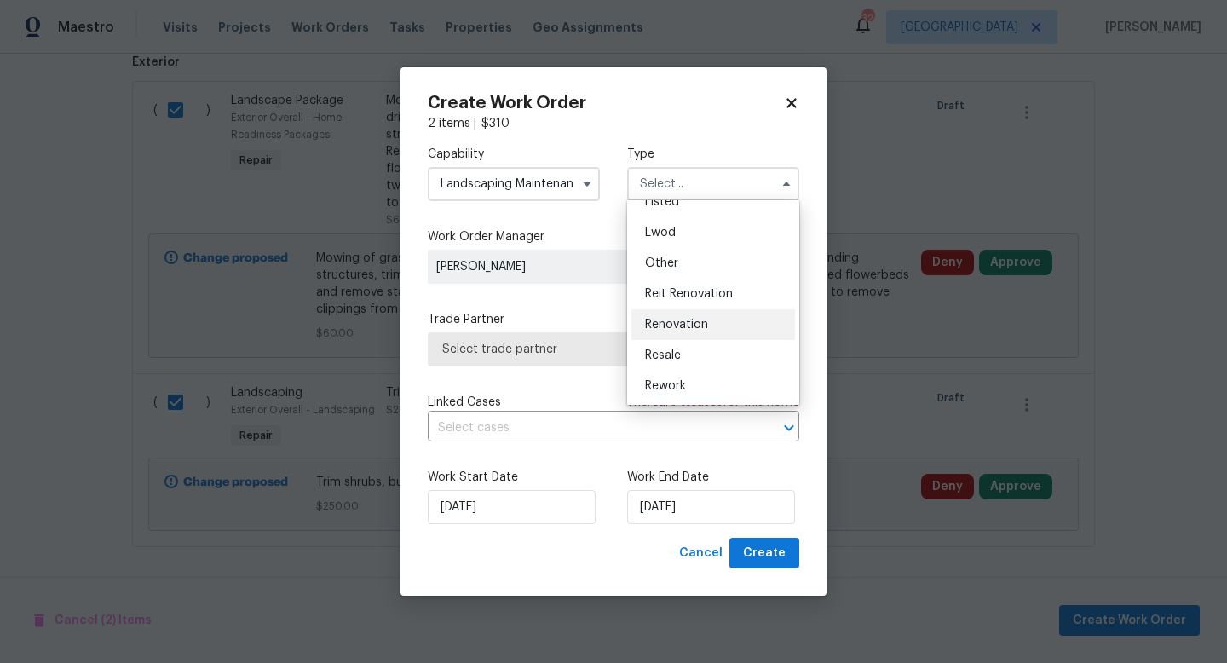
scroll to position [203, 0]
click at [693, 294] on span "Renovation" at bounding box center [676, 293] width 63 height 12
type input "Renovation"
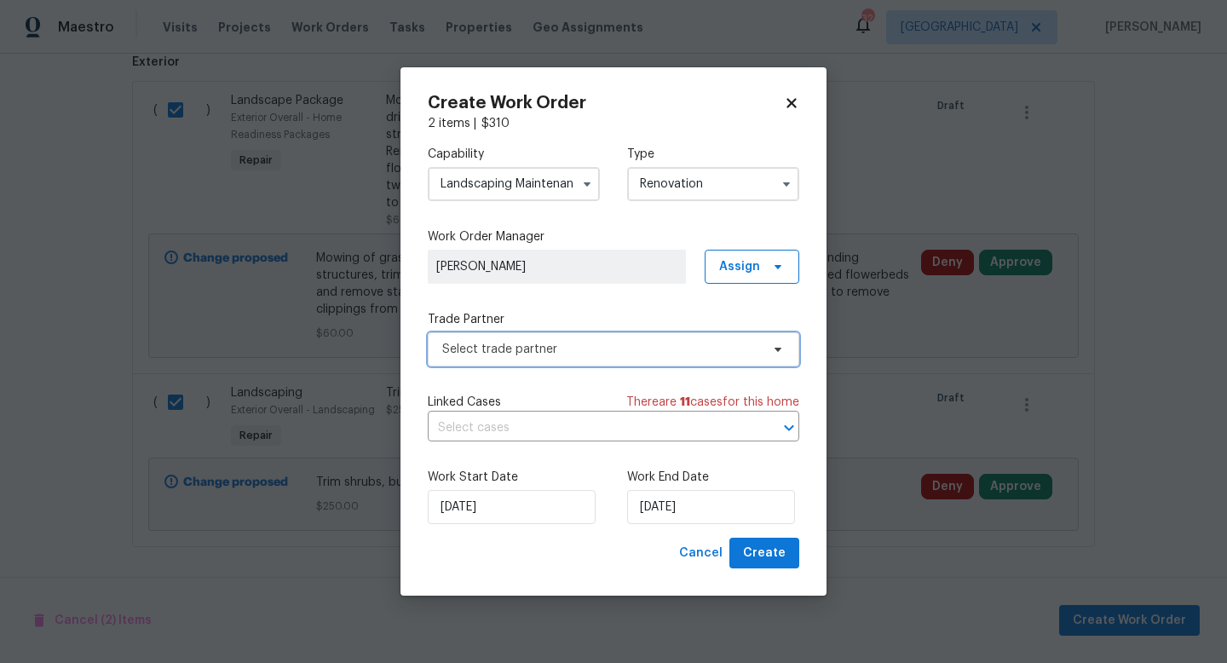
click at [595, 350] on span "Select trade partner" at bounding box center [601, 349] width 318 height 17
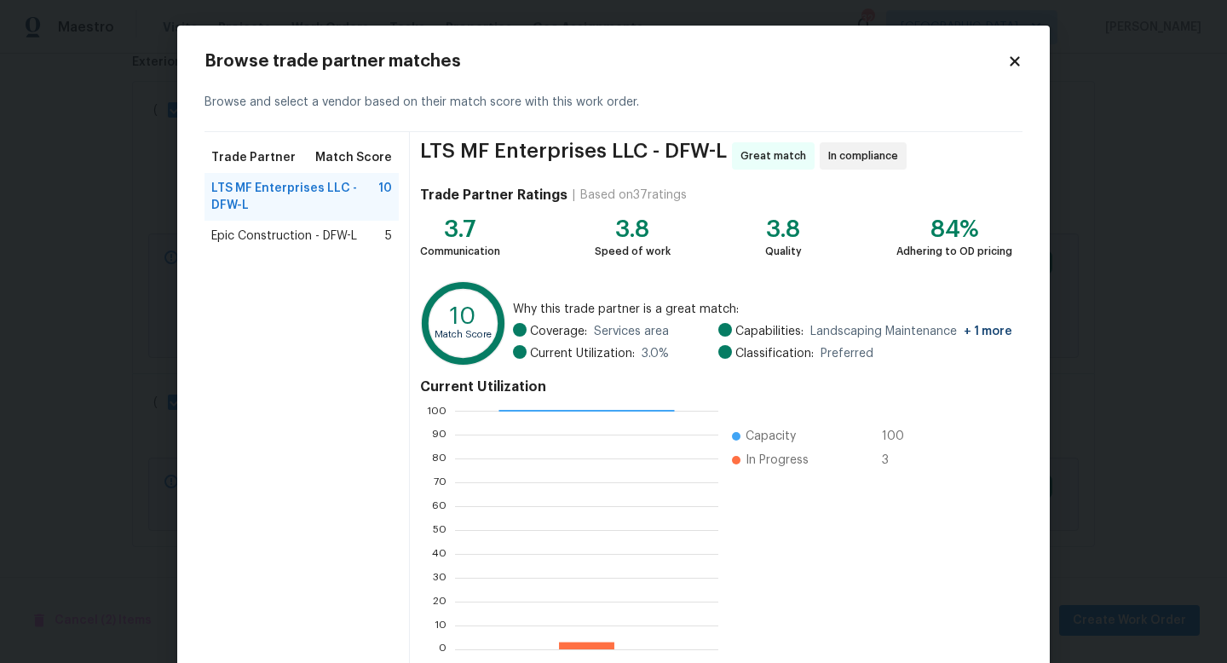
scroll to position [89, 0]
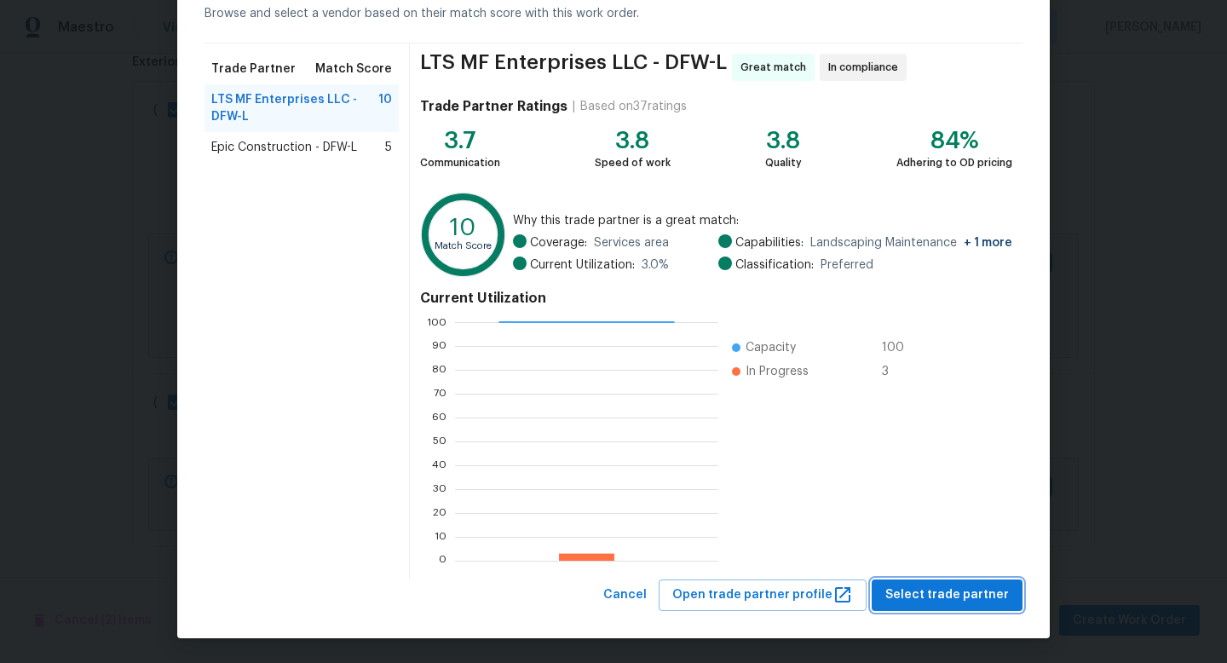
click at [934, 589] on span "Select trade partner" at bounding box center [947, 594] width 124 height 21
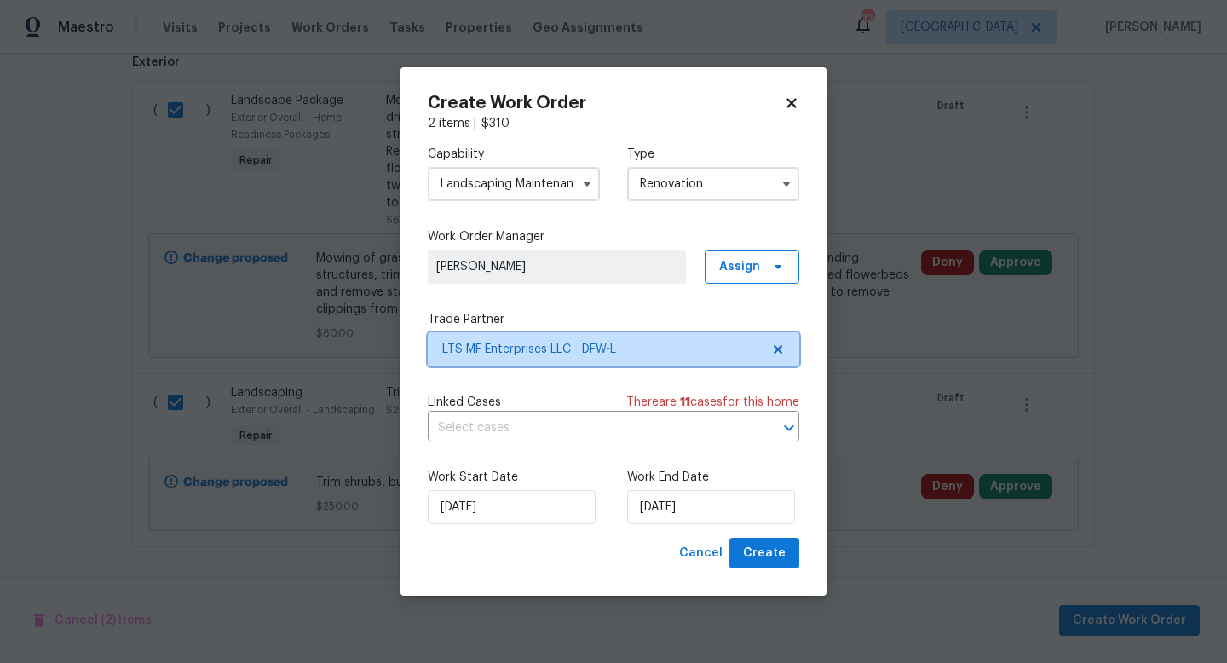
scroll to position [0, 0]
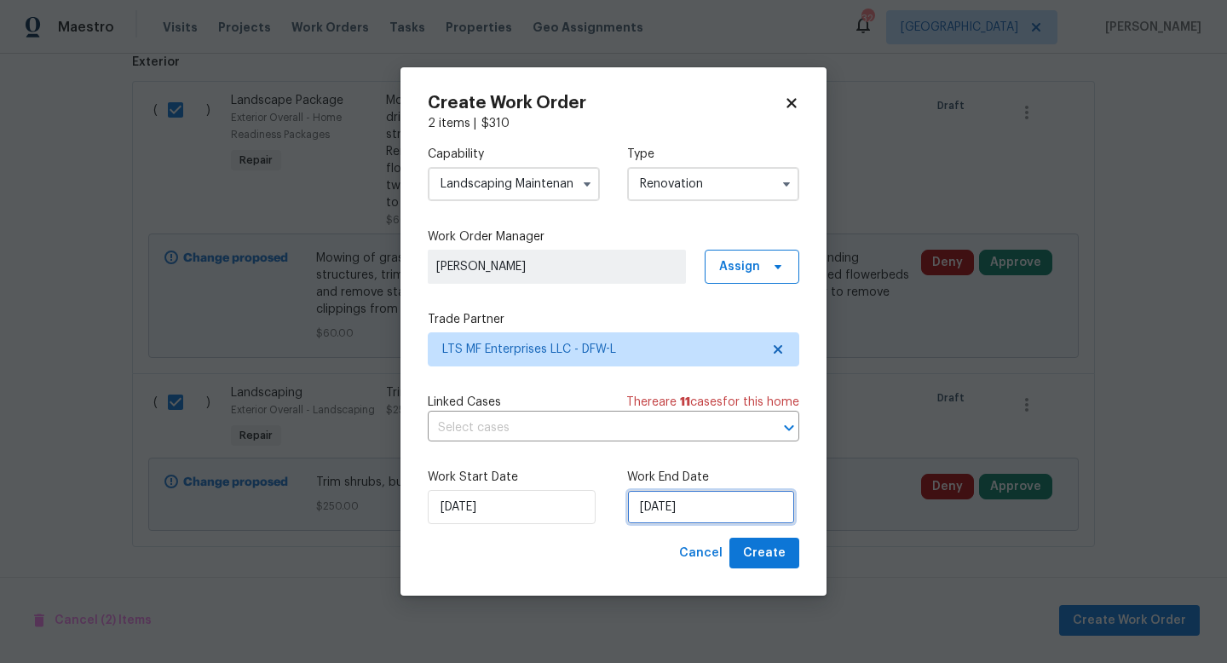
click at [712, 499] on input "[DATE]" at bounding box center [711, 507] width 168 height 34
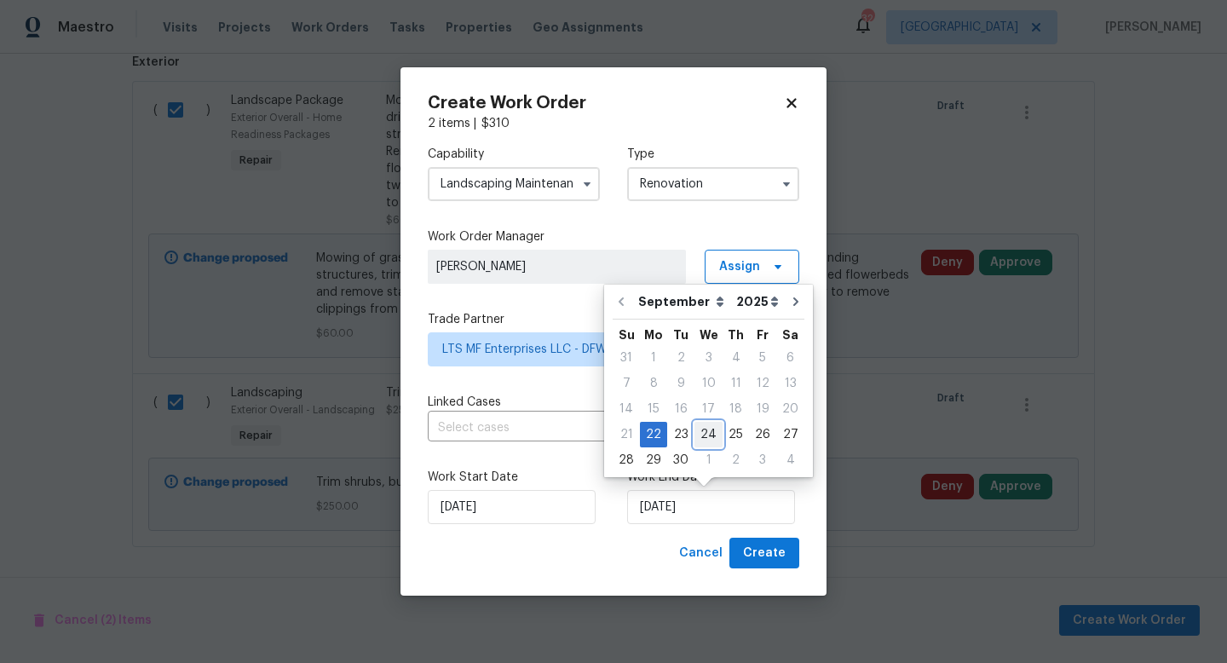
click at [709, 434] on div "24" at bounding box center [708, 435] width 28 height 24
type input "9/24/2025"
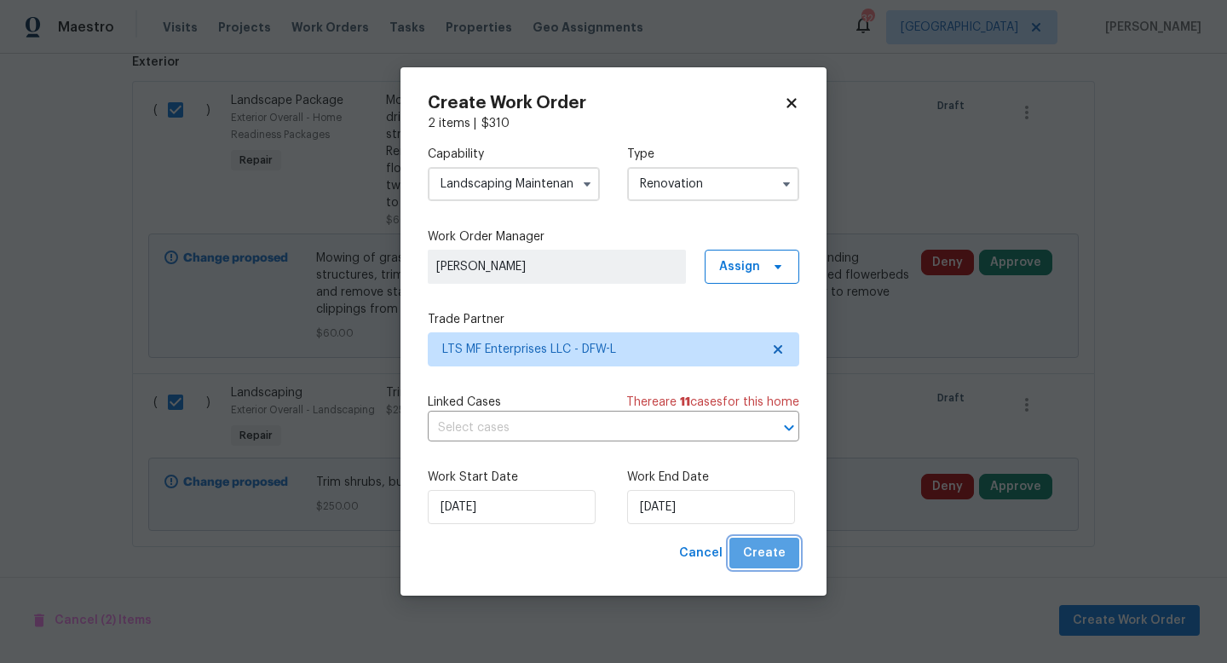
click at [768, 555] on span "Create" at bounding box center [764, 553] width 43 height 21
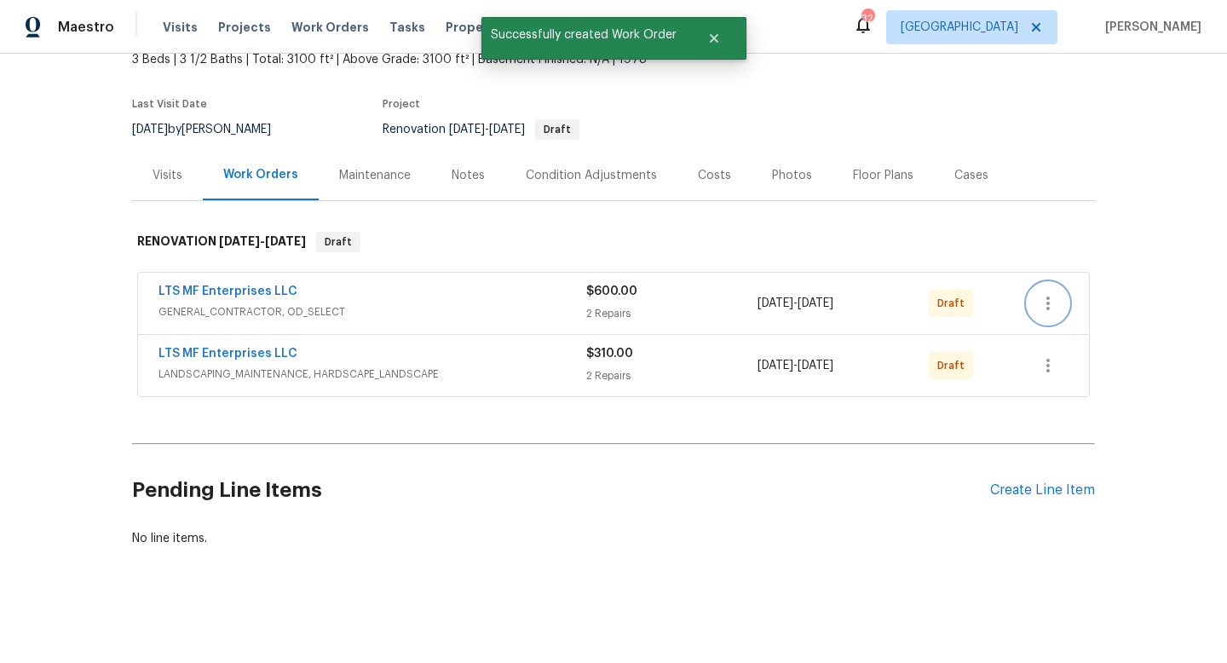
click at [1047, 306] on icon "button" at bounding box center [1048, 303] width 20 height 20
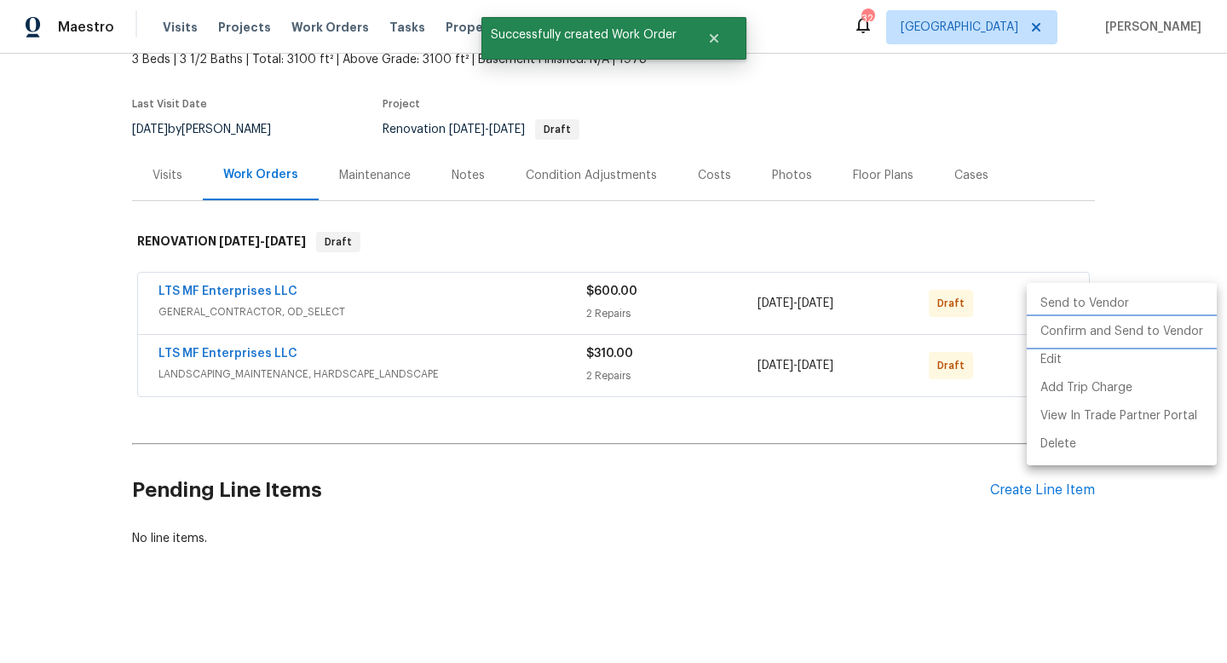
click at [1052, 336] on li "Confirm and Send to Vendor" at bounding box center [1121, 332] width 190 height 28
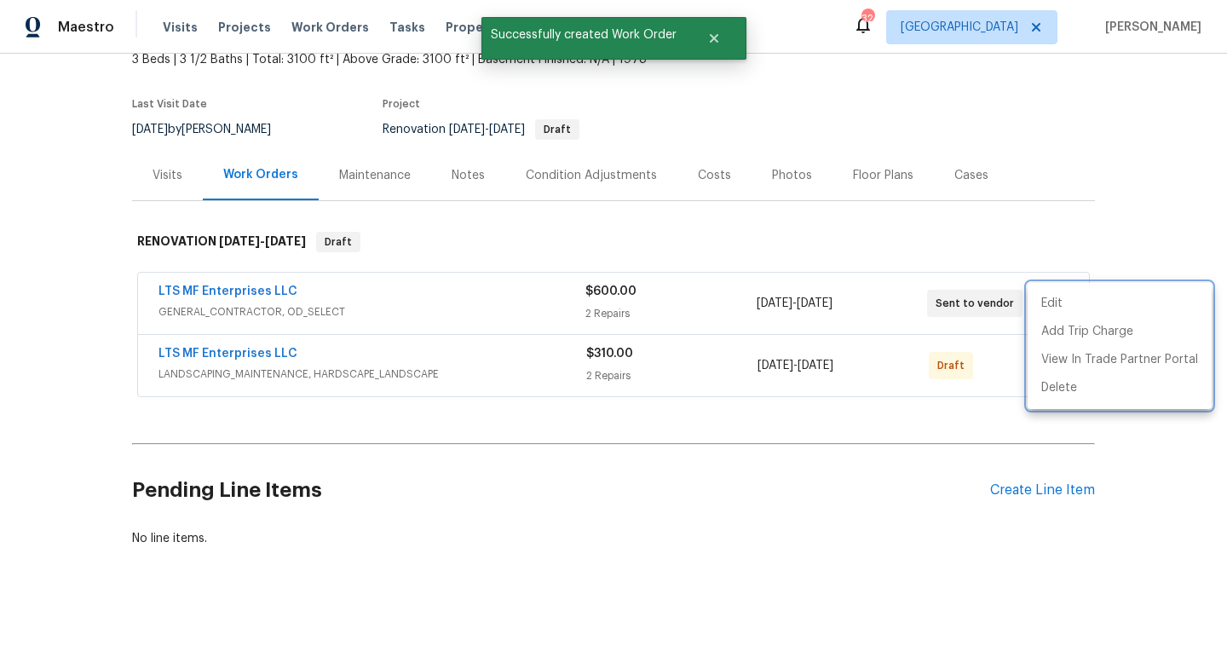
click at [1058, 235] on div at bounding box center [613, 331] width 1227 height 663
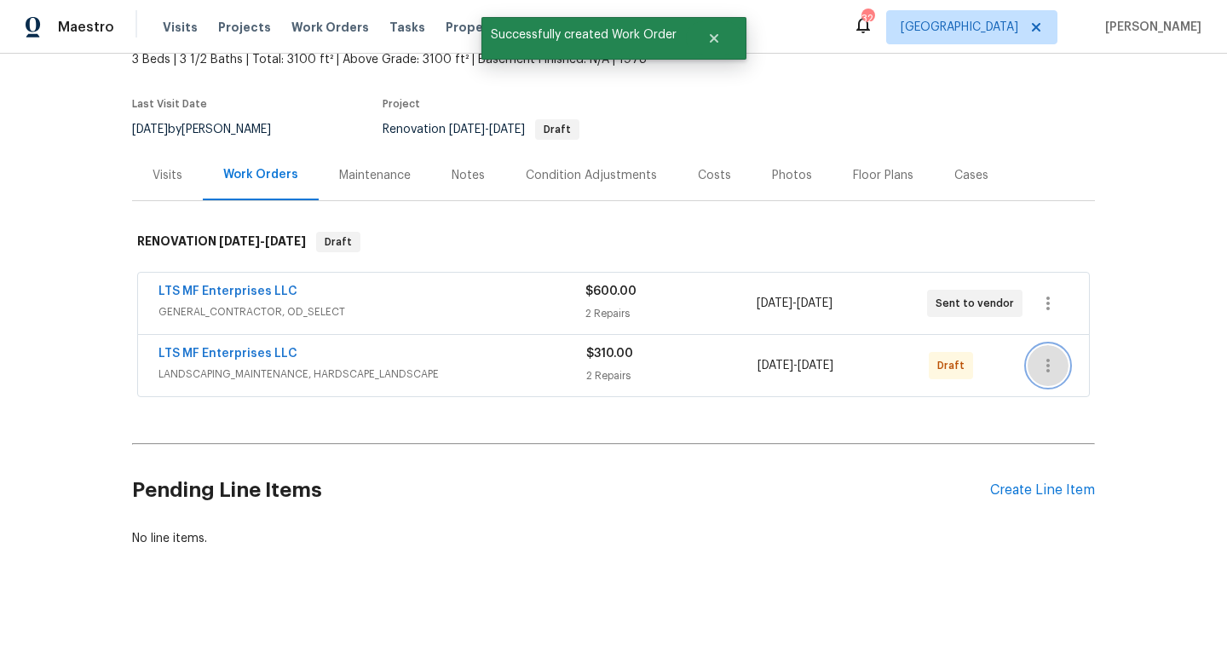
click at [1046, 365] on icon "button" at bounding box center [1048, 365] width 20 height 20
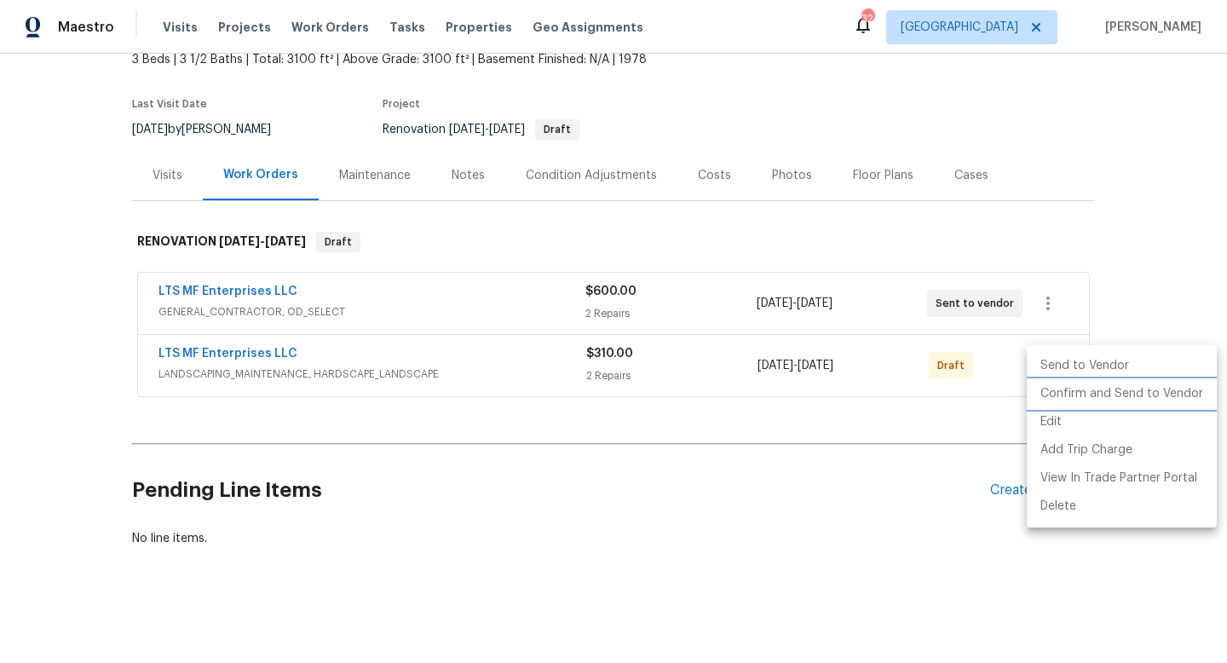
click at [1056, 394] on li "Confirm and Send to Vendor" at bounding box center [1121, 394] width 190 height 28
click at [1076, 243] on div at bounding box center [613, 331] width 1227 height 663
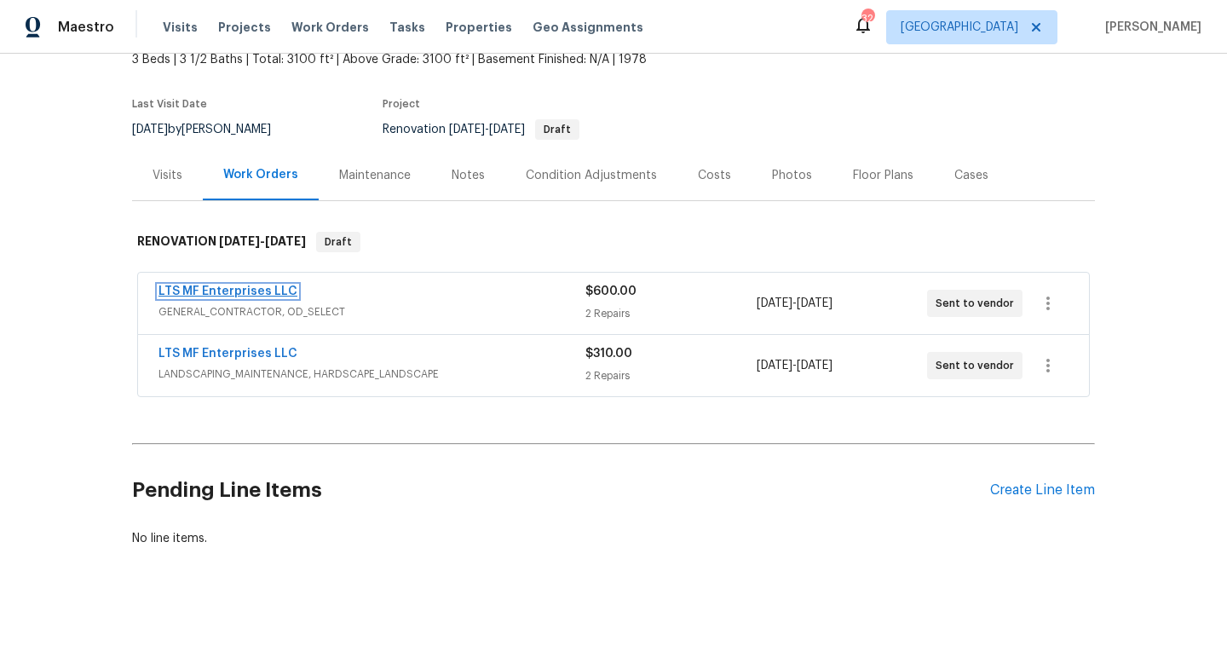
click at [276, 296] on link "LTS MF Enterprises LLC" at bounding box center [227, 291] width 139 height 12
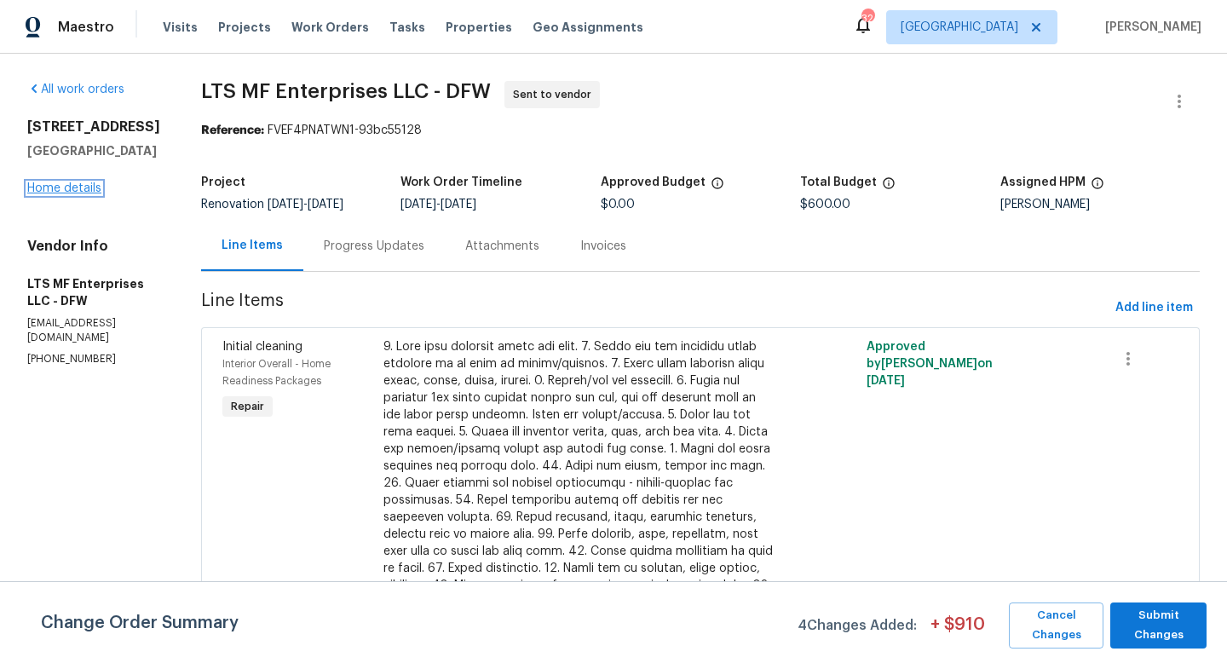
click at [51, 194] on link "Home details" at bounding box center [64, 188] width 74 height 12
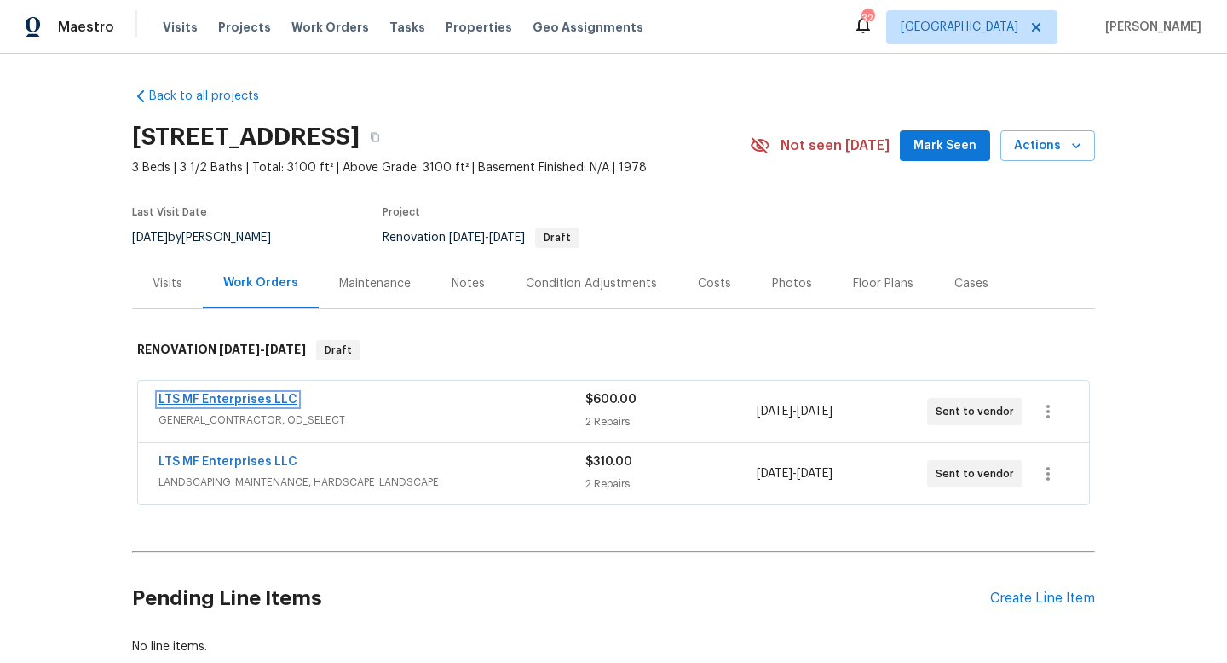
click at [262, 397] on link "LTS MF Enterprises LLC" at bounding box center [227, 400] width 139 height 12
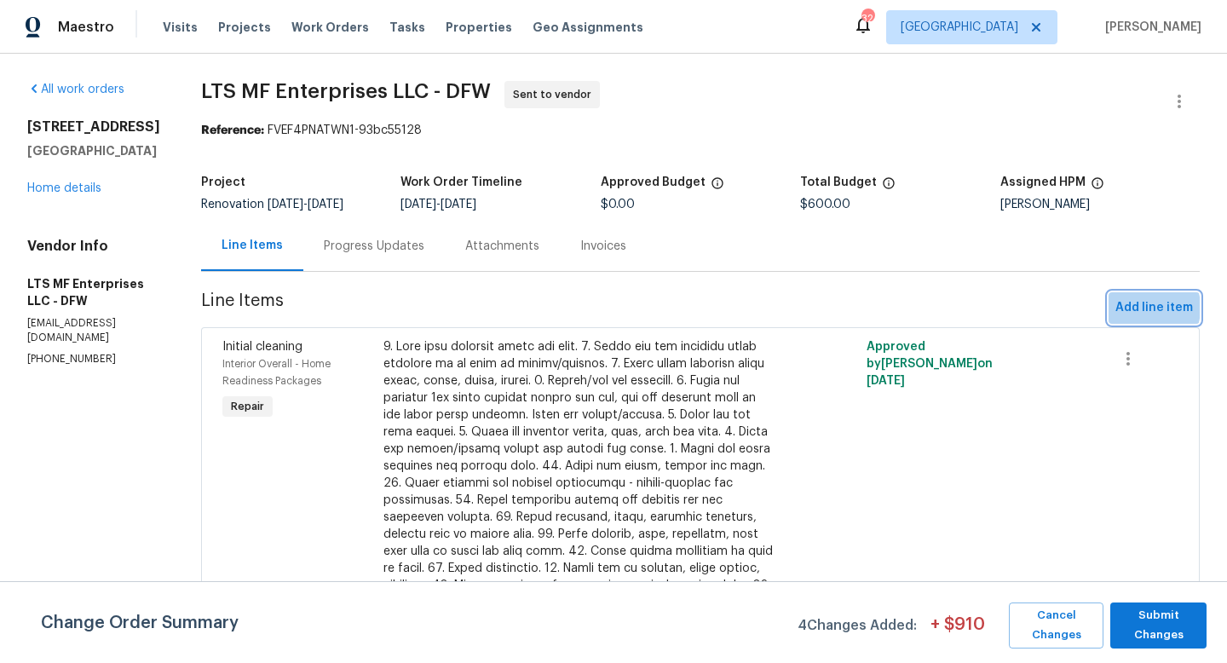
click at [1141, 308] on span "Add line item" at bounding box center [1154, 307] width 78 height 21
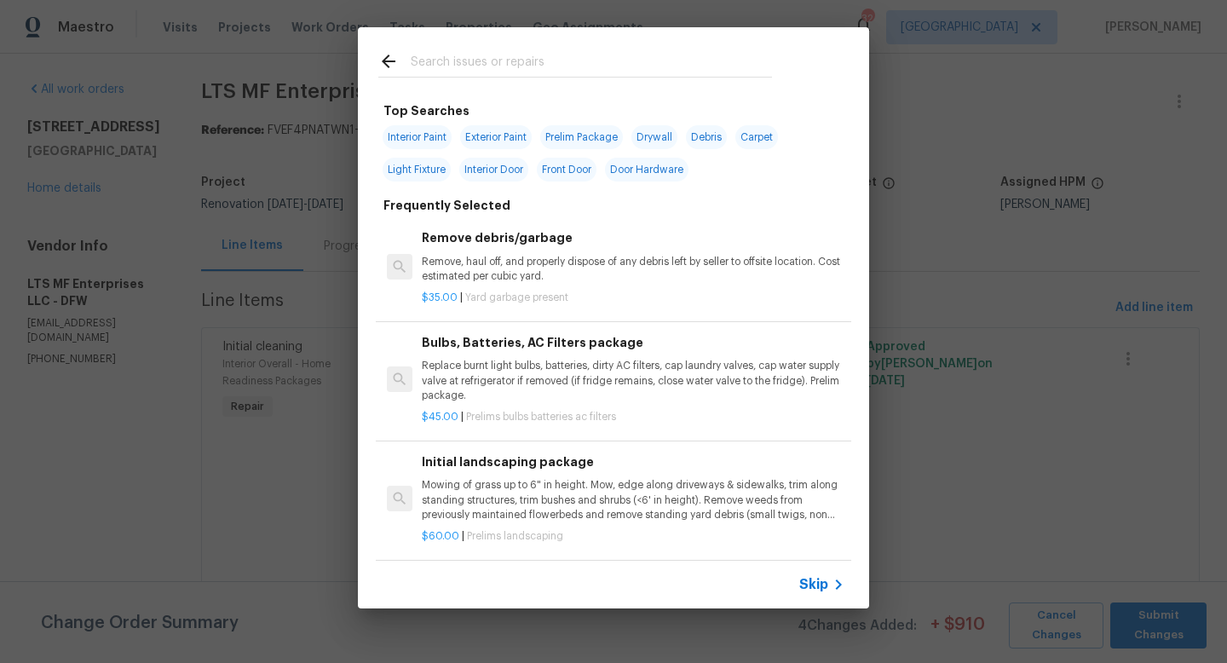
click at [818, 591] on span "Skip" at bounding box center [813, 584] width 29 height 17
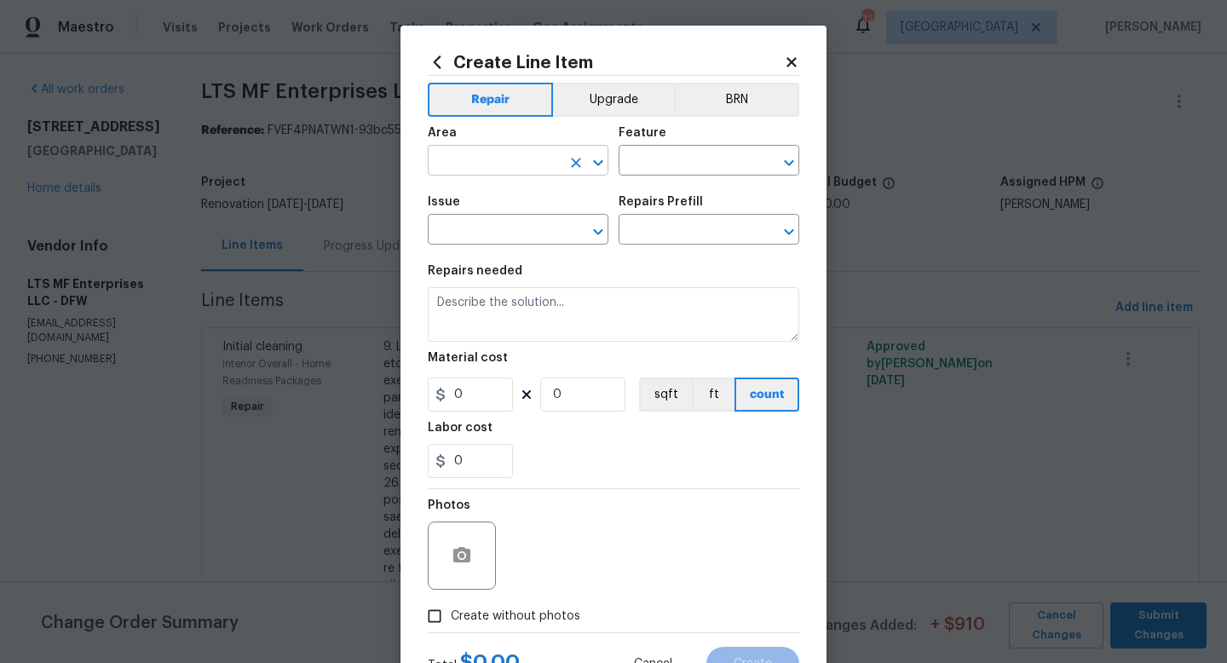
click at [485, 158] on input "text" at bounding box center [494, 162] width 133 height 26
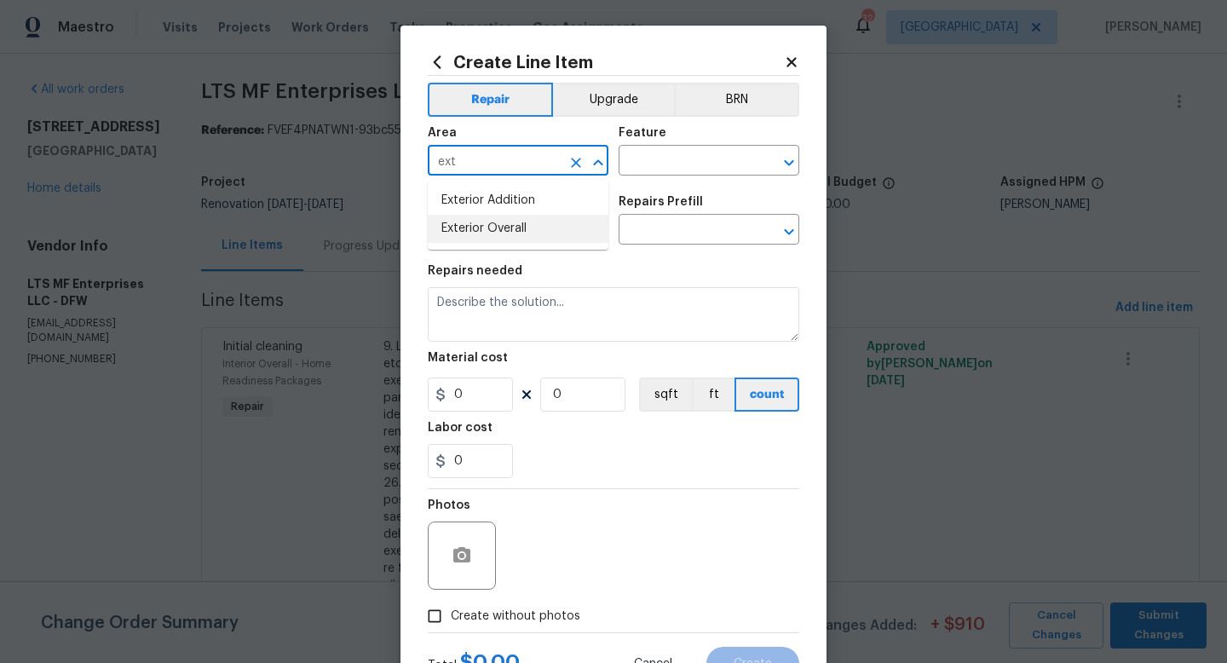
click at [495, 235] on li "Exterior Overall" at bounding box center [518, 229] width 181 height 28
type input "Exterior Overall"
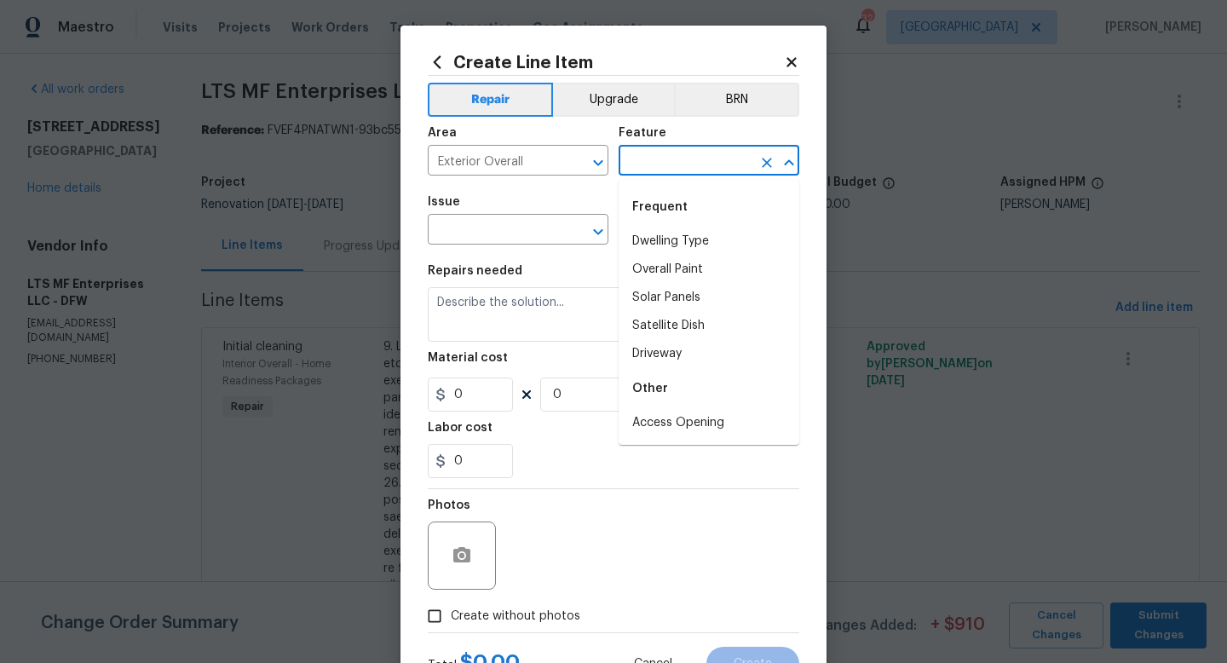
click at [641, 158] on input "text" at bounding box center [684, 162] width 133 height 26
type input "e"
click at [663, 355] on li "Plumbing" at bounding box center [708, 354] width 181 height 28
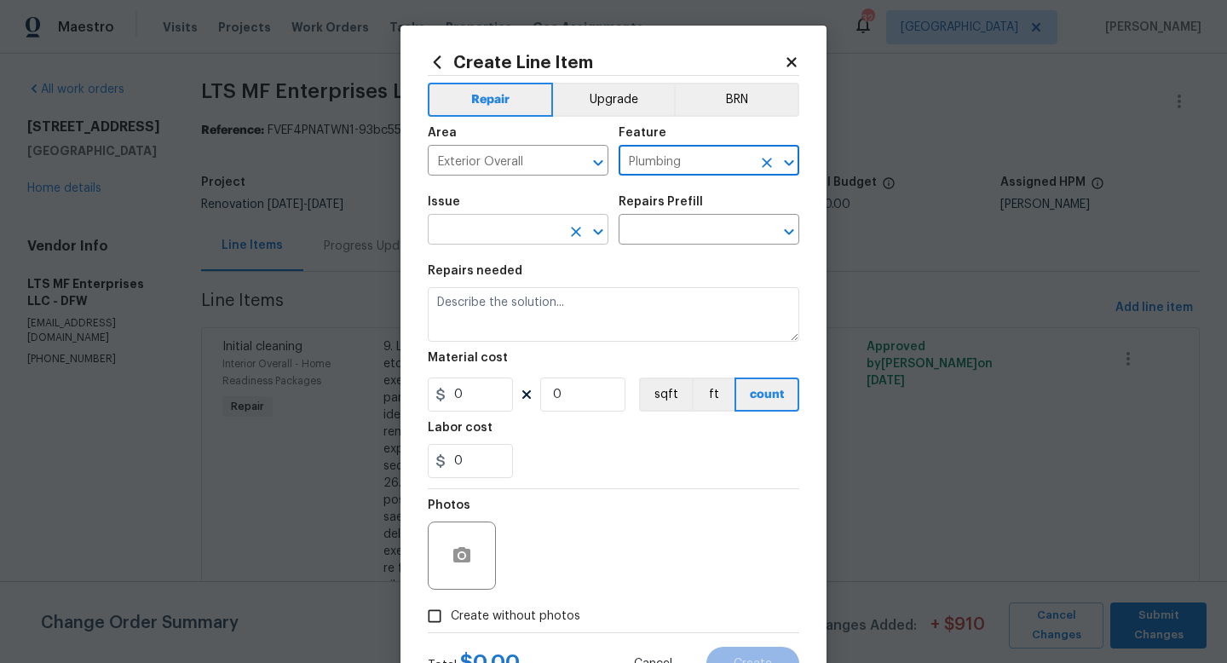
type input "Plumbing"
click at [515, 227] on input "text" at bounding box center [494, 231] width 133 height 26
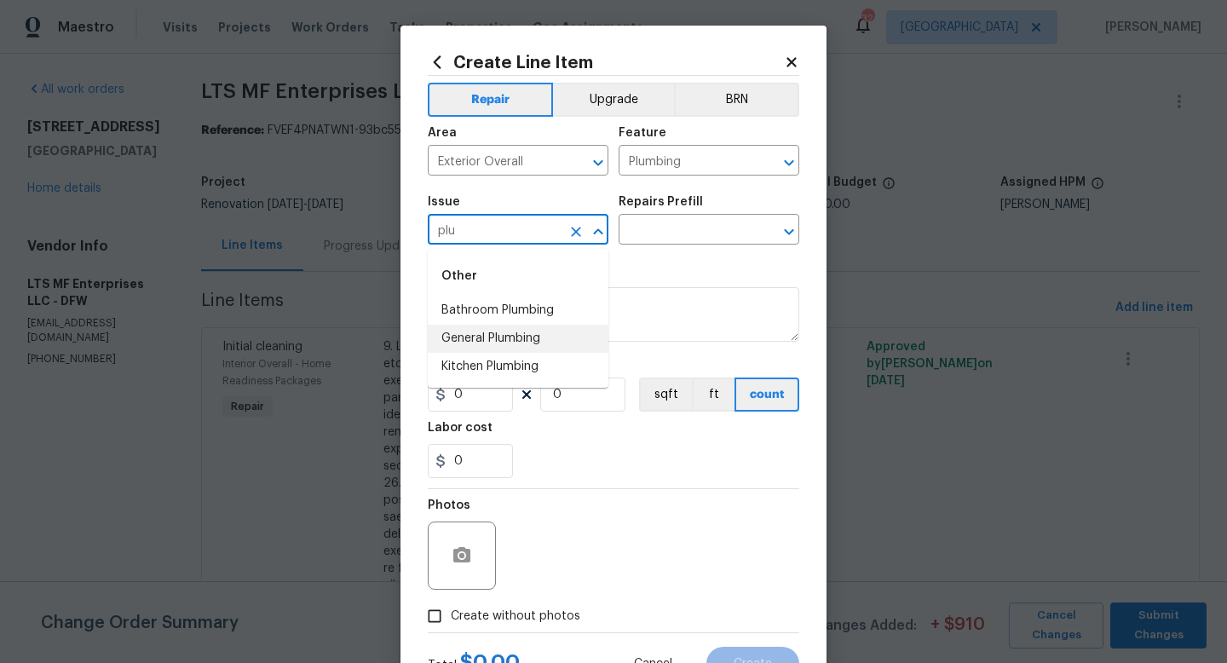
click at [507, 347] on li "General Plumbing" at bounding box center [518, 339] width 181 height 28
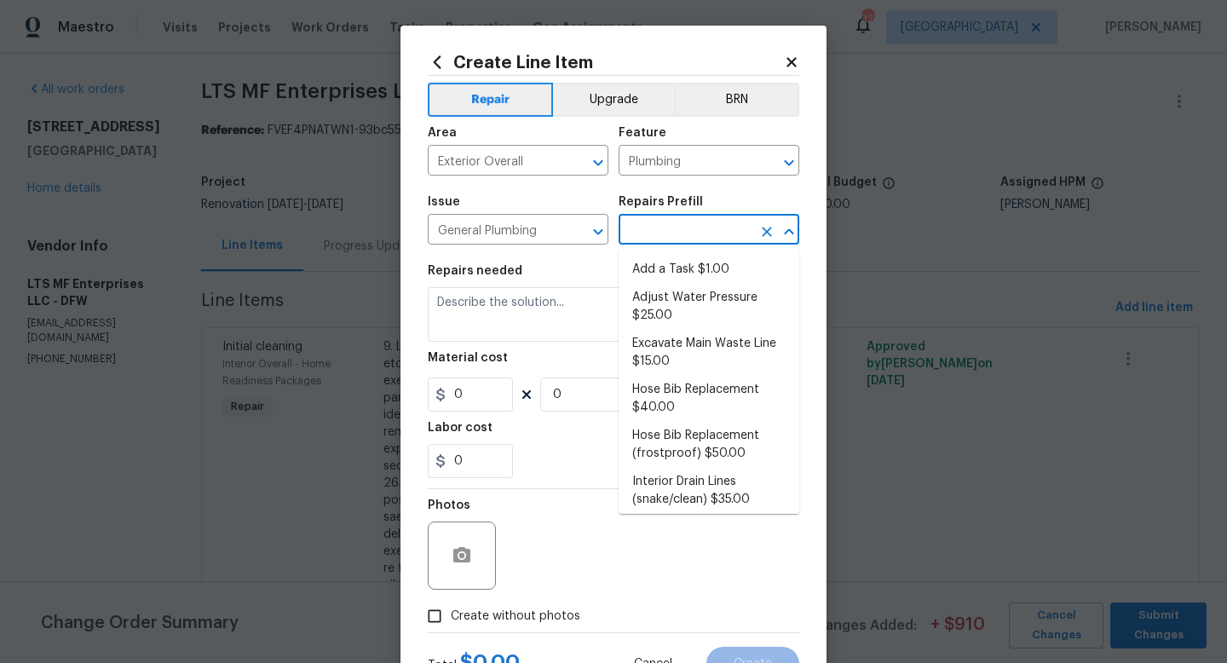
click at [670, 233] on input "text" at bounding box center [684, 231] width 133 height 26
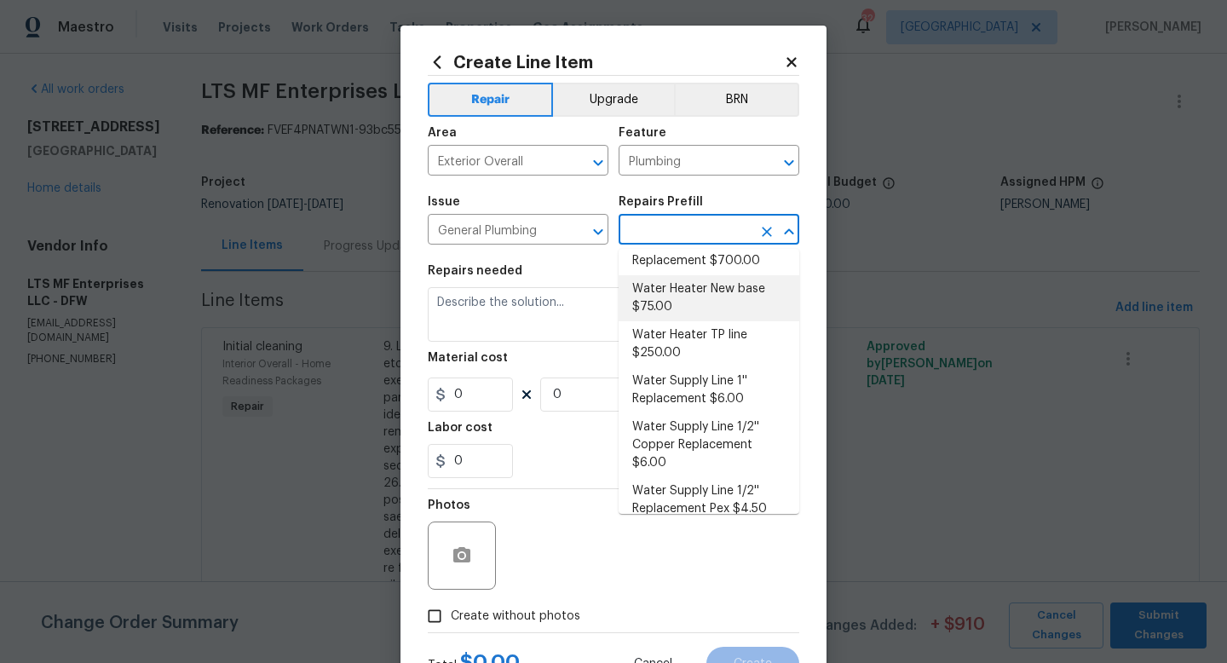
scroll to position [873, 0]
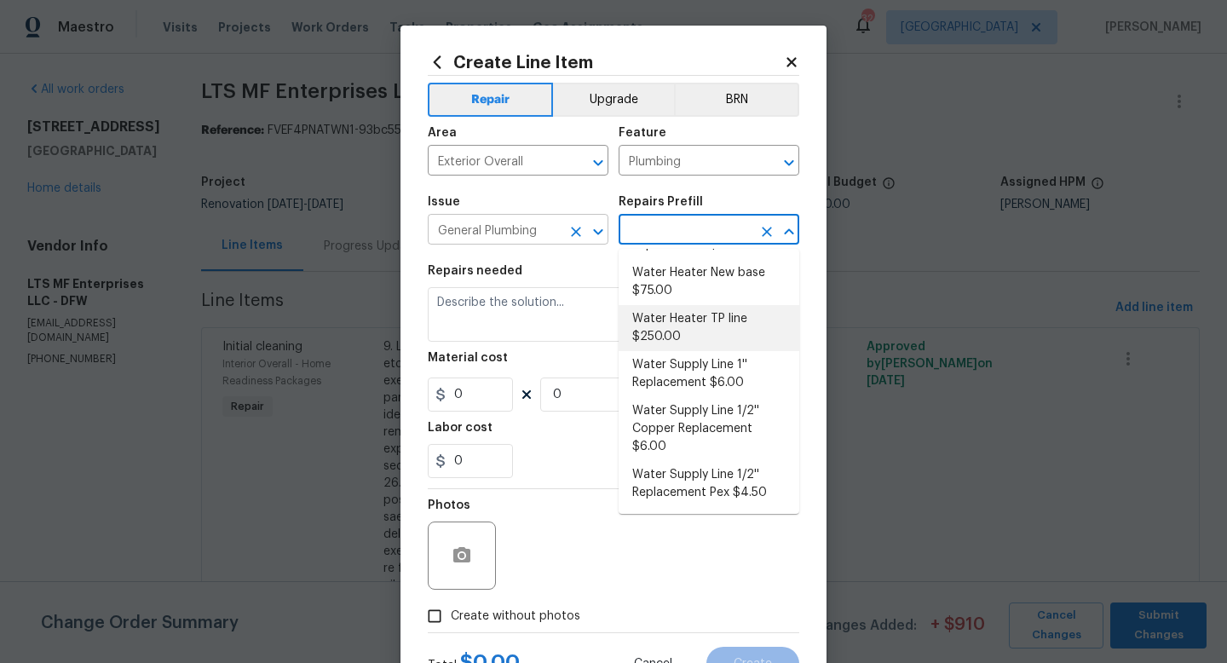
click at [507, 232] on input "General Plumbing" at bounding box center [494, 231] width 133 height 26
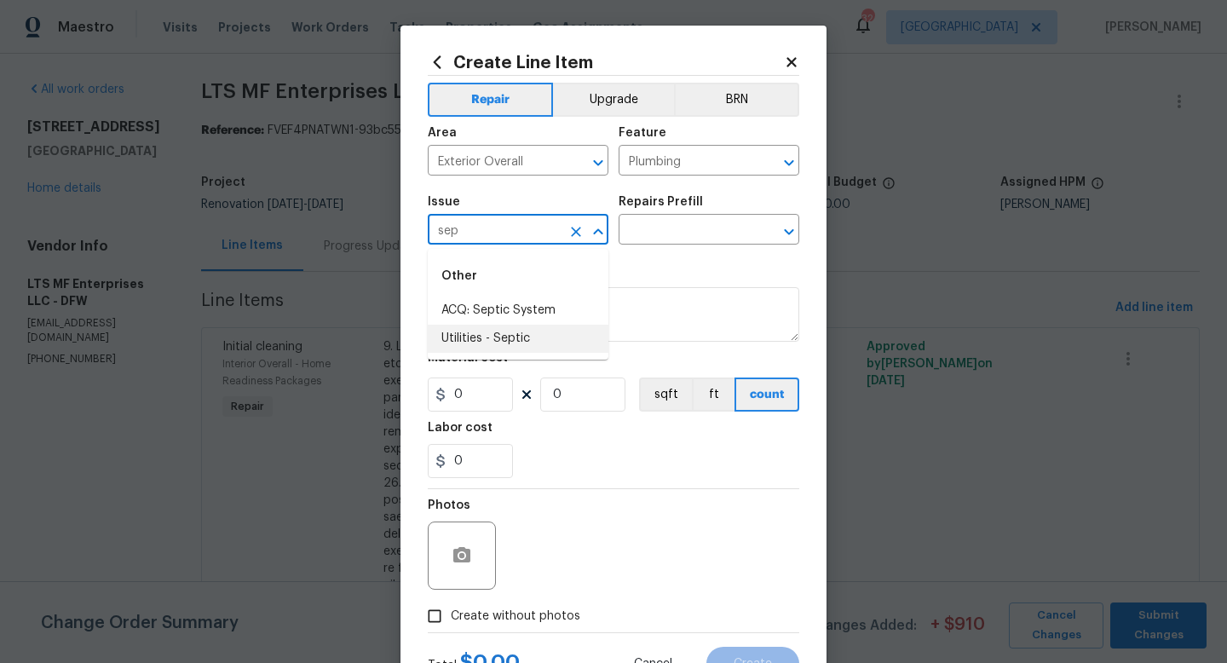
click at [496, 347] on li "Utilities - Septic" at bounding box center [518, 339] width 181 height 28
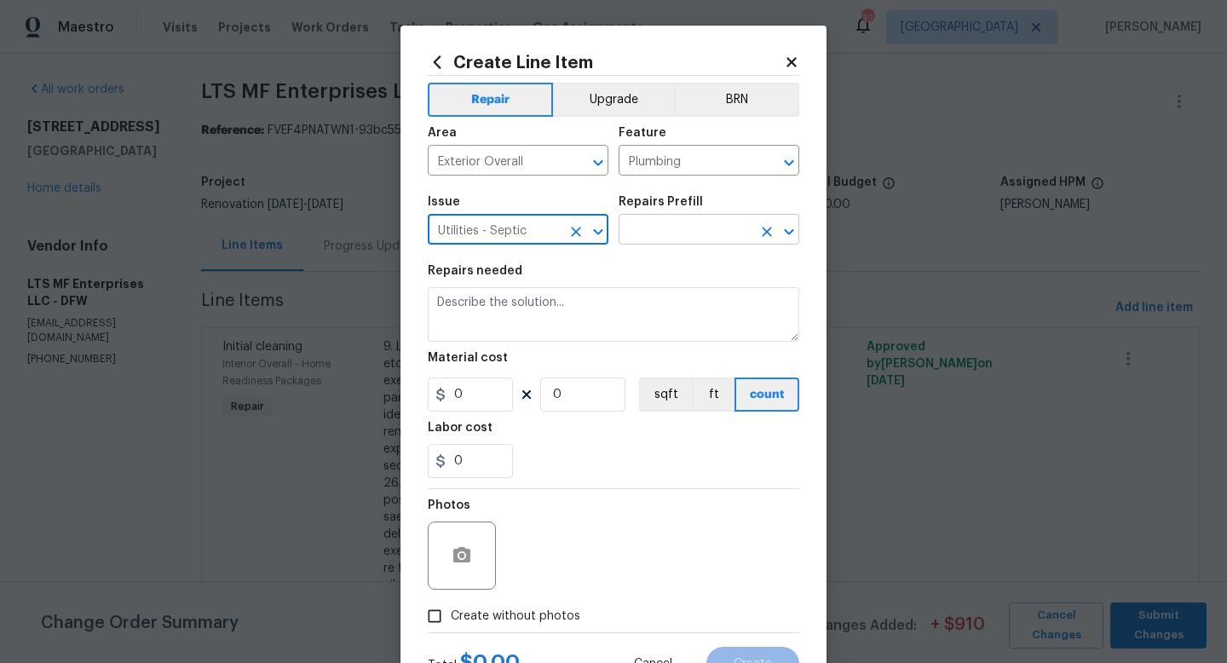
type input "Utilities - Septic"
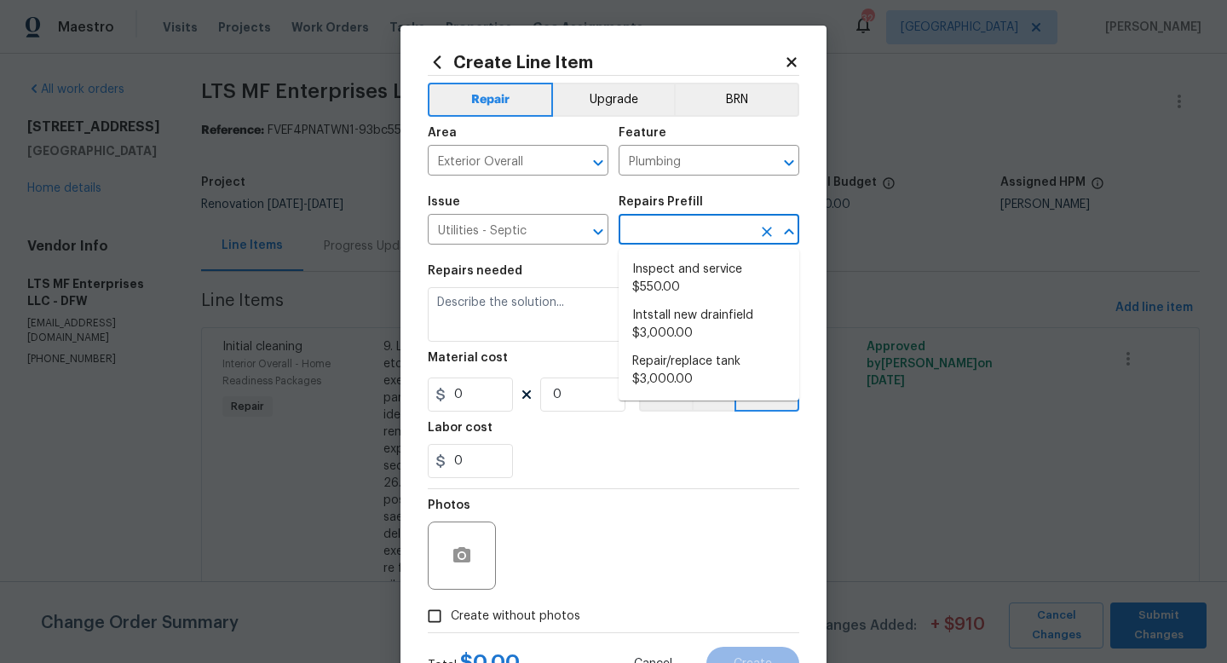
click at [670, 221] on input "text" at bounding box center [684, 231] width 133 height 26
click at [681, 267] on li "Inspect and service $550.00" at bounding box center [708, 279] width 181 height 46
type input "Inspect and service $550.00"
type textarea "Pump and inspect septic tank and provide clean bill of health from specialist c…"
type input "550"
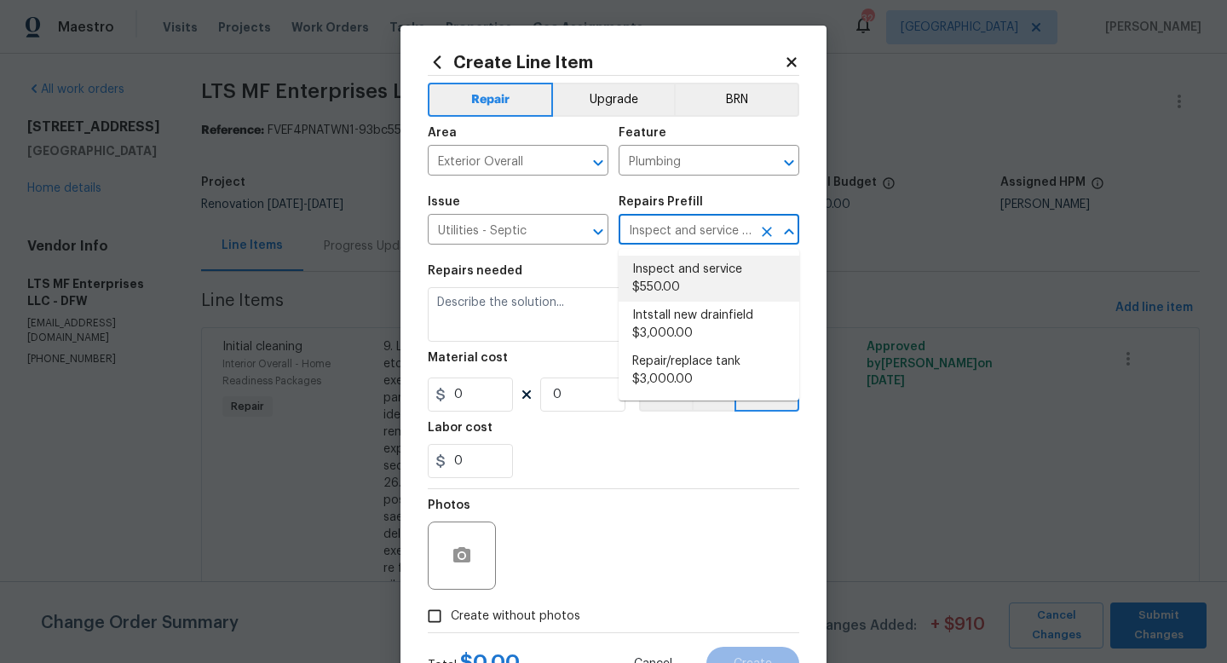
type input "1"
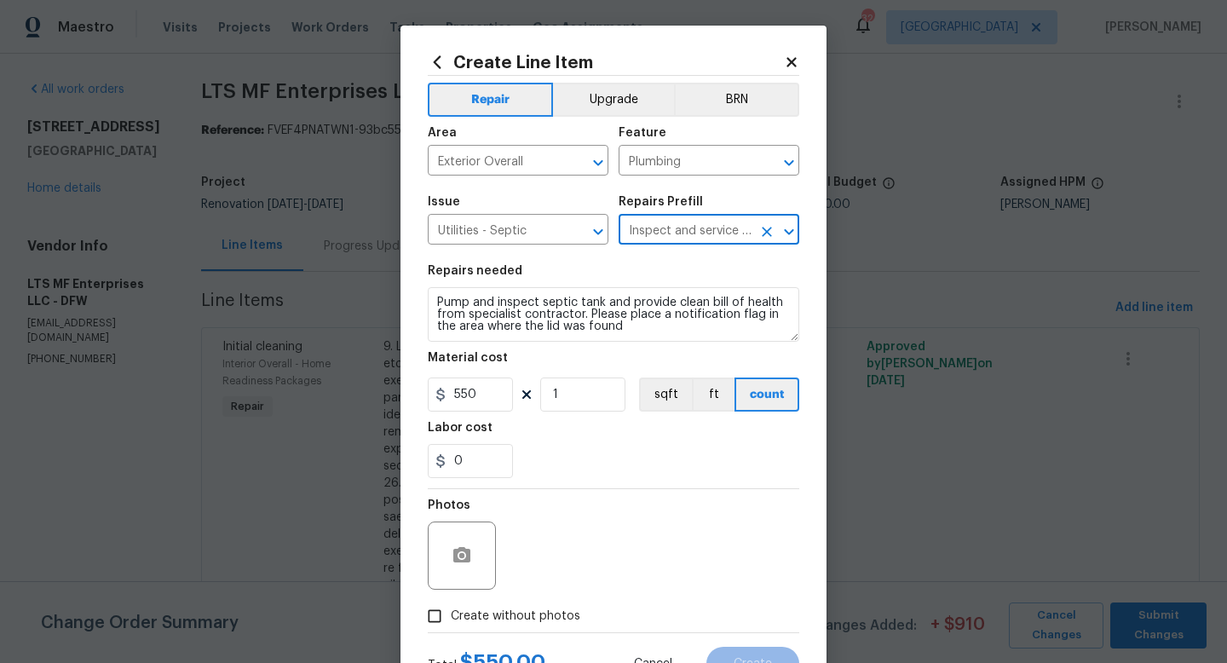
scroll to position [72, 0]
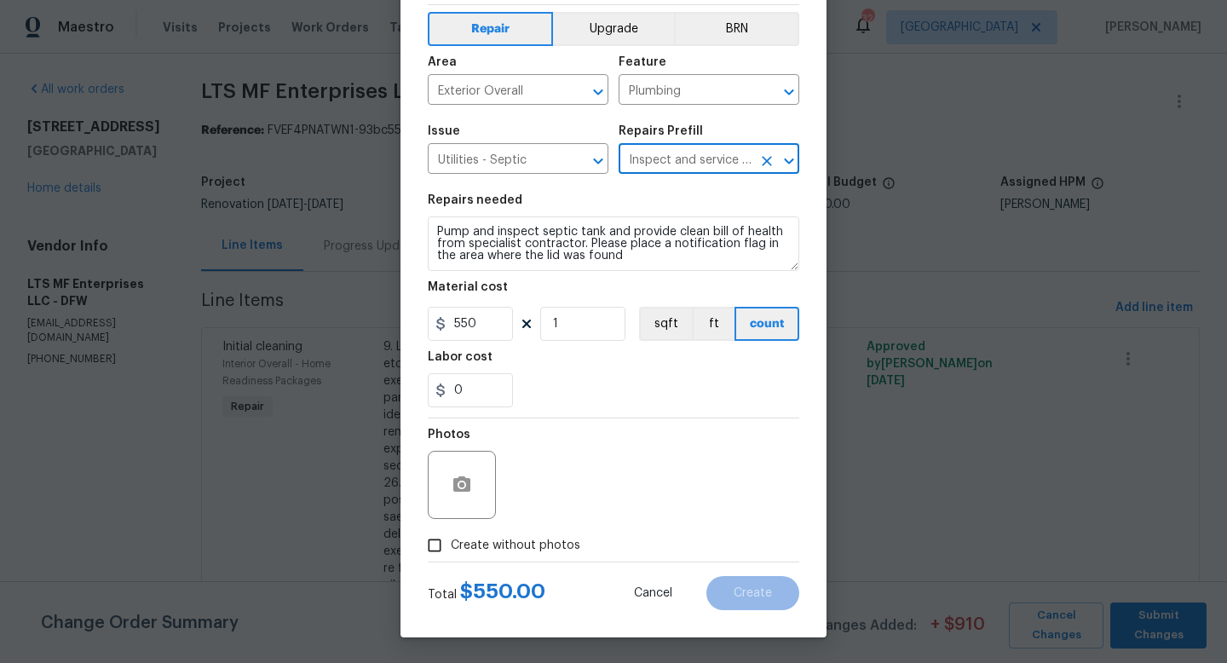
click at [491, 543] on span "Create without photos" at bounding box center [515, 546] width 129 height 18
click at [451, 543] on input "Create without photos" at bounding box center [434, 545] width 32 height 32
checkbox input "true"
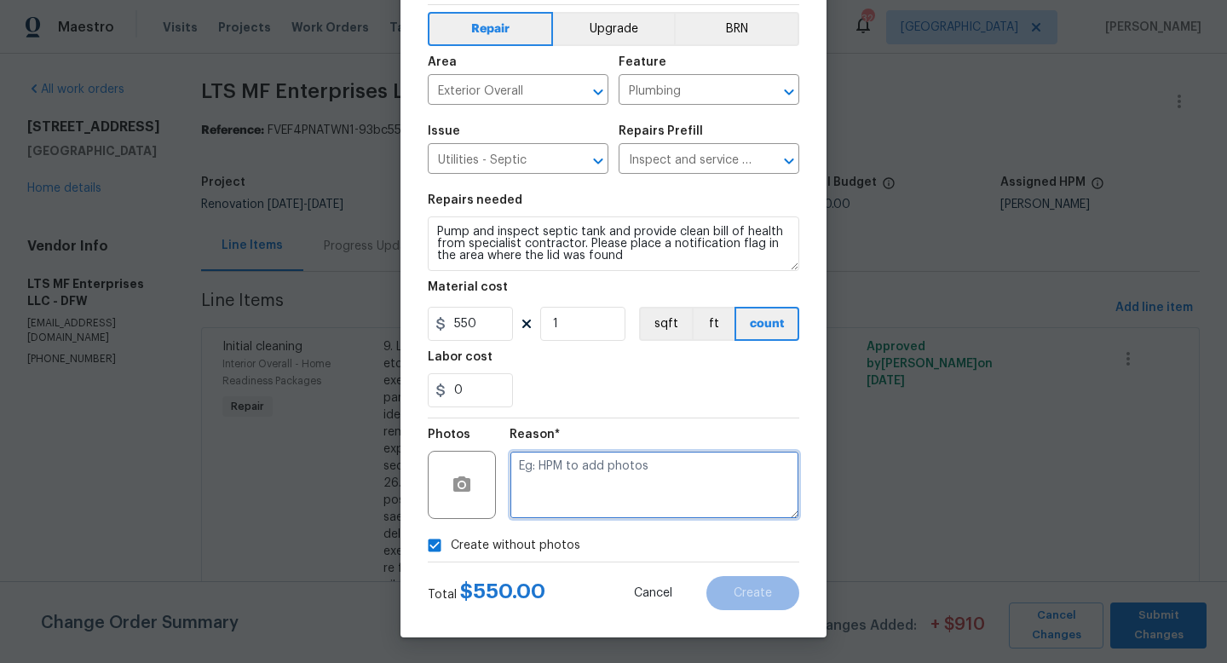
click at [560, 482] on textarea at bounding box center [654, 485] width 290 height 68
type textarea "w"
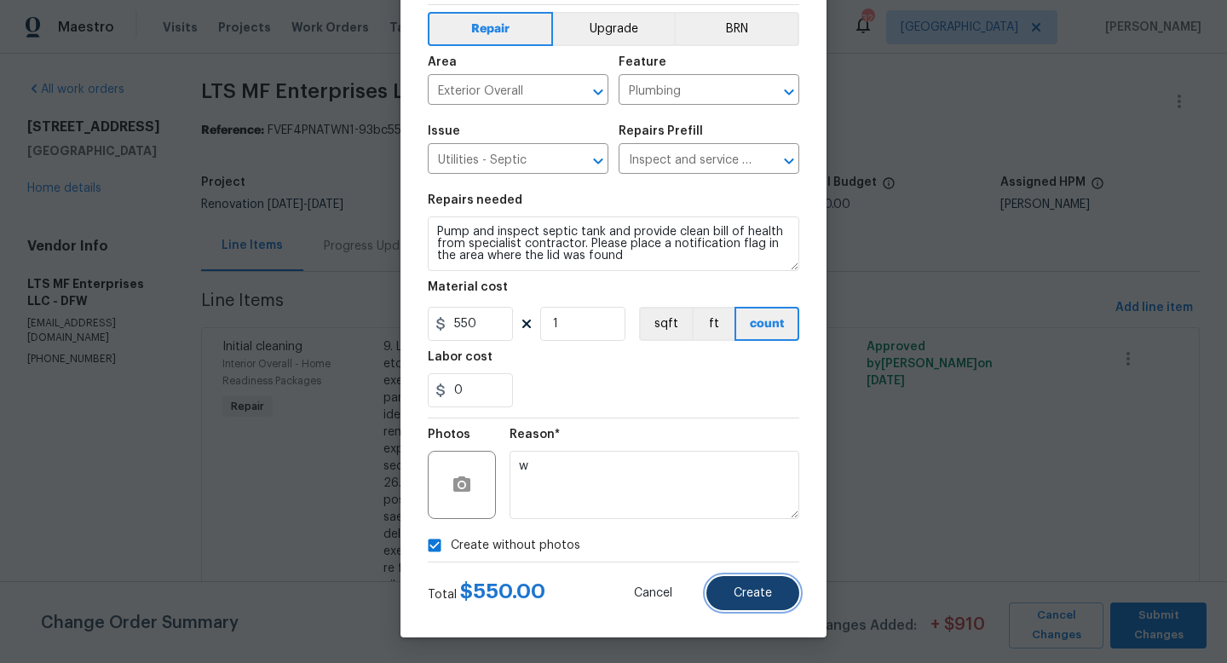
click at [741, 605] on button "Create" at bounding box center [752, 593] width 93 height 34
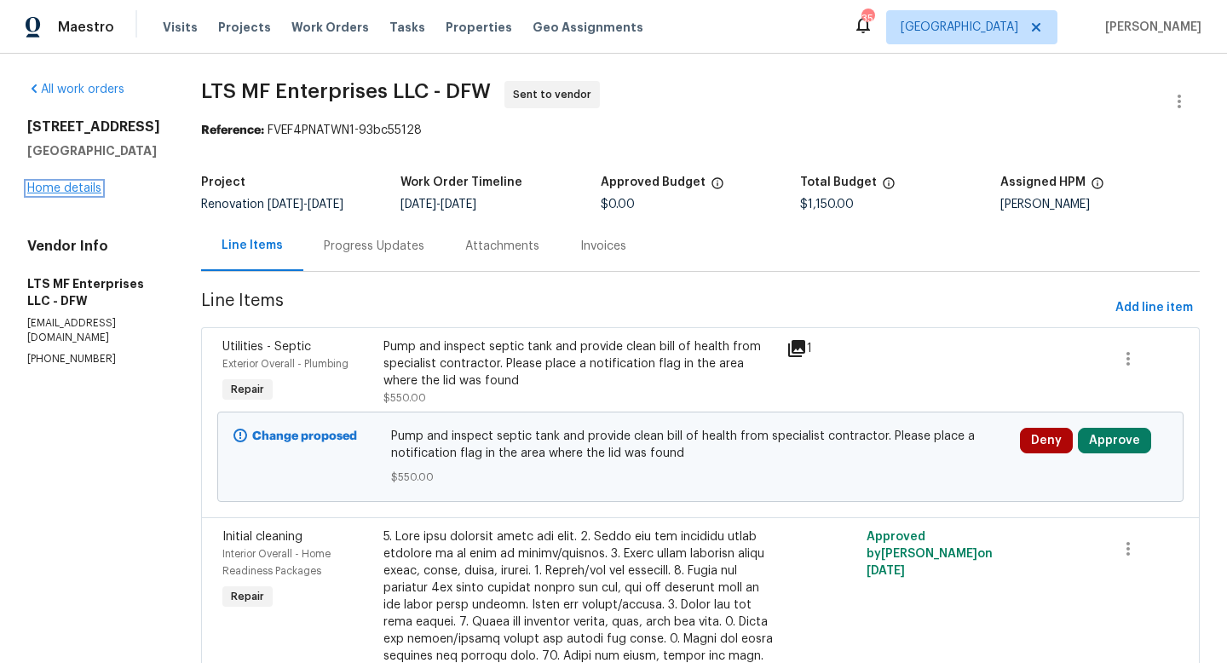
click at [45, 194] on link "Home details" at bounding box center [64, 188] width 74 height 12
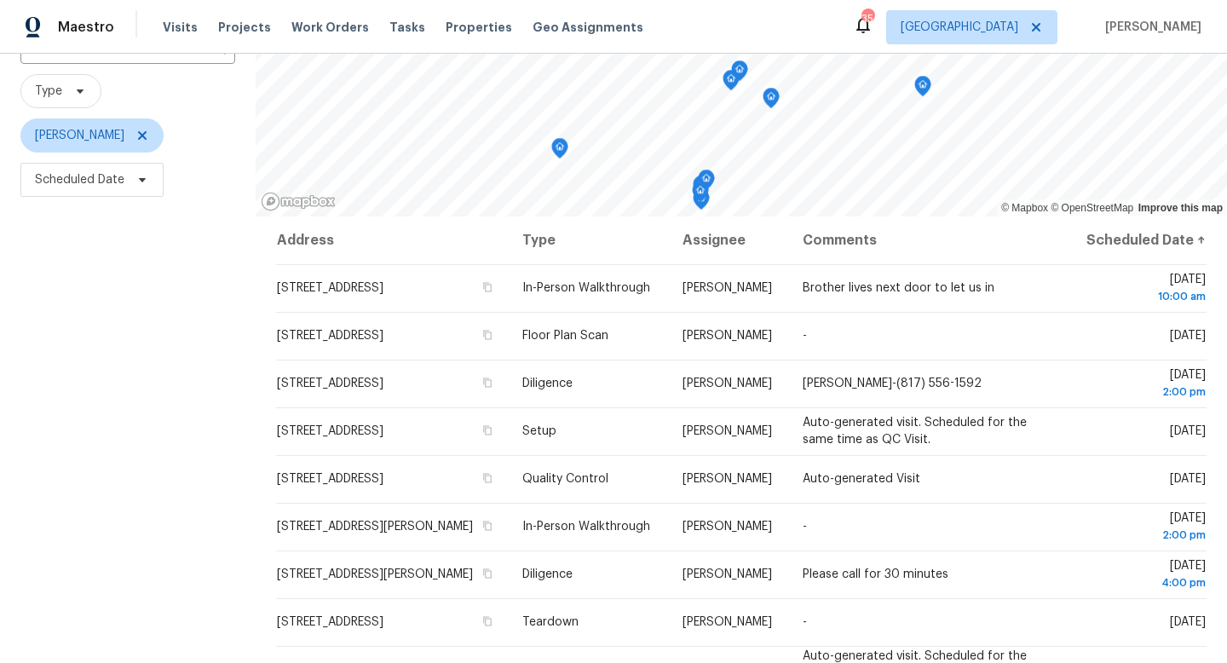
scroll to position [152, 0]
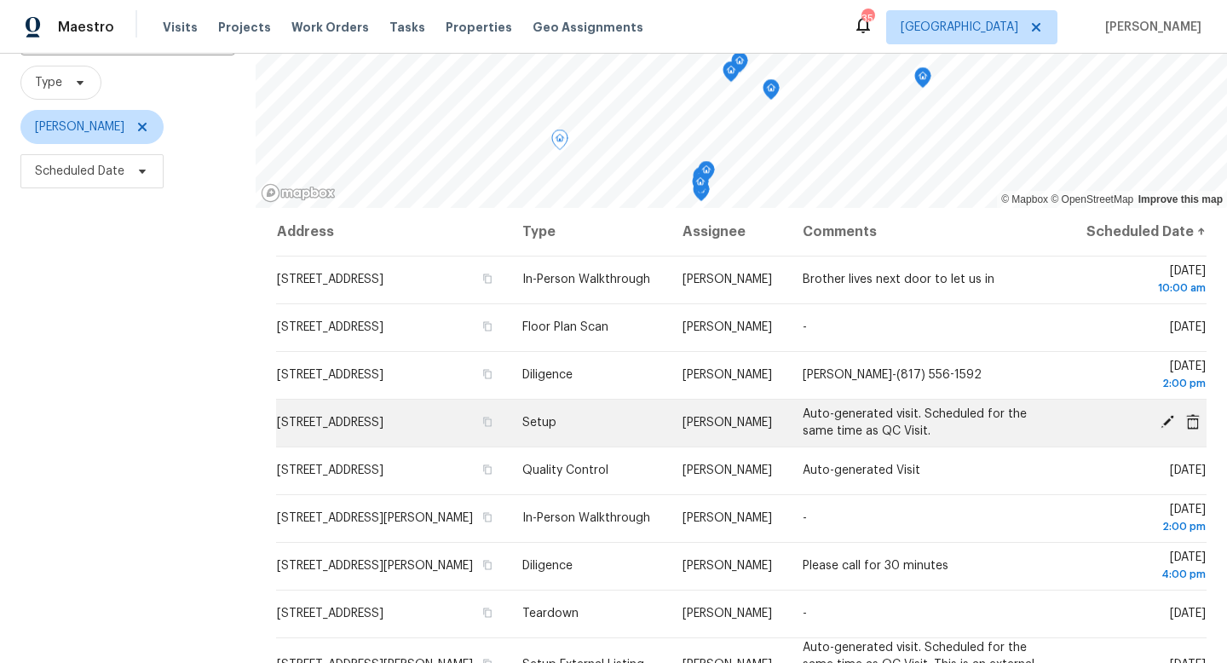
click at [1167, 428] on icon at bounding box center [1167, 422] width 14 height 14
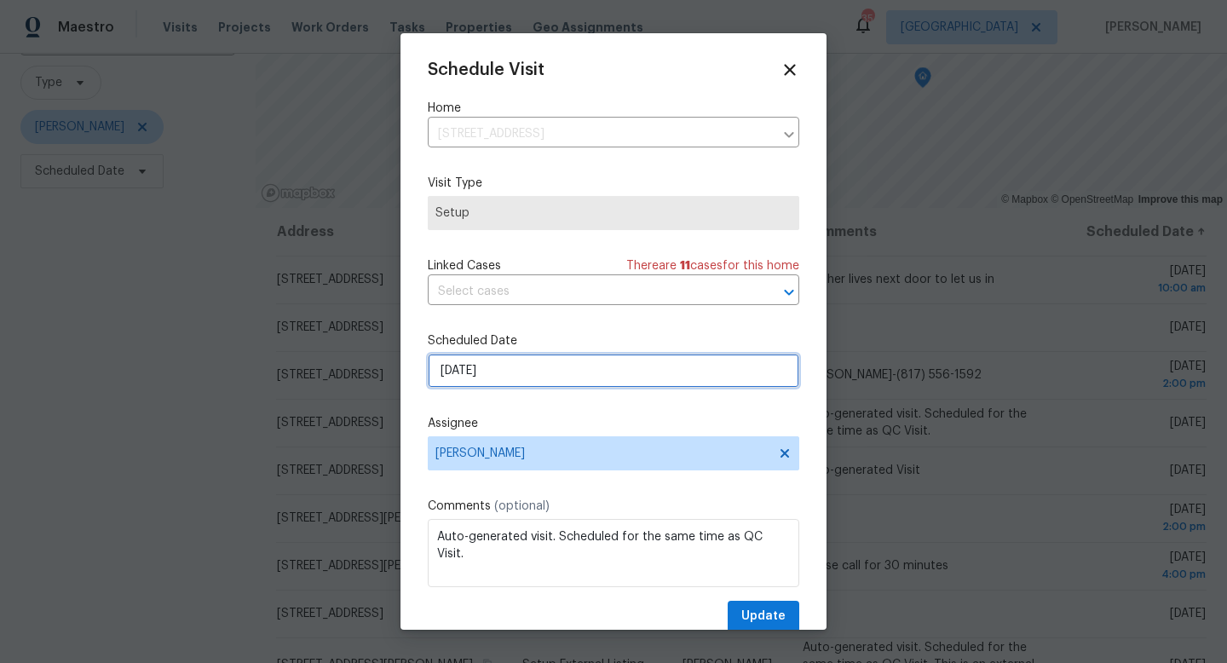
click at [520, 368] on input "9/24/2025" at bounding box center [613, 371] width 371 height 34
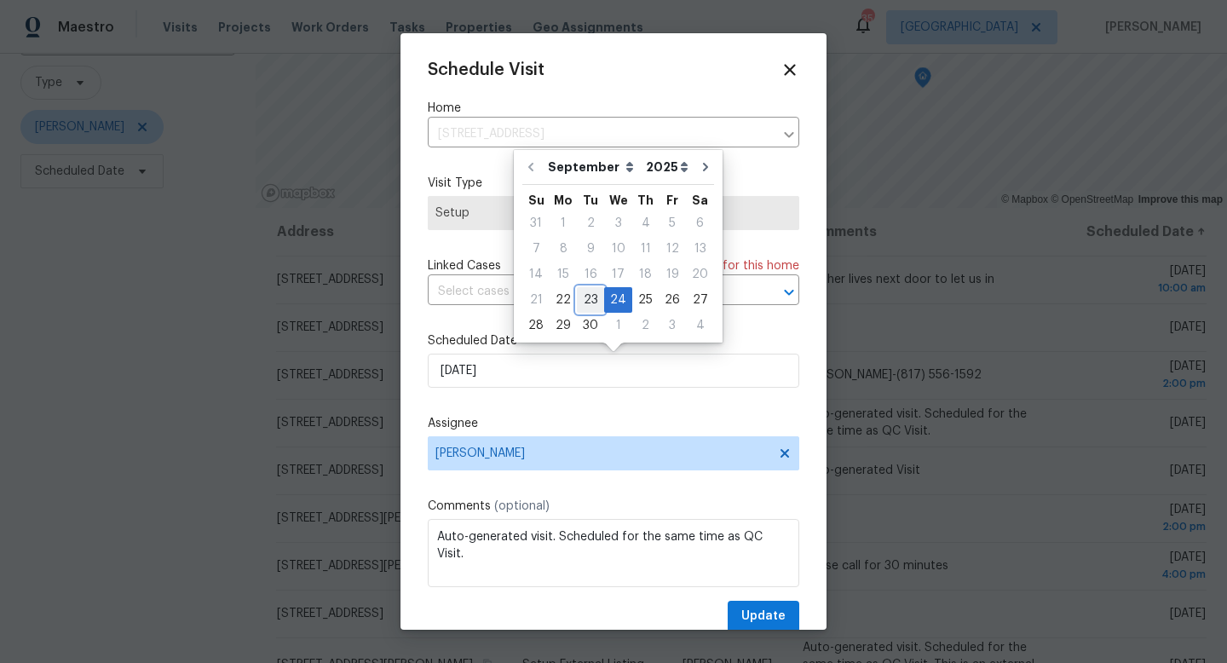
click at [585, 303] on div "23" at bounding box center [590, 300] width 27 height 24
type input "9/23/2025"
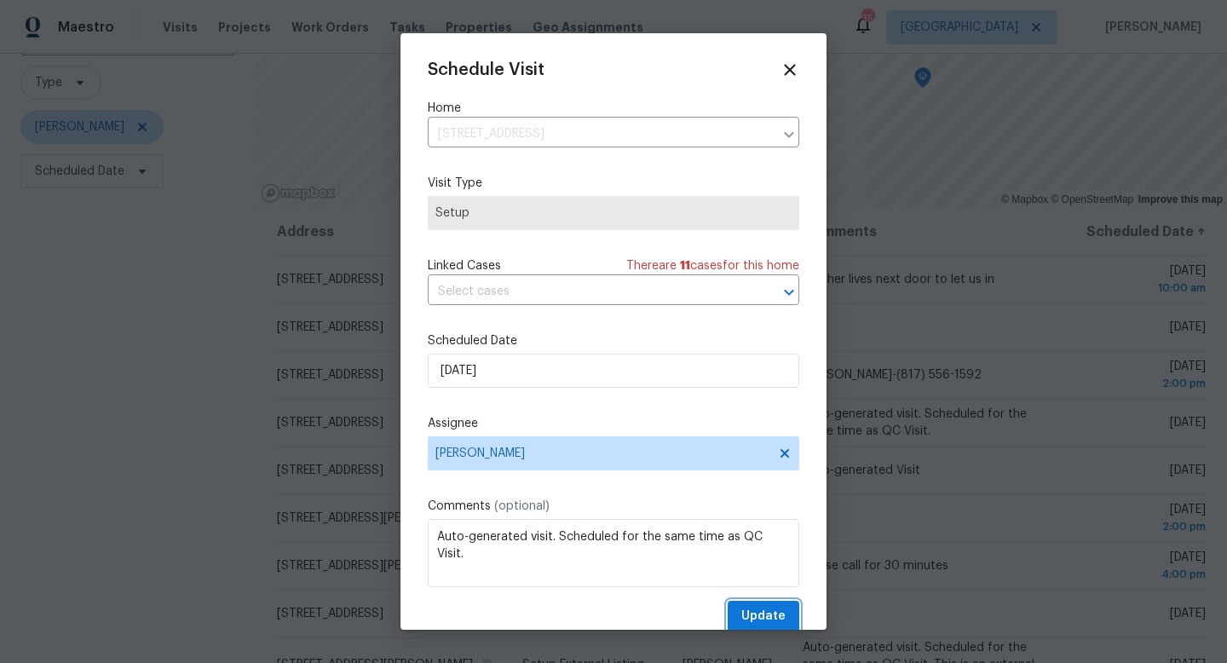
click at [761, 616] on span "Update" at bounding box center [763, 616] width 44 height 21
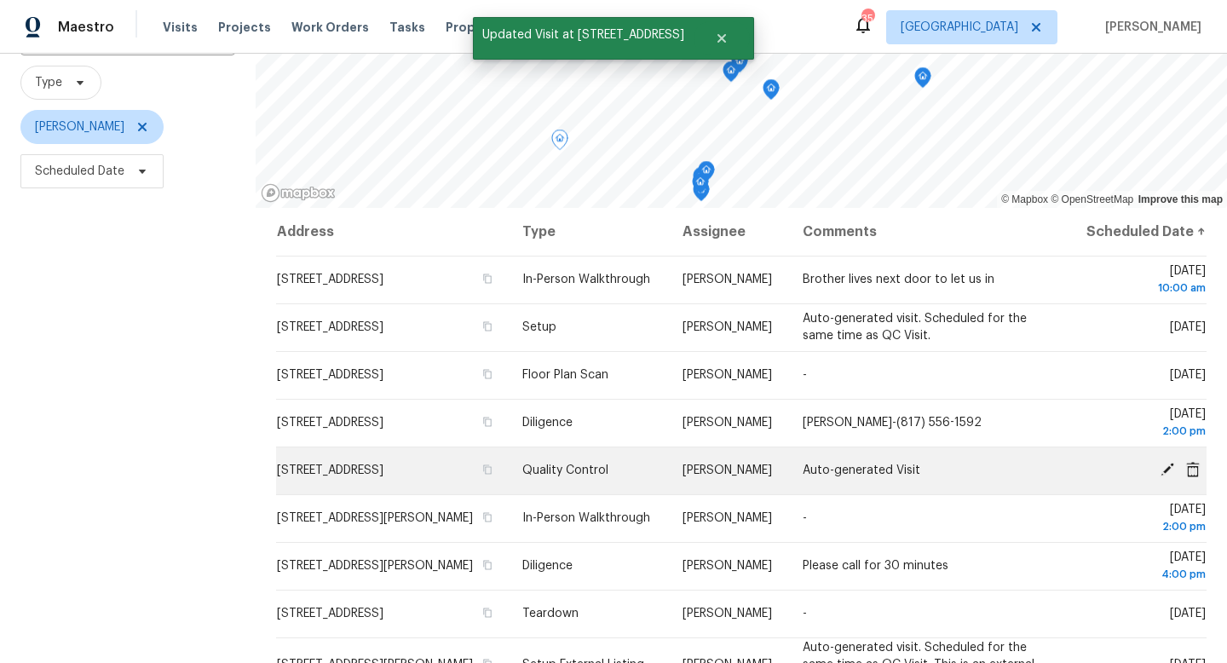
click at [1169, 476] on icon at bounding box center [1167, 470] width 14 height 14
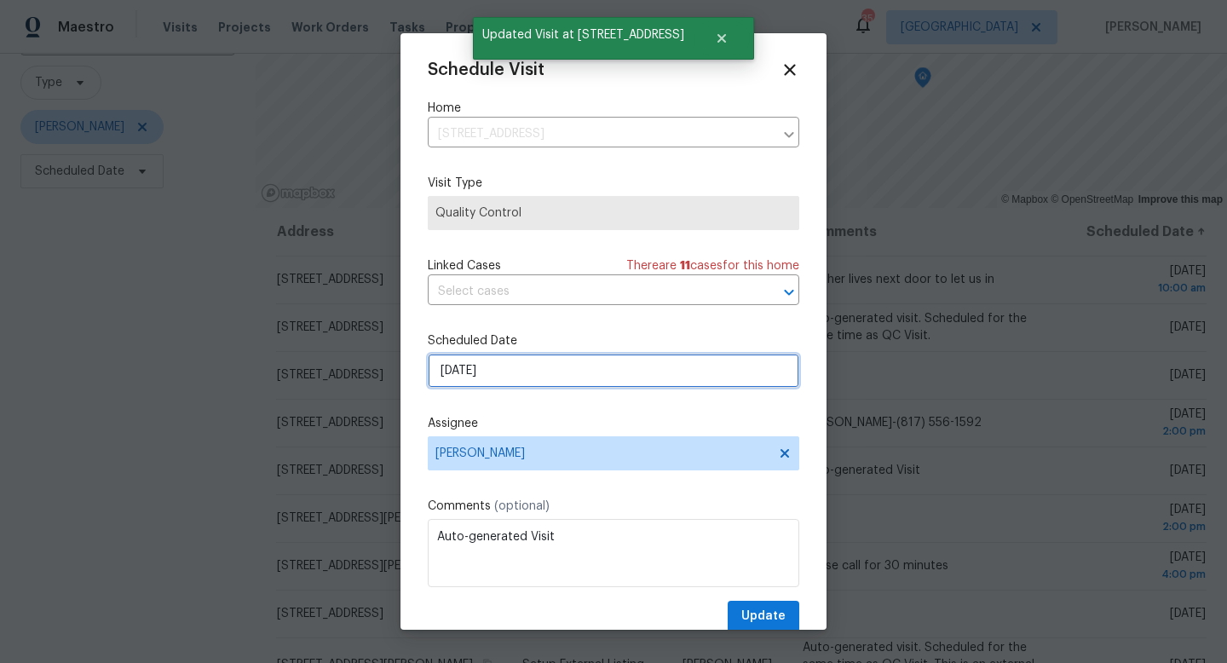
click at [536, 374] on input "[DATE]" at bounding box center [613, 371] width 371 height 34
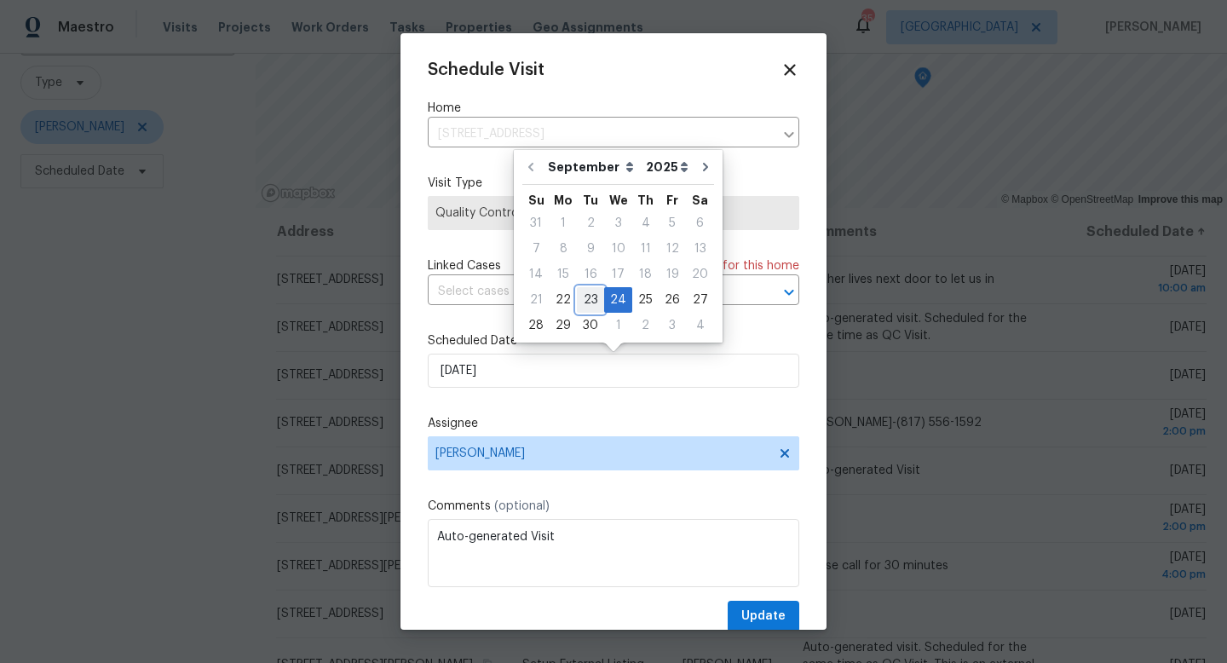
click at [584, 302] on div "23" at bounding box center [590, 300] width 27 height 24
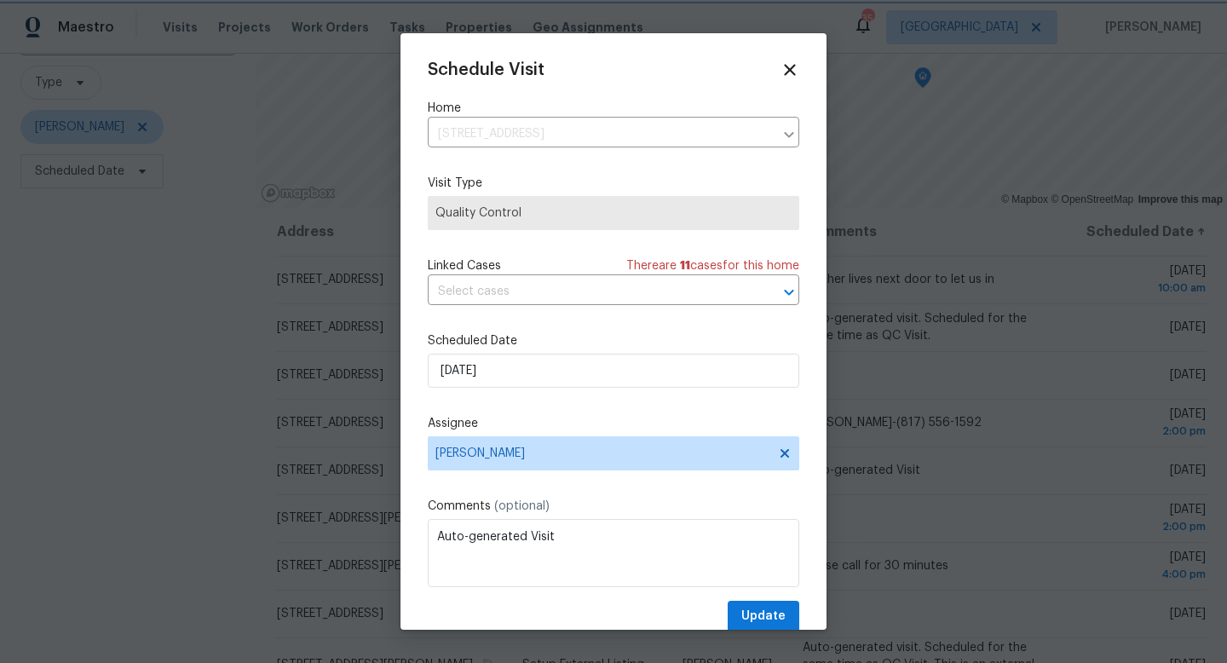
type input "9/23/2025"
click at [752, 613] on span "Update" at bounding box center [763, 616] width 44 height 21
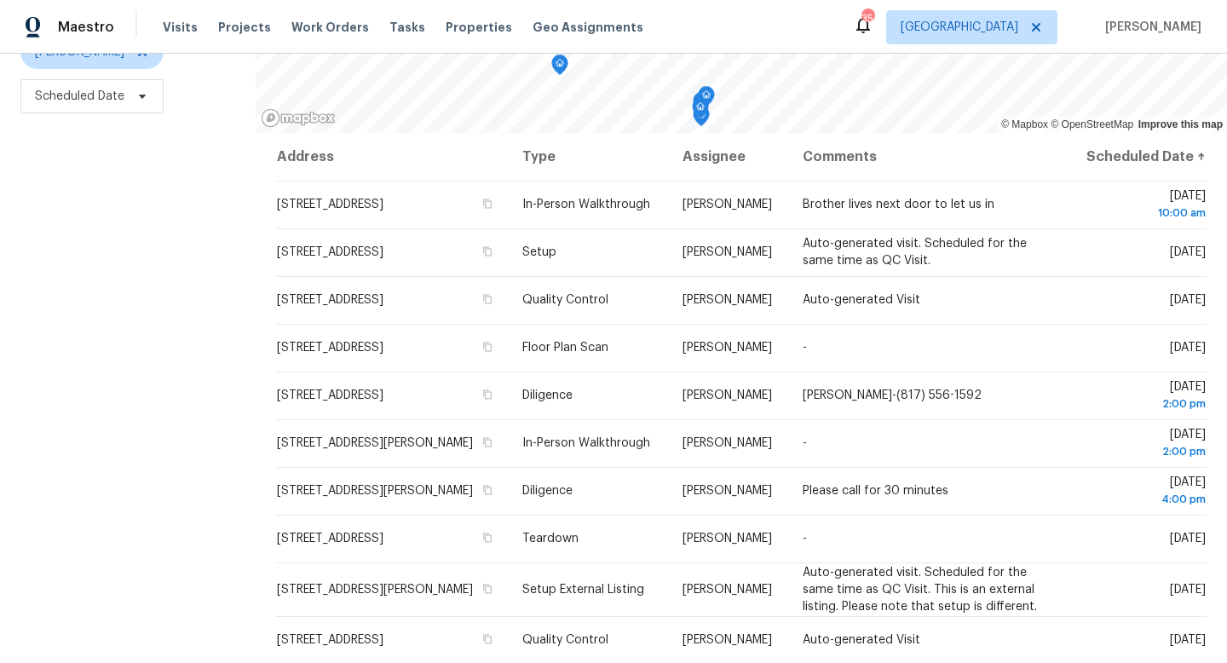
scroll to position [0, 0]
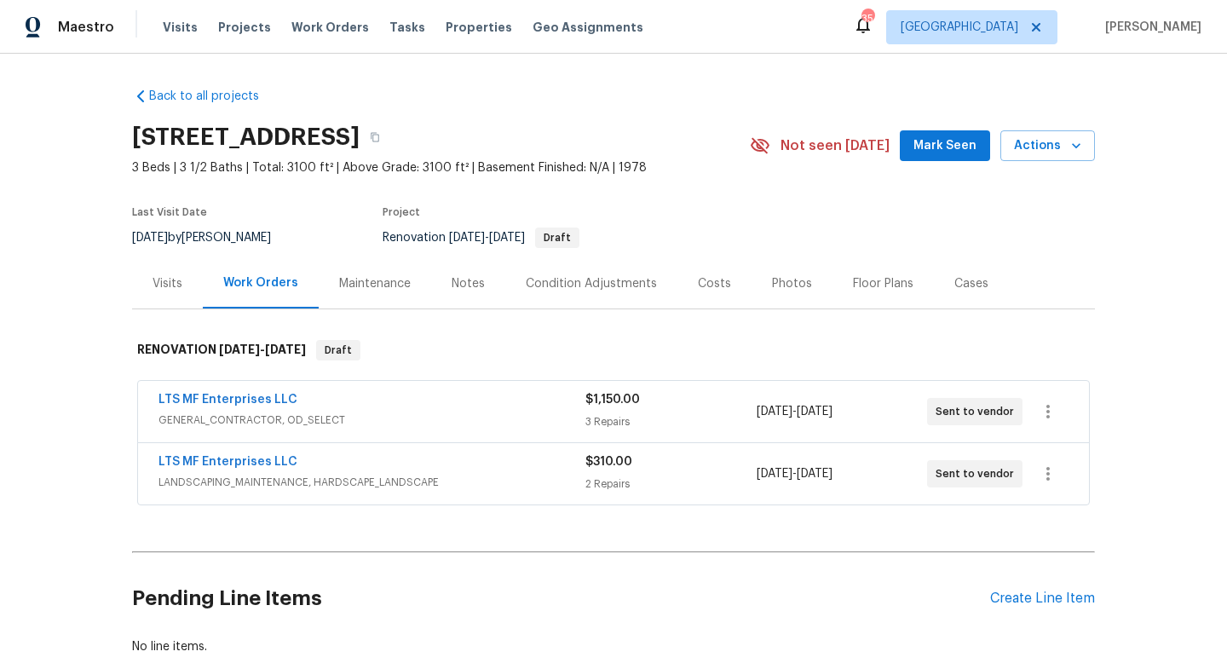
click at [477, 279] on div "Notes" at bounding box center [467, 283] width 33 height 17
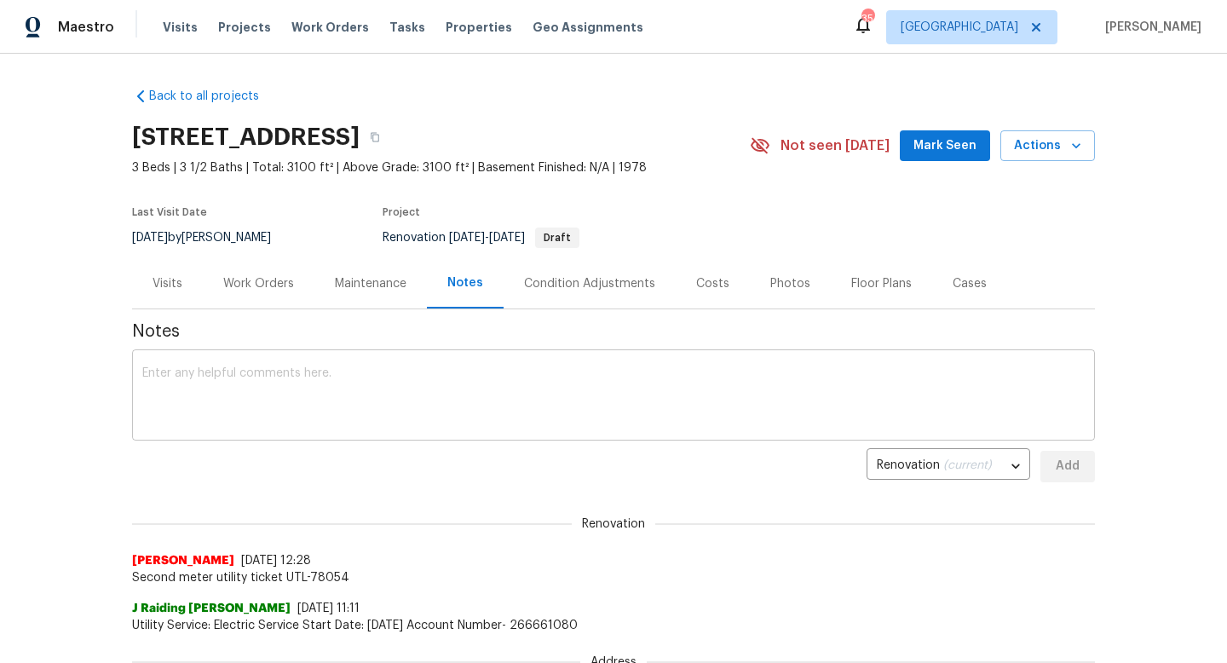
click at [419, 390] on textarea at bounding box center [613, 397] width 942 height 60
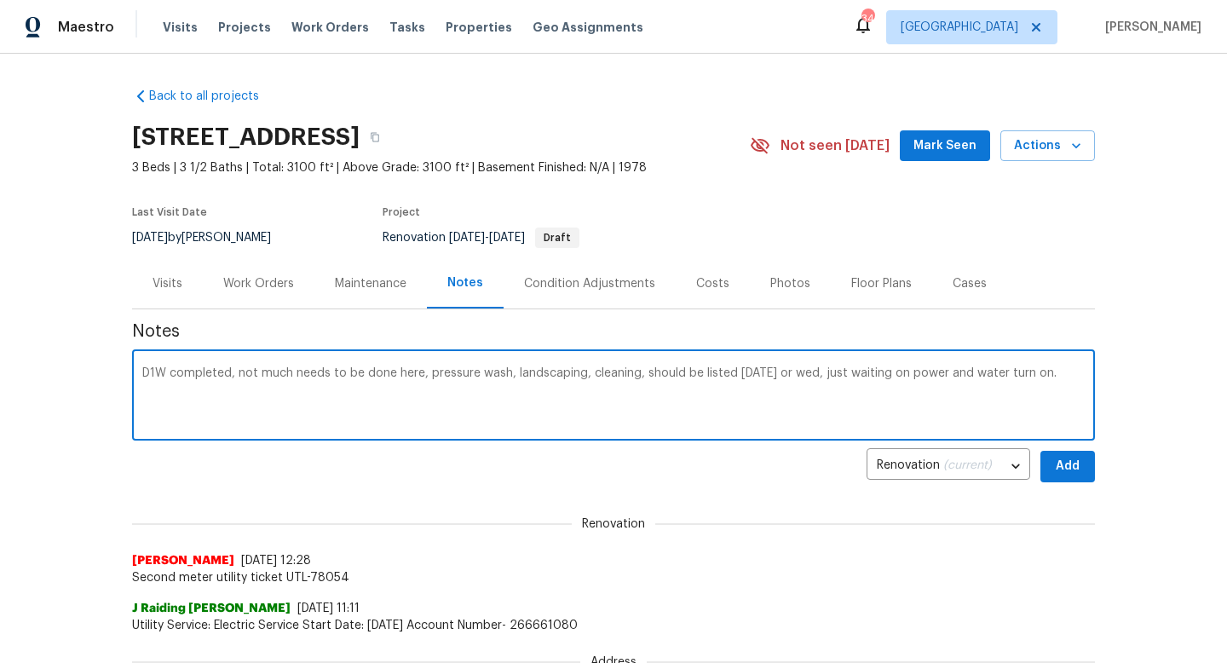
type textarea "D1W completed, not much needs to be done here, pressure wash, landscaping, clea…"
click at [1061, 467] on span "Add" at bounding box center [1067, 466] width 27 height 21
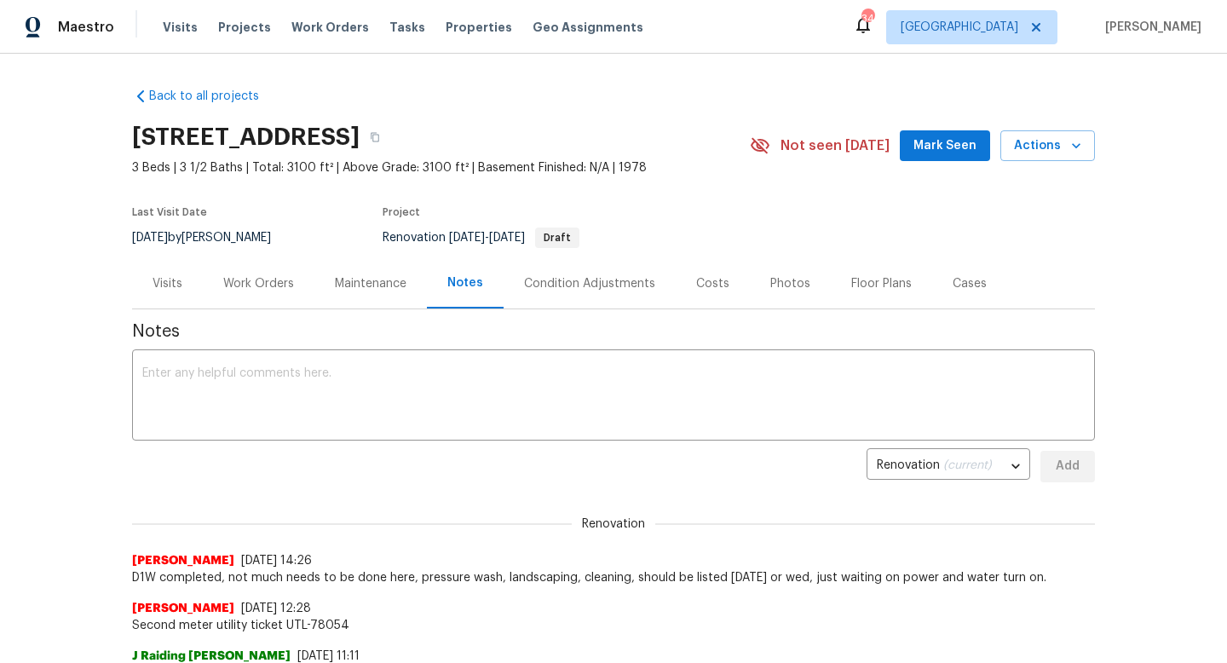
click at [949, 147] on span "Mark Seen" at bounding box center [944, 145] width 63 height 21
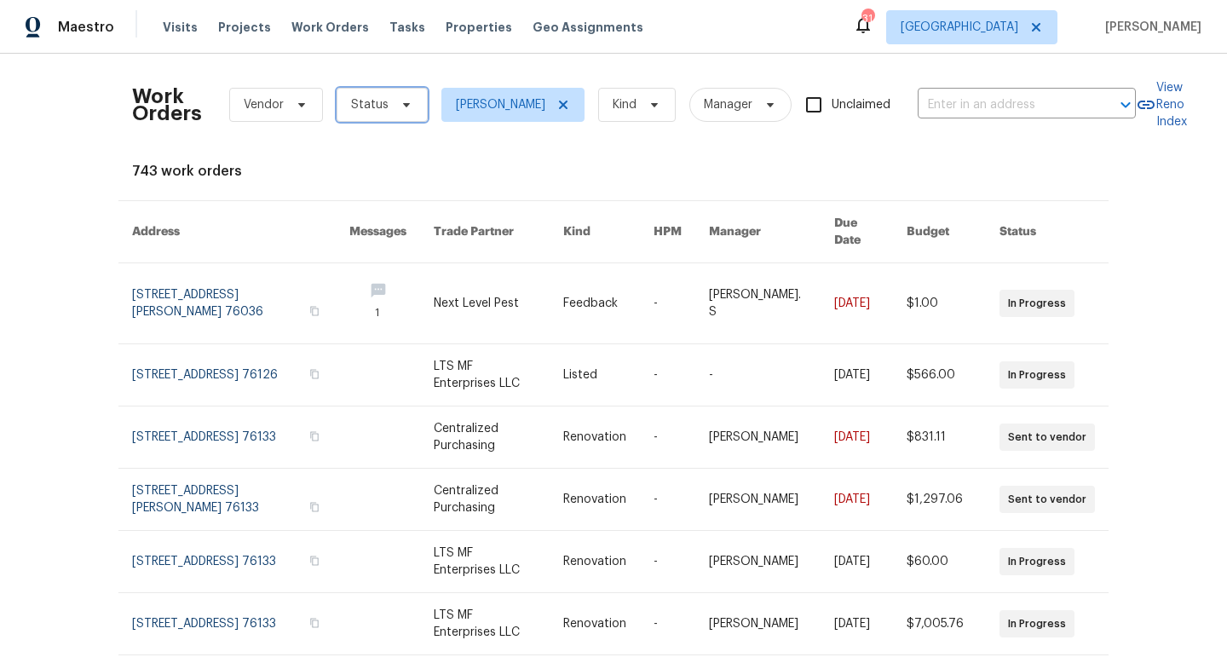
click at [383, 101] on span "Status" at bounding box center [369, 104] width 37 height 17
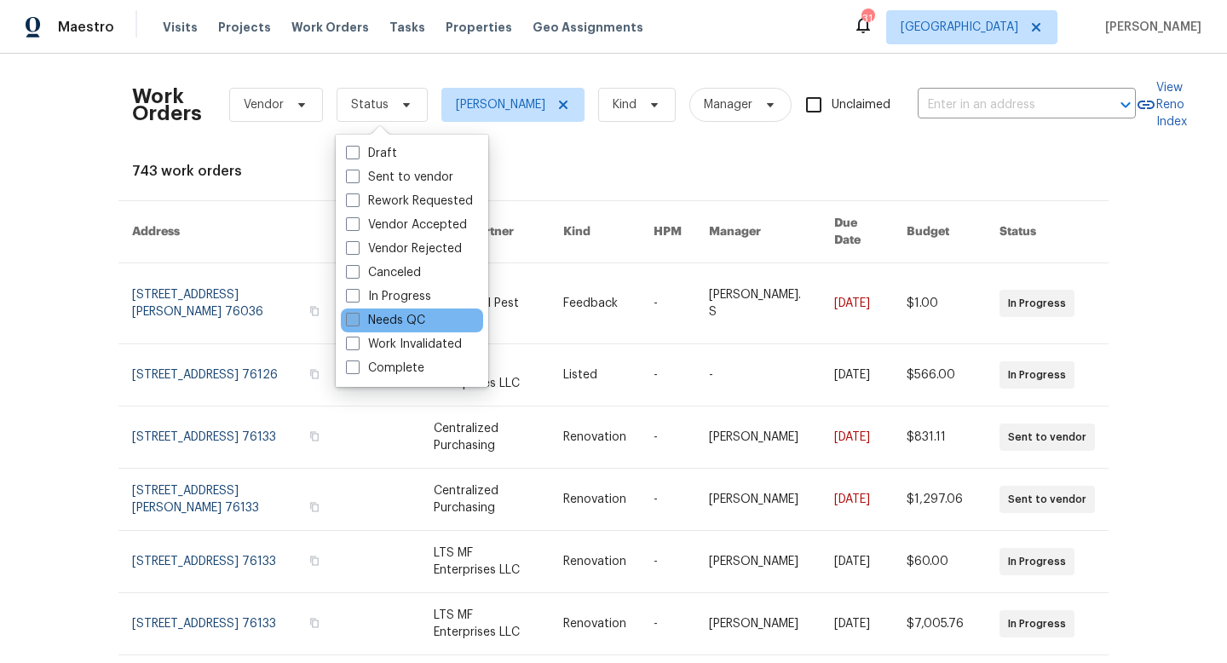
click at [365, 318] on label "Needs QC" at bounding box center [385, 320] width 79 height 17
click at [357, 318] on input "Needs QC" at bounding box center [351, 317] width 11 height 11
checkbox input "true"
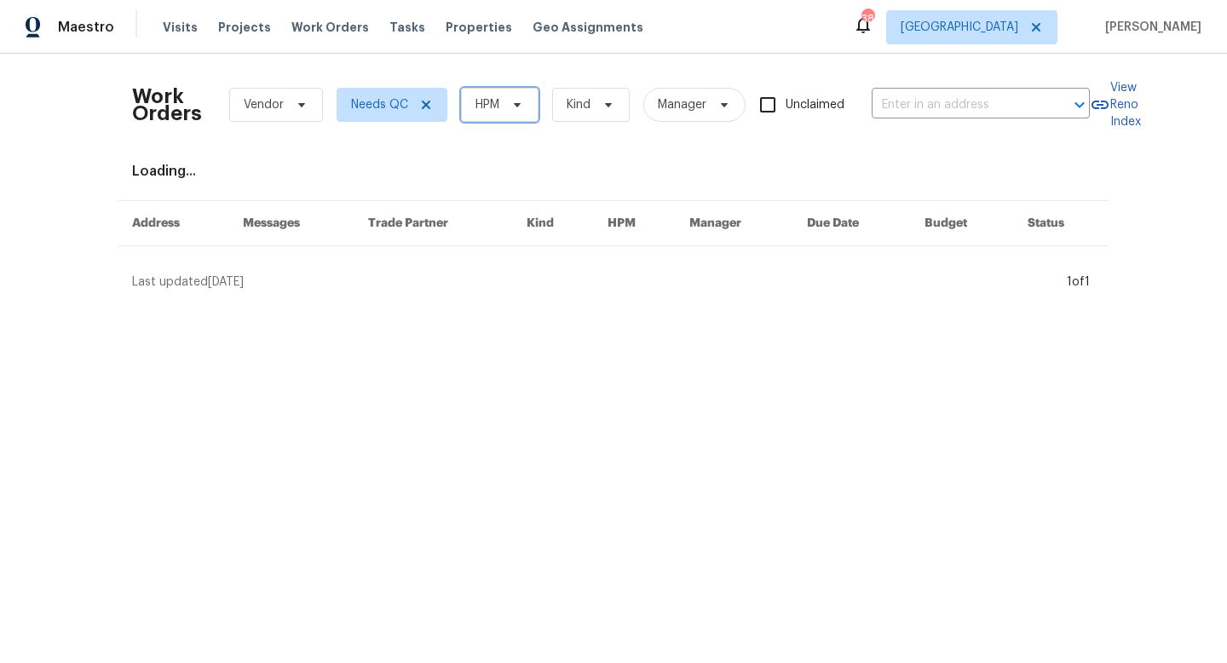
click at [503, 114] on span "HPM" at bounding box center [500, 105] width 78 height 34
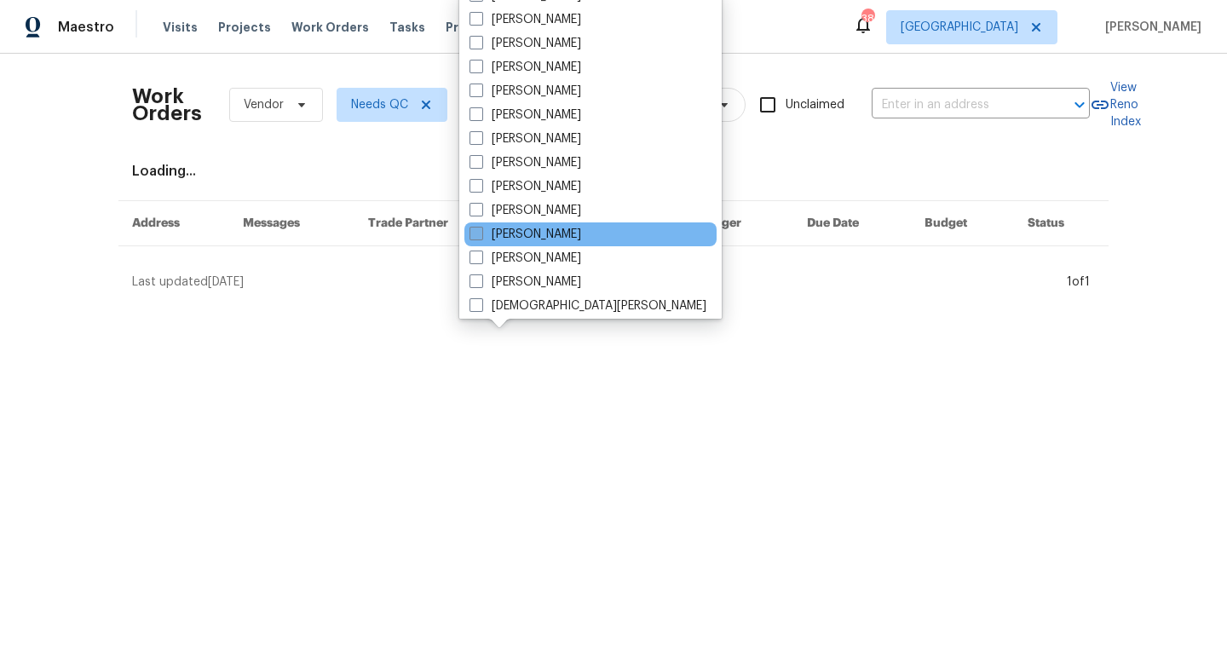
scroll to position [233, 0]
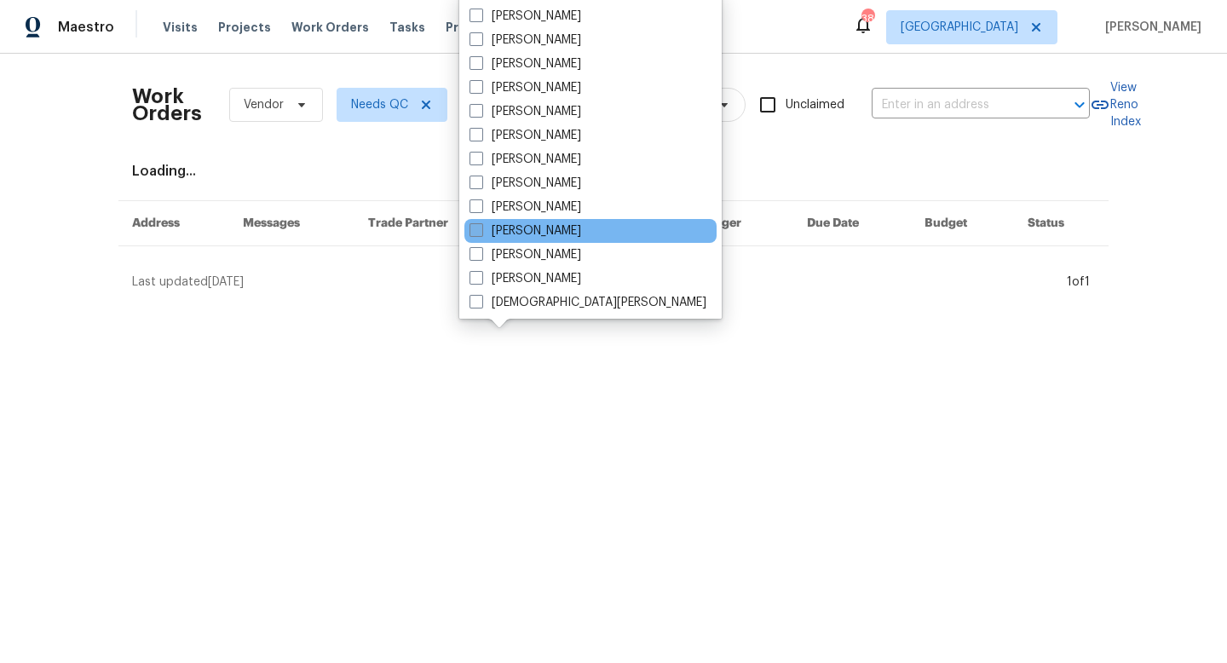
click at [485, 228] on label "[PERSON_NAME]" at bounding box center [525, 230] width 112 height 17
click at [480, 228] on input "[PERSON_NAME]" at bounding box center [474, 227] width 11 height 11
checkbox input "true"
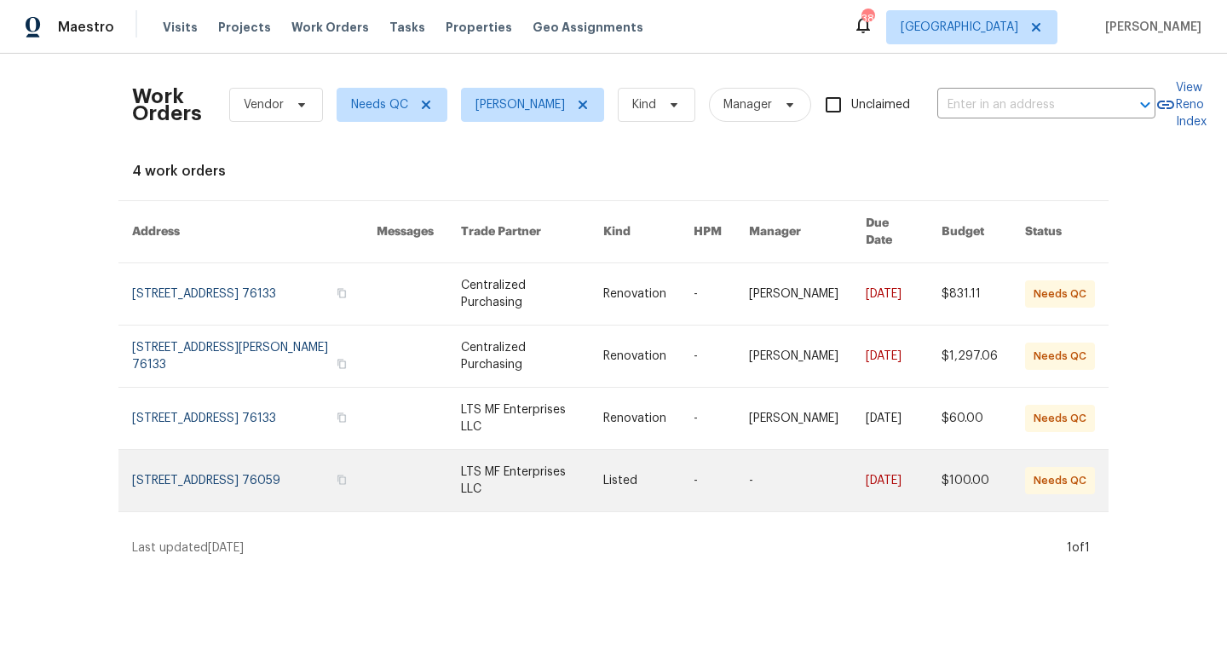
click at [499, 451] on link at bounding box center [532, 480] width 142 height 61
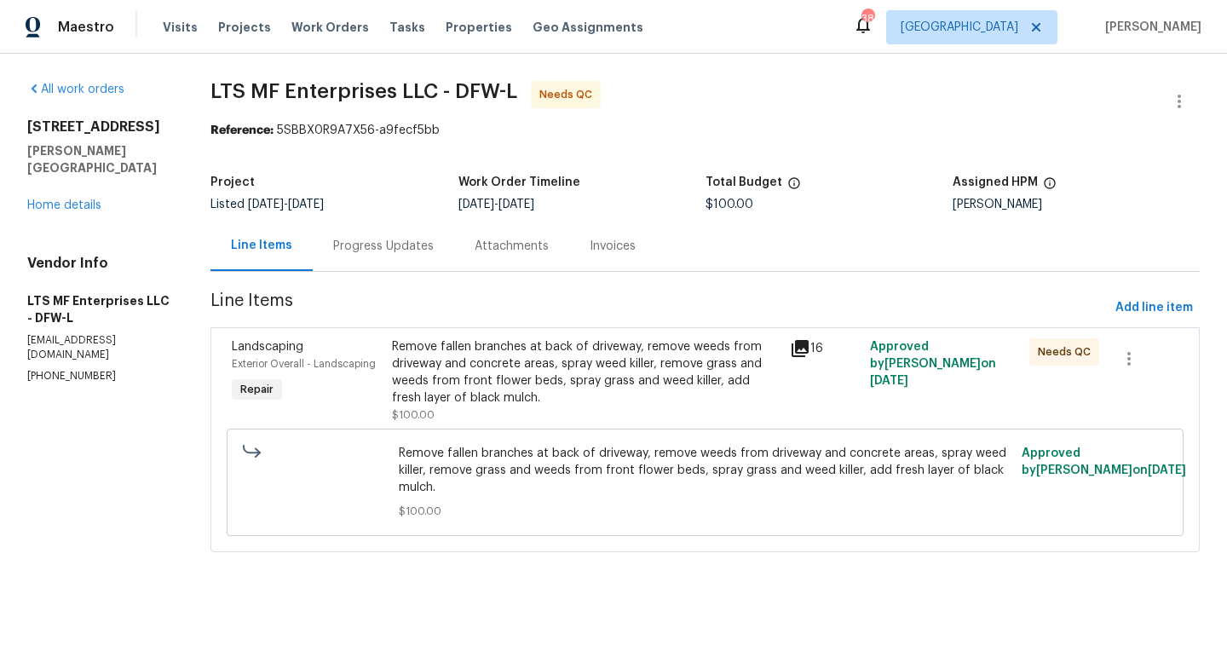
click at [804, 346] on icon at bounding box center [799, 348] width 17 height 17
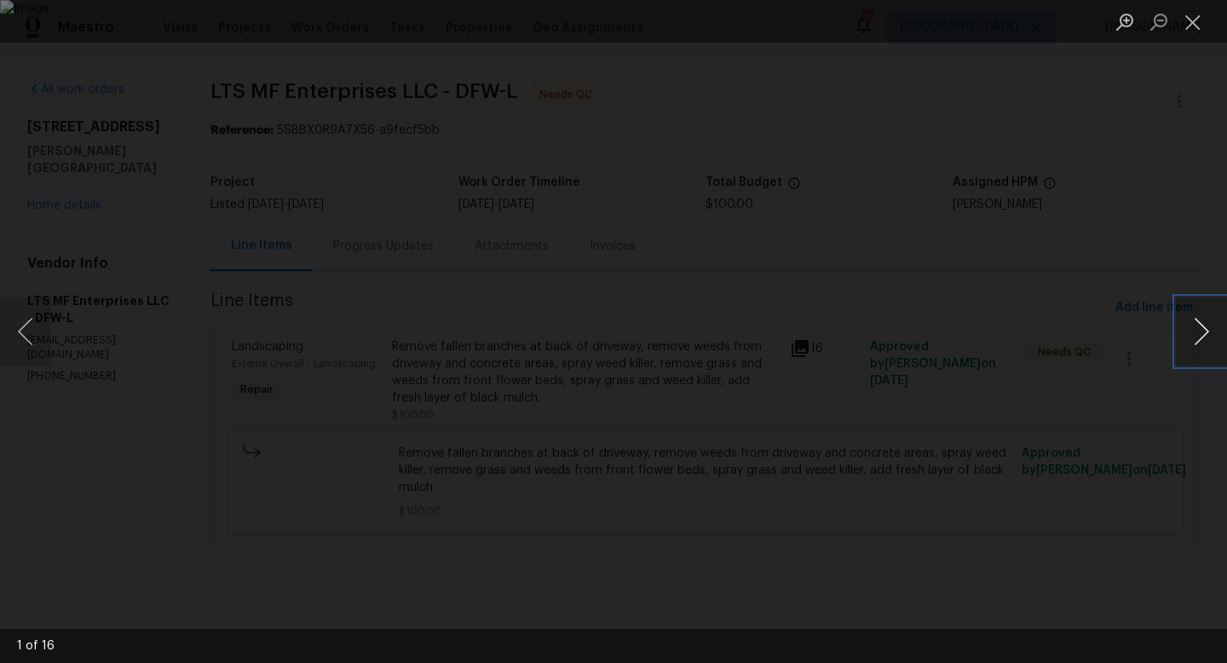
click at [1191, 330] on button "Next image" at bounding box center [1201, 331] width 51 height 68
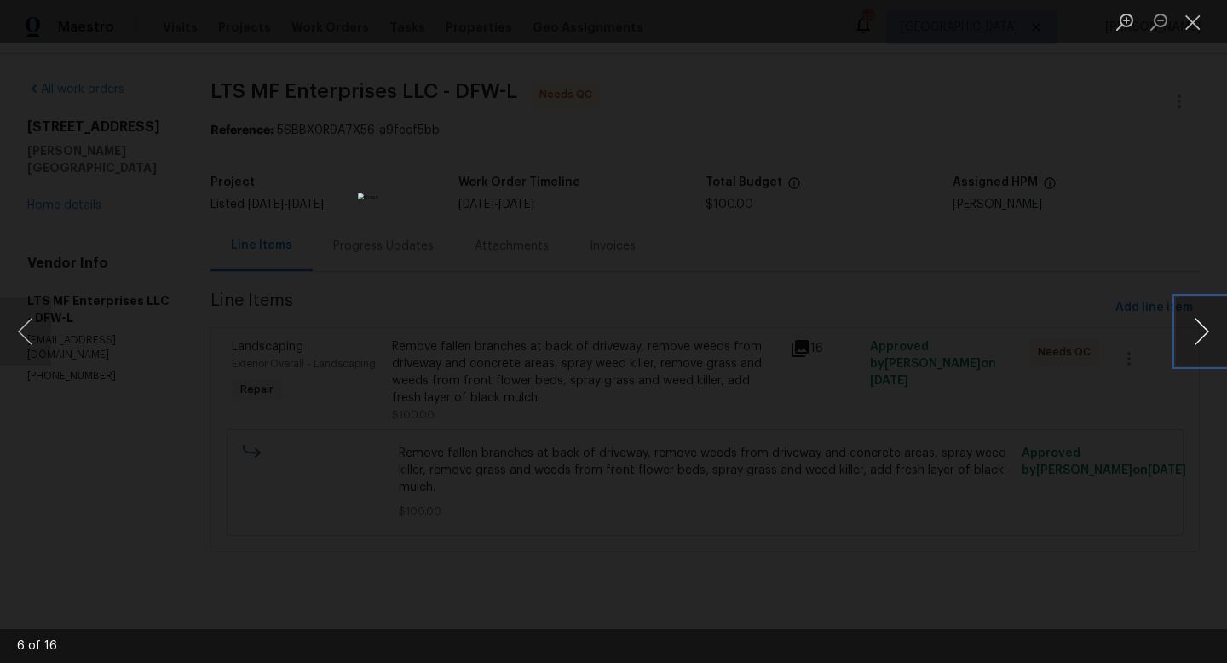
click at [1191, 330] on button "Next image" at bounding box center [1201, 331] width 51 height 68
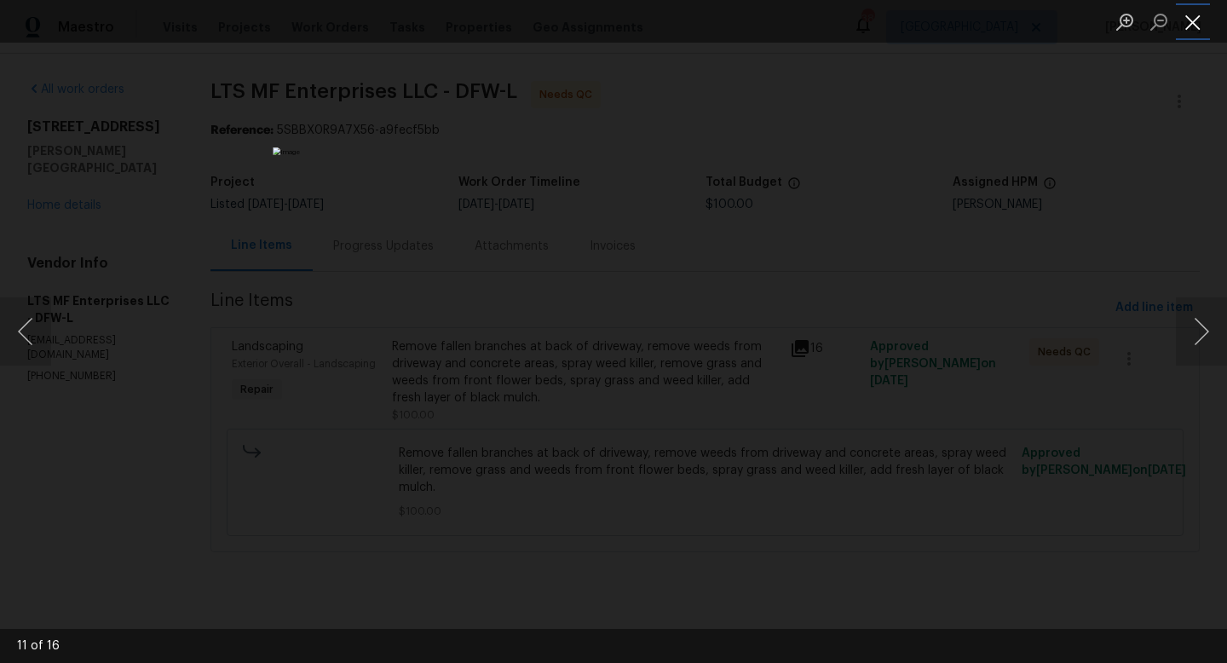
click at [1189, 30] on button "Close lightbox" at bounding box center [1193, 22] width 34 height 30
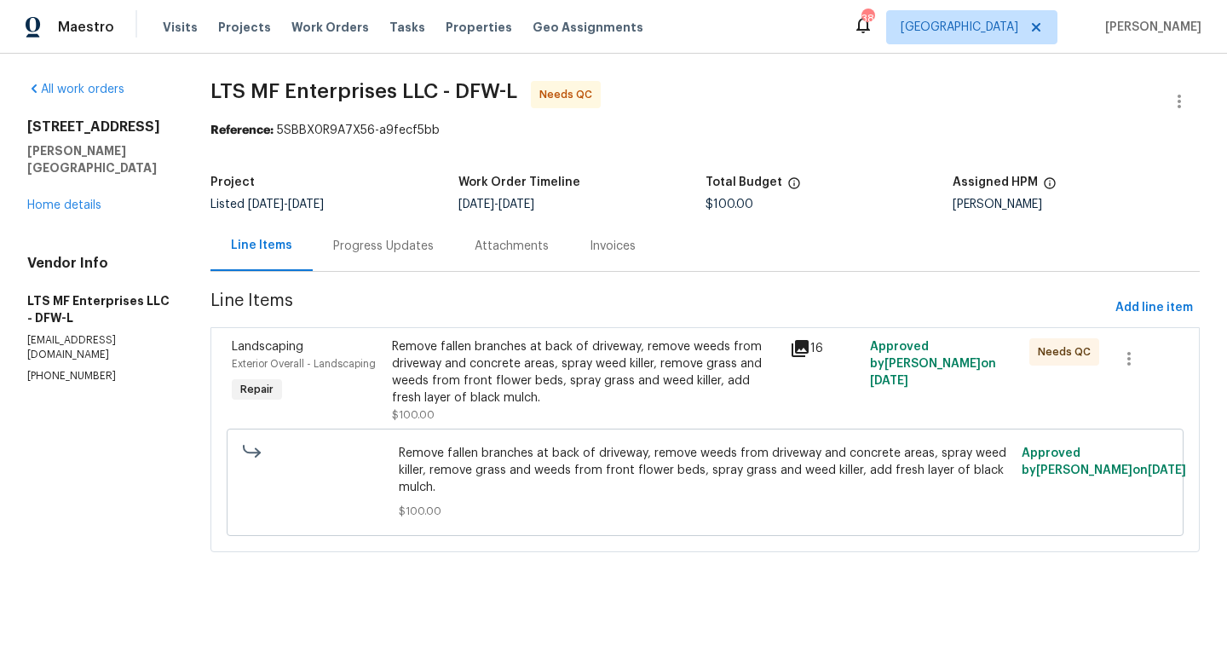
click at [511, 371] on div "Remove fallen branches at back of driveway, remove weeds from driveway and conc…" at bounding box center [586, 372] width 388 height 68
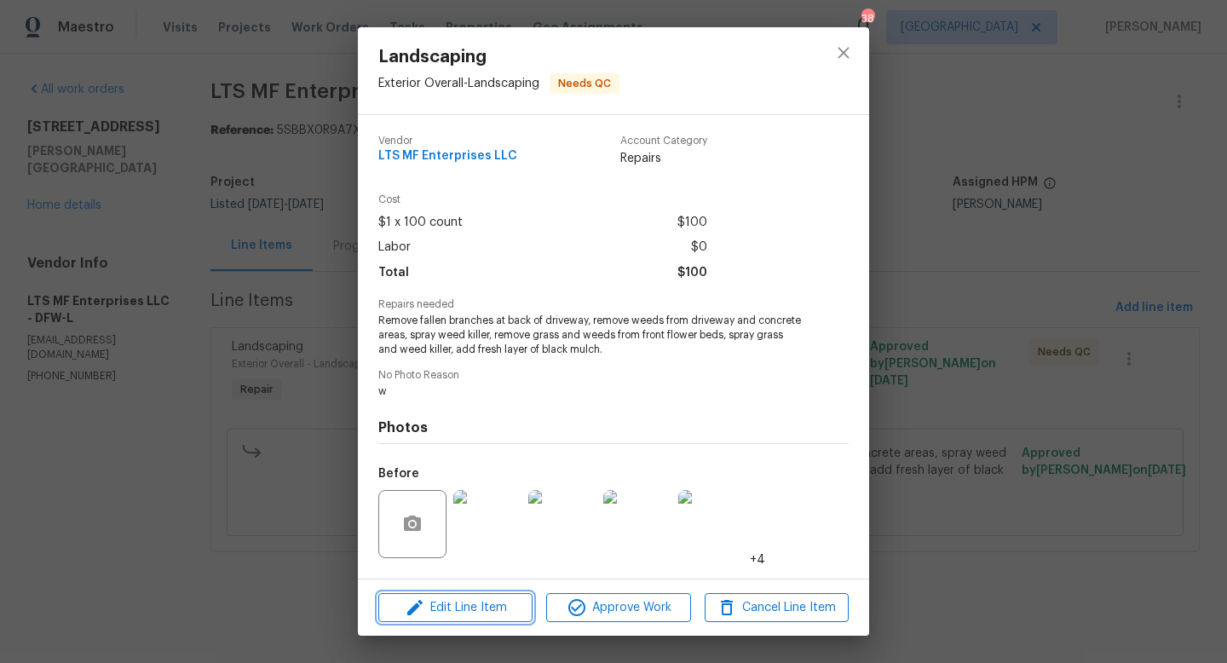
click at [489, 614] on span "Edit Line Item" at bounding box center [455, 607] width 144 height 21
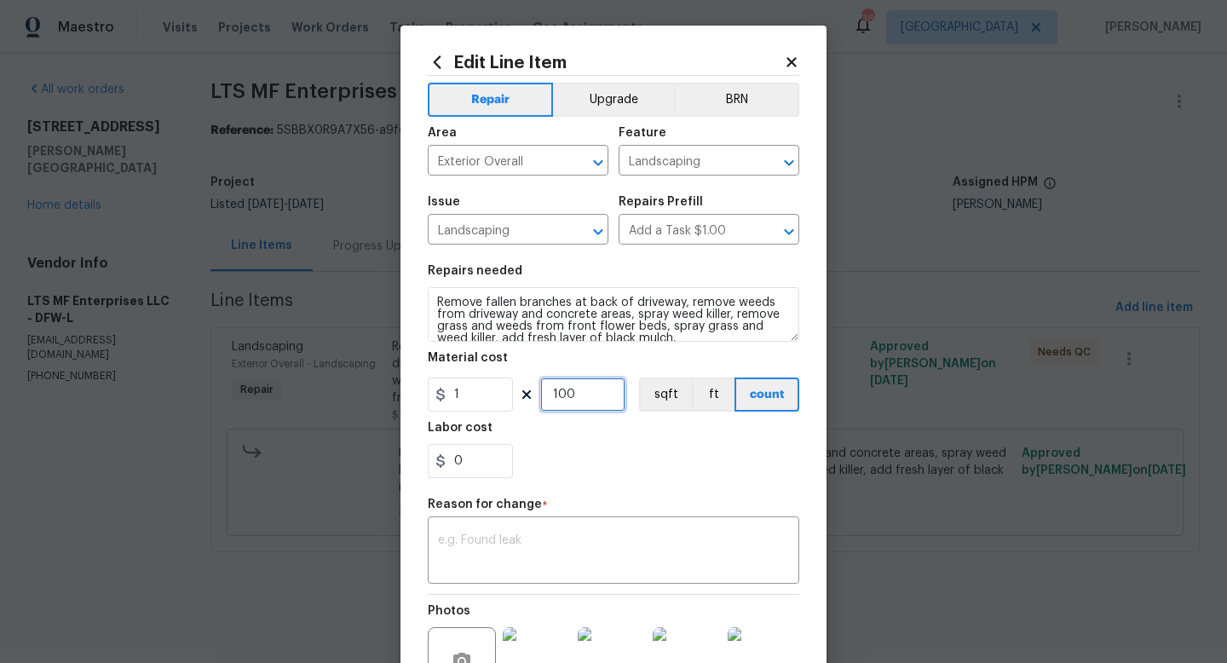
click at [582, 400] on input "100" at bounding box center [582, 394] width 85 height 34
type input "350"
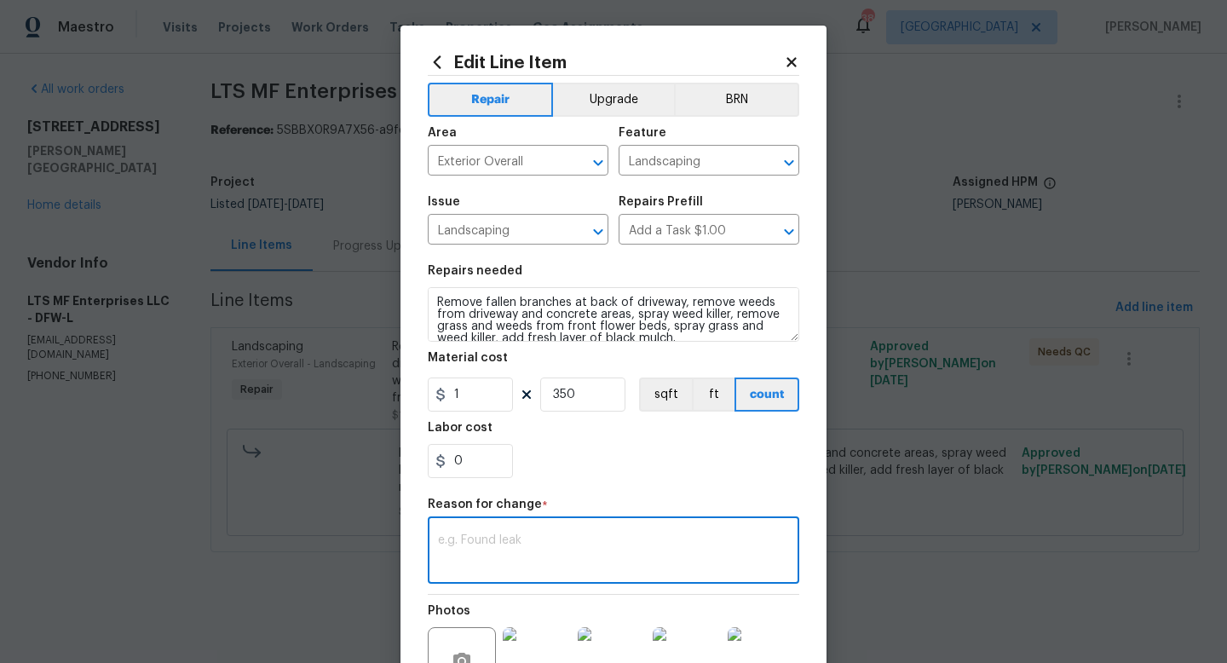
click at [543, 545] on textarea at bounding box center [613, 552] width 351 height 36
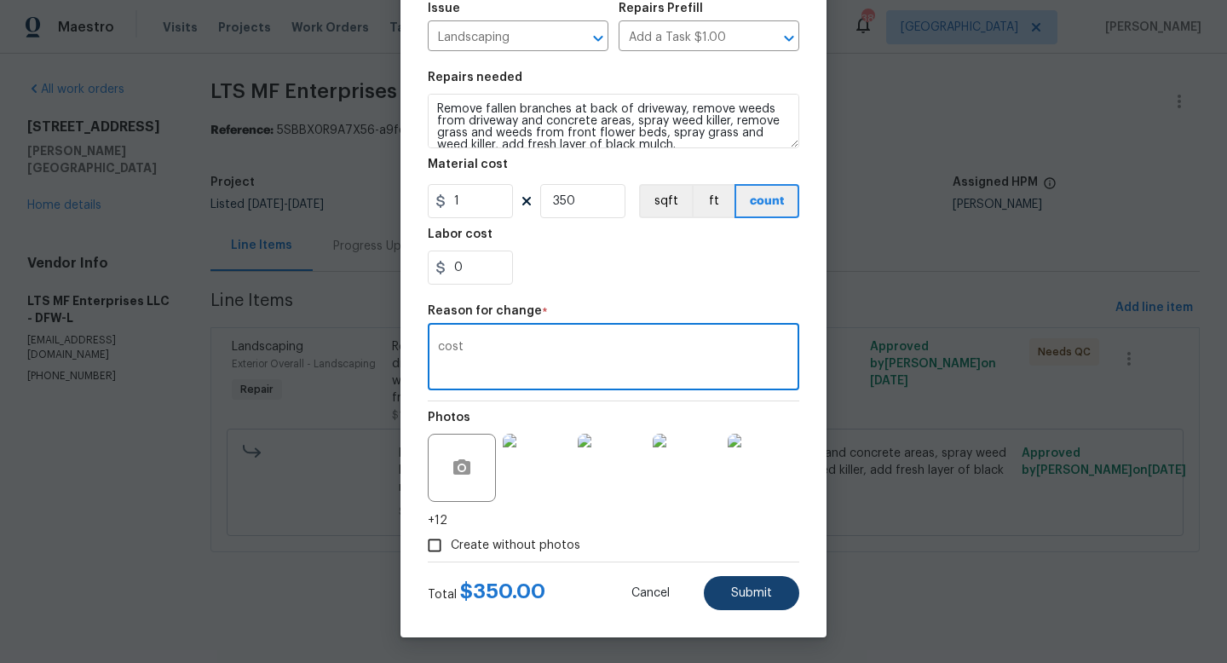
type textarea "cost"
click at [736, 596] on span "Submit" at bounding box center [751, 593] width 41 height 13
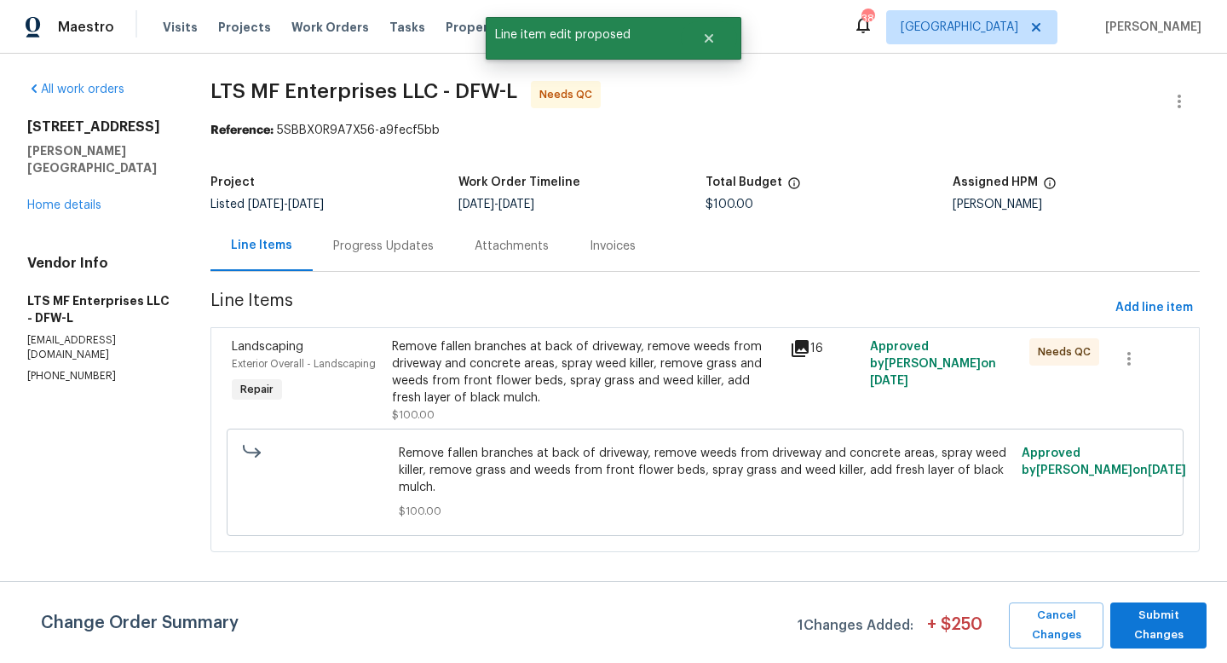
scroll to position [0, 0]
click at [1141, 621] on span "Submit Changes" at bounding box center [1157, 625] width 79 height 39
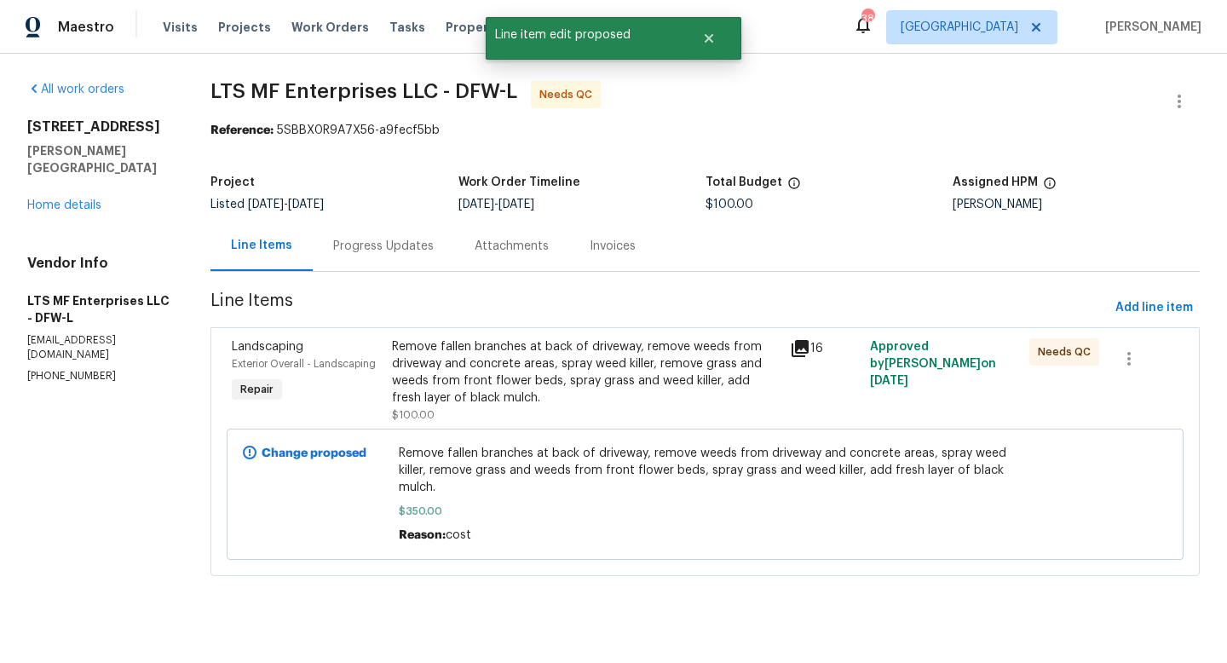
click at [623, 367] on div "Remove fallen branches at back of driveway, remove weeds from driveway and conc…" at bounding box center [586, 372] width 388 height 68
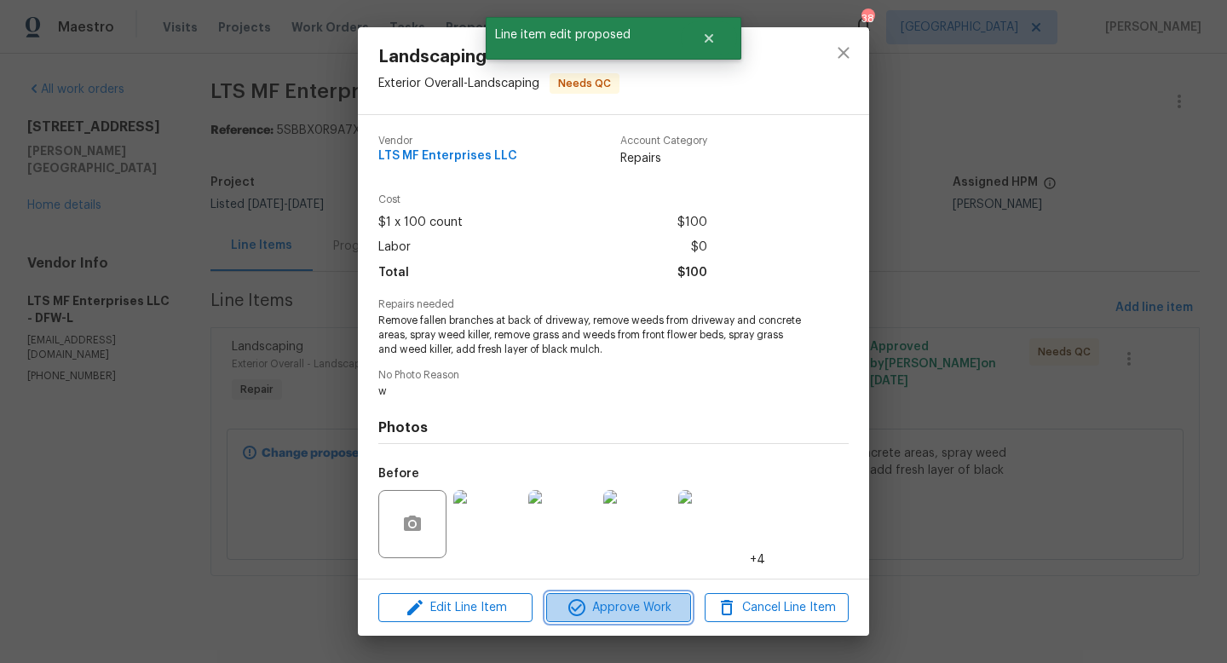
click at [601, 610] on span "Approve Work" at bounding box center [618, 607] width 134 height 21
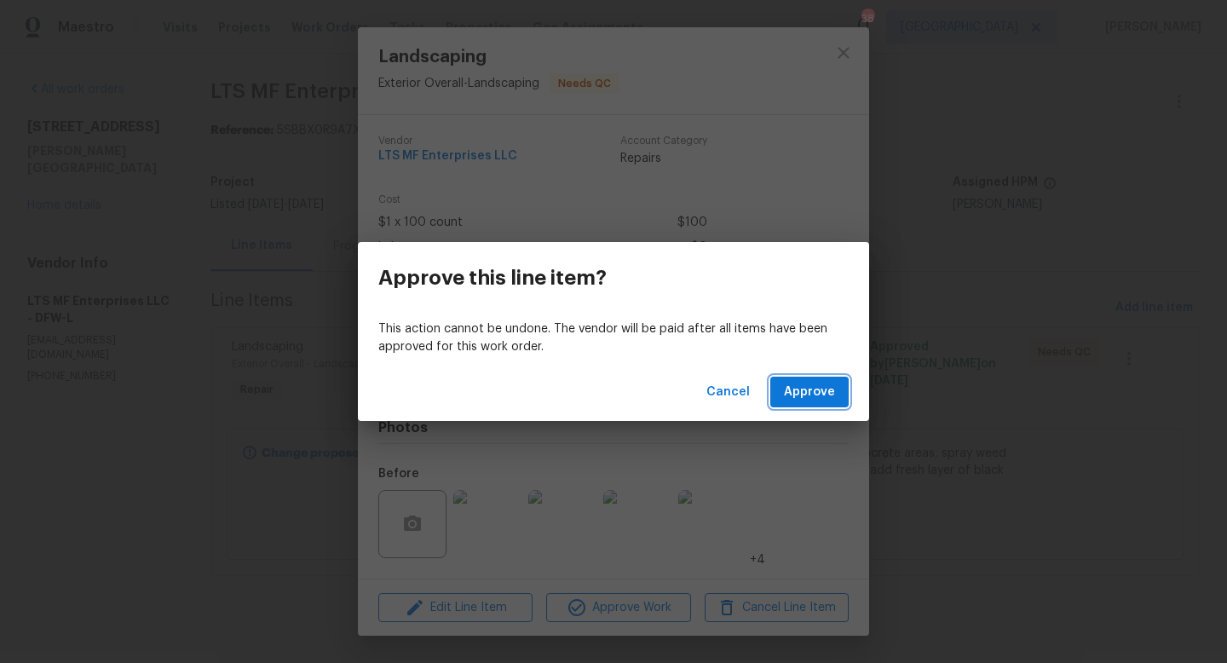
click at [800, 392] on span "Approve" at bounding box center [809, 392] width 51 height 21
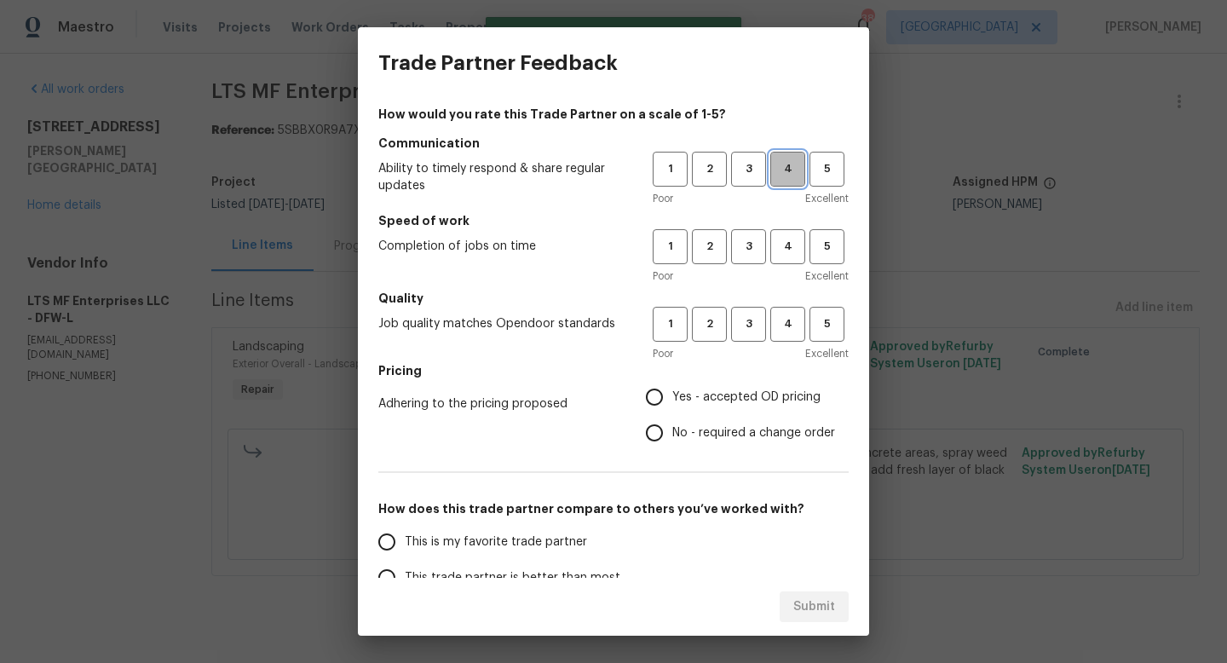
click at [791, 172] on span "4" at bounding box center [788, 169] width 32 height 20
click at [785, 260] on button "4" at bounding box center [787, 246] width 35 height 35
click at [786, 315] on span "4" at bounding box center [788, 324] width 32 height 20
click at [664, 396] on input "Yes - accepted OD pricing" at bounding box center [654, 397] width 36 height 36
radio input "true"
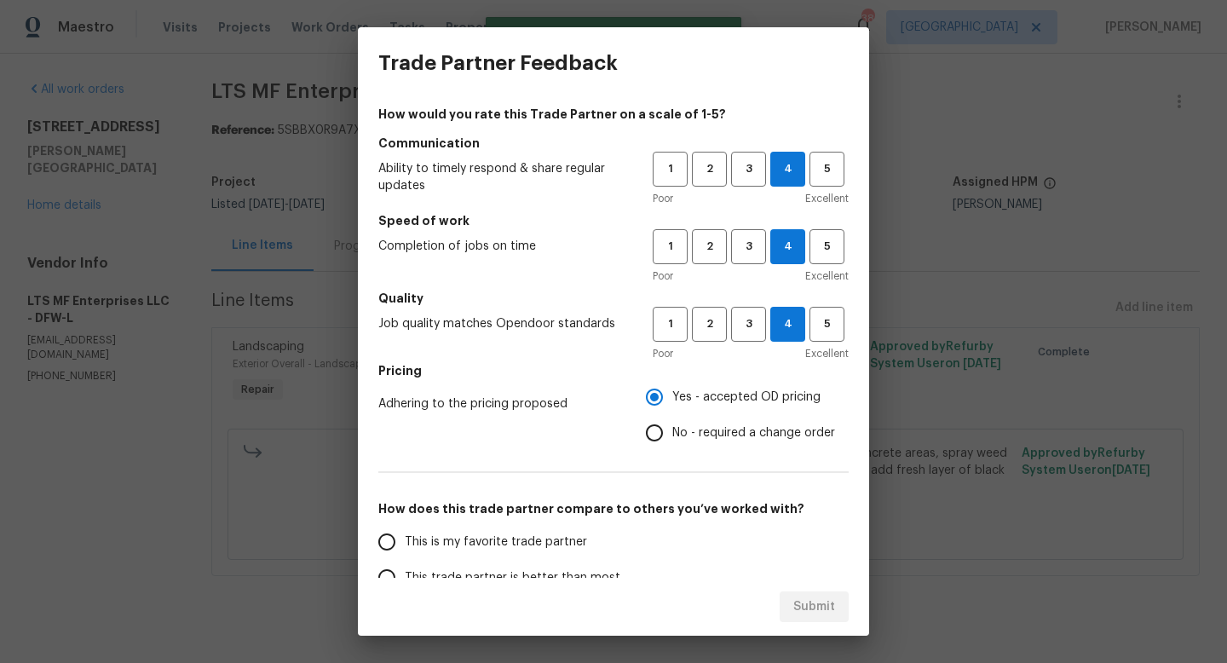
click at [522, 546] on span "This is my favorite trade partner" at bounding box center [496, 542] width 182 height 18
click at [405, 546] on input "This is my favorite trade partner" at bounding box center [387, 542] width 36 height 36
click at [806, 601] on span "Submit" at bounding box center [814, 606] width 42 height 21
radio input "true"
